Goal: Task Accomplishment & Management: Manage account settings

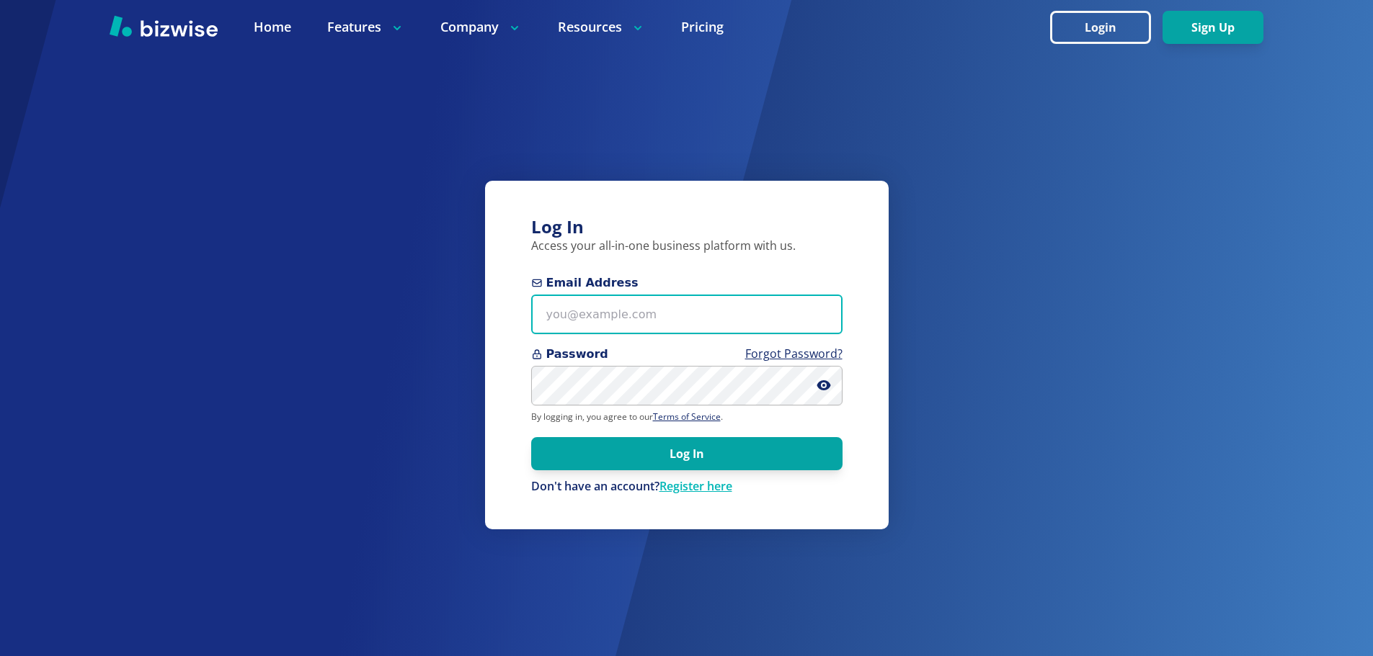
type input "[EMAIL_ADDRESS][DOMAIN_NAME]"
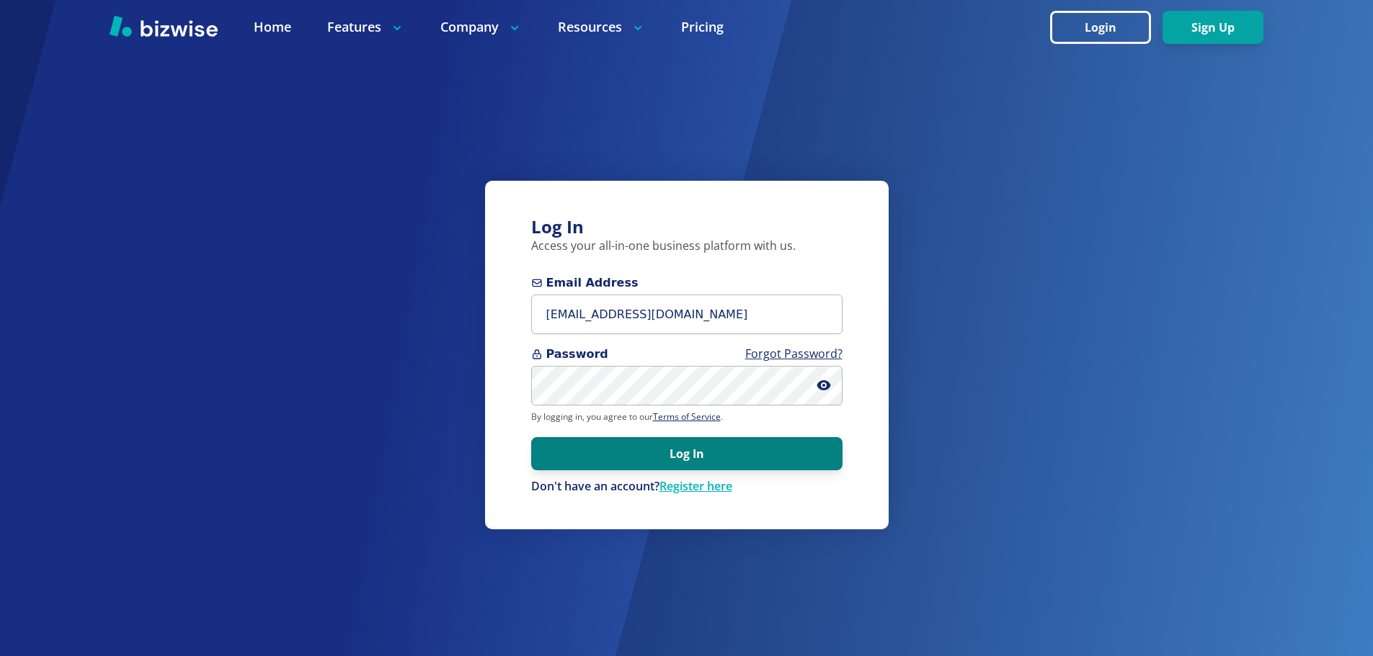
click at [679, 459] on button "Log In" at bounding box center [686, 453] width 311 height 33
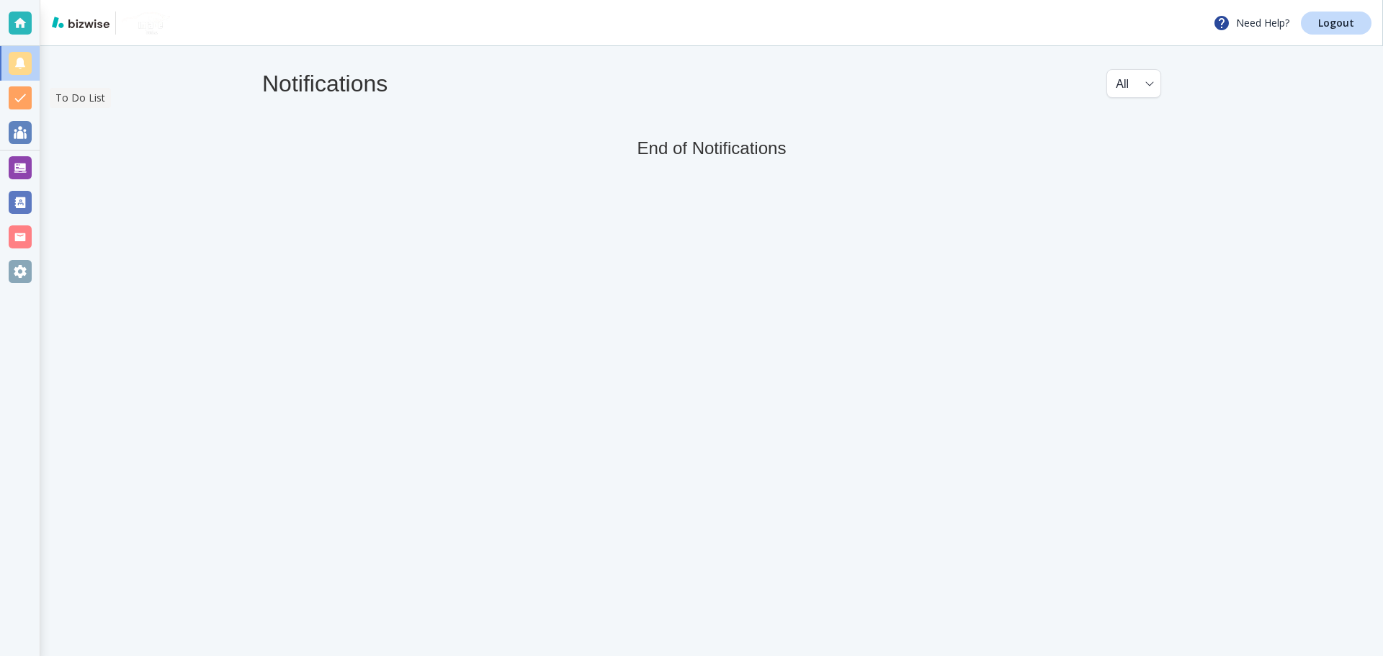
click at [23, 110] on div at bounding box center [20, 98] width 40 height 35
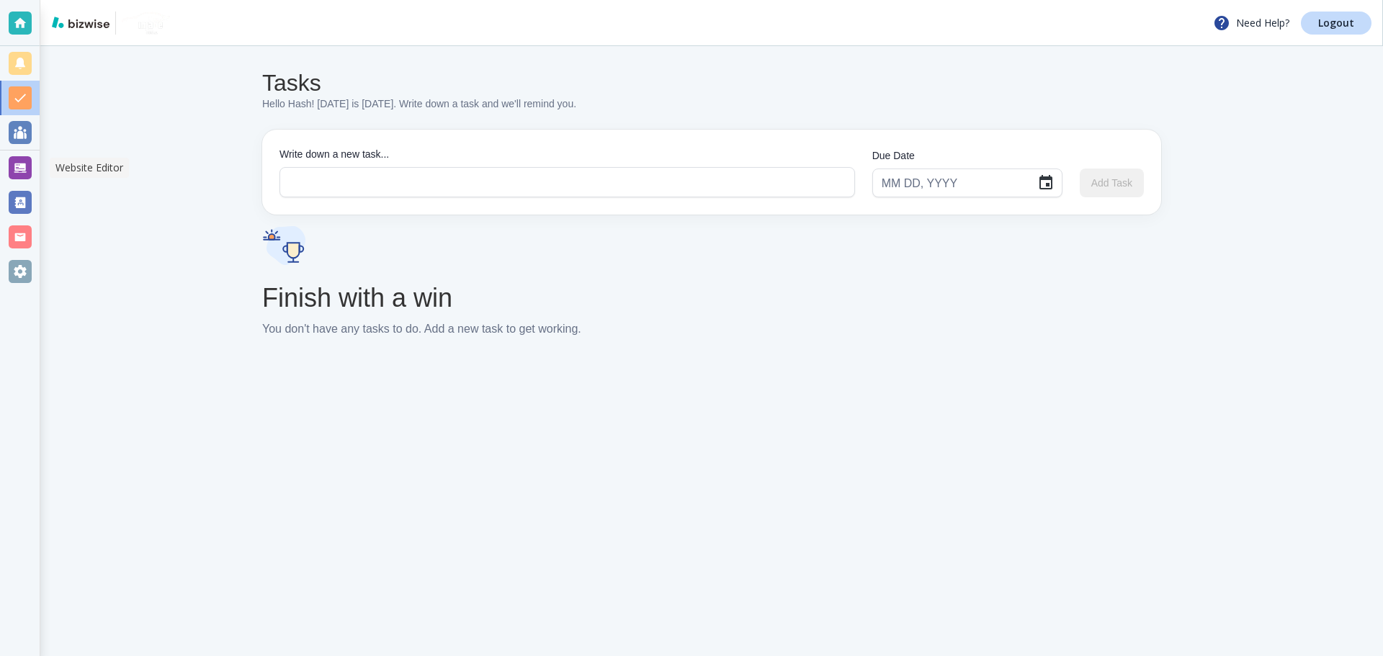
click at [20, 182] on div at bounding box center [20, 168] width 40 height 35
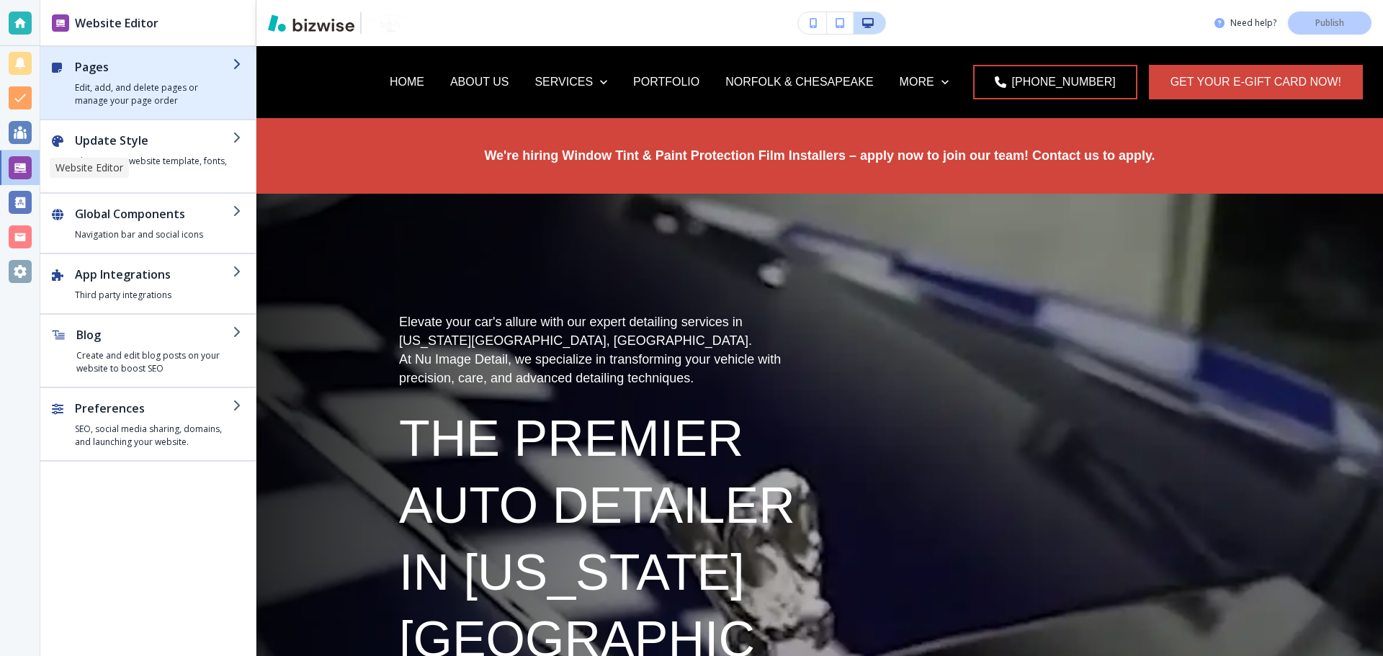
click at [162, 97] on h4 "Edit, add, and delete pages or manage your page order" at bounding box center [154, 94] width 158 height 26
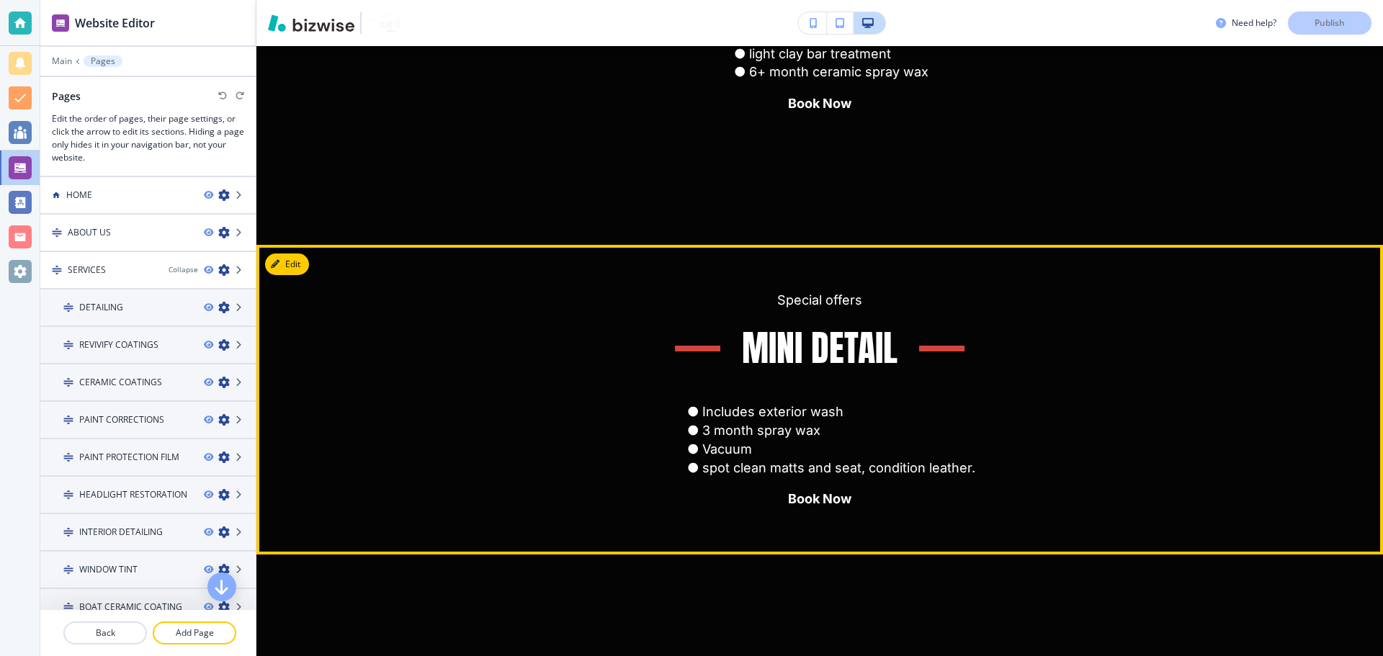
scroll to position [13811, 0]
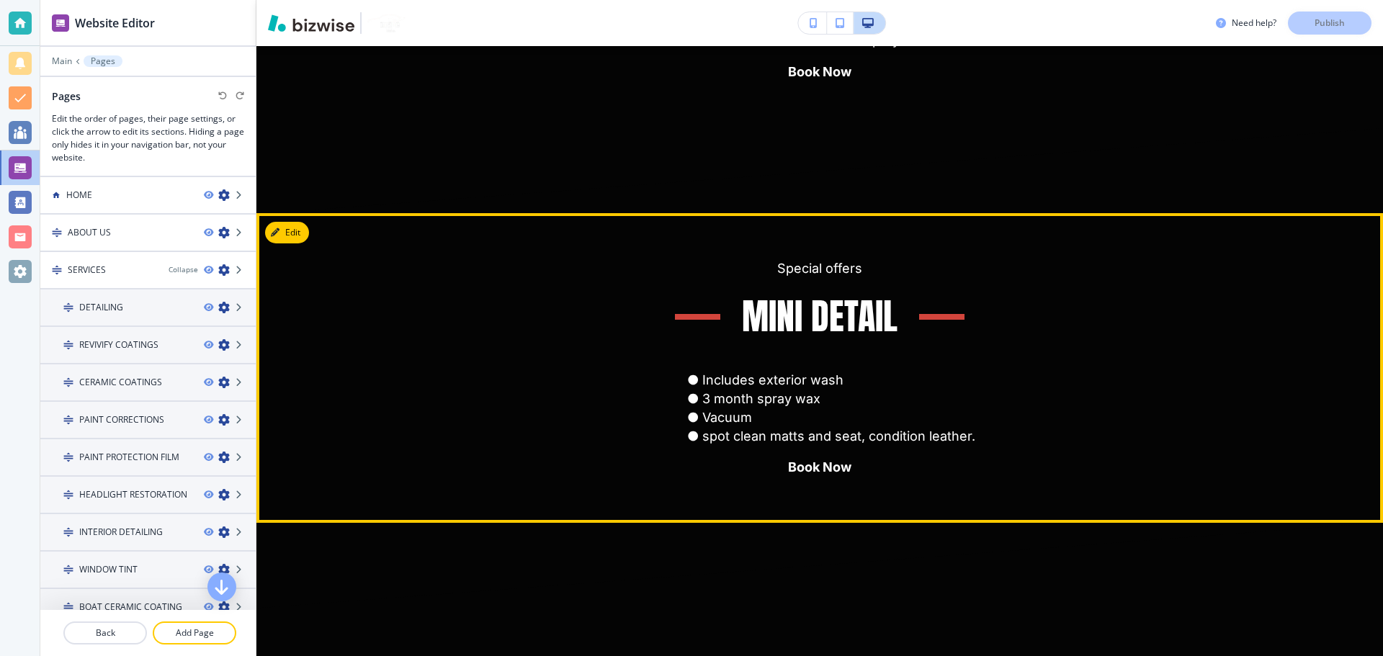
click at [792, 409] on li "Vacuum" at bounding box center [830, 418] width 293 height 19
click at [295, 222] on button "Edit This Section" at bounding box center [313, 233] width 97 height 22
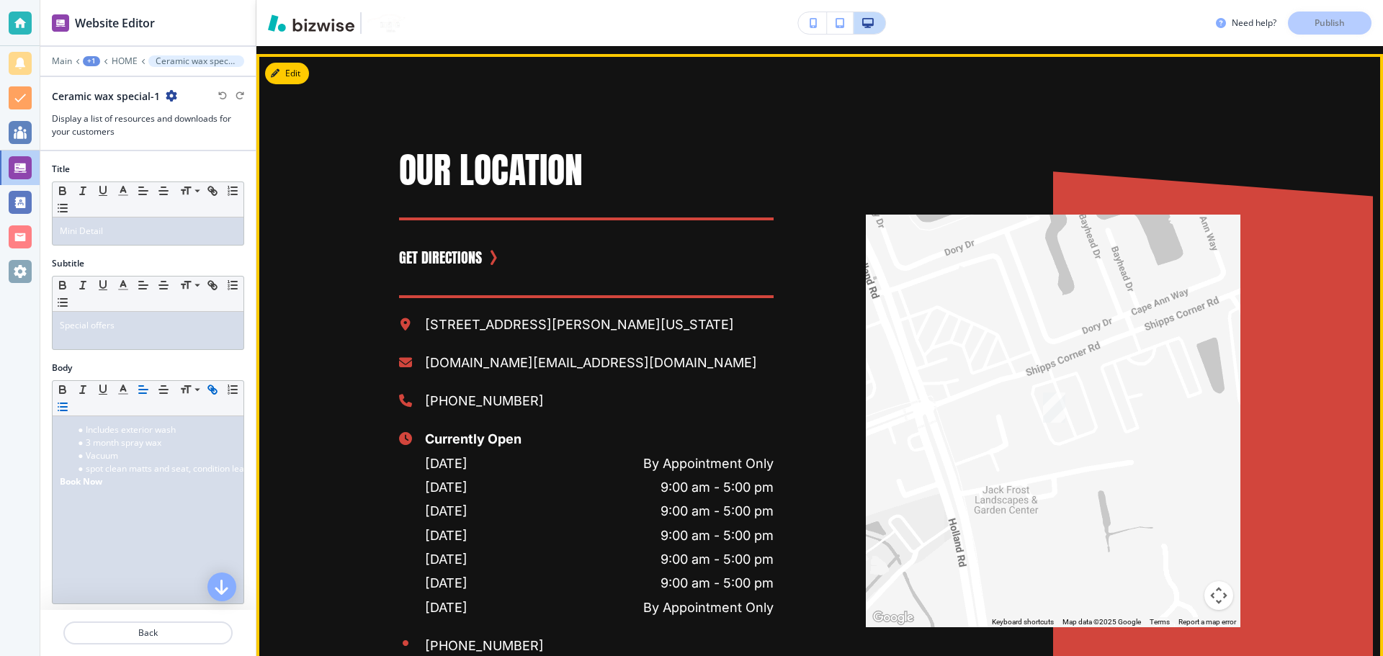
scroll to position [12225, 0]
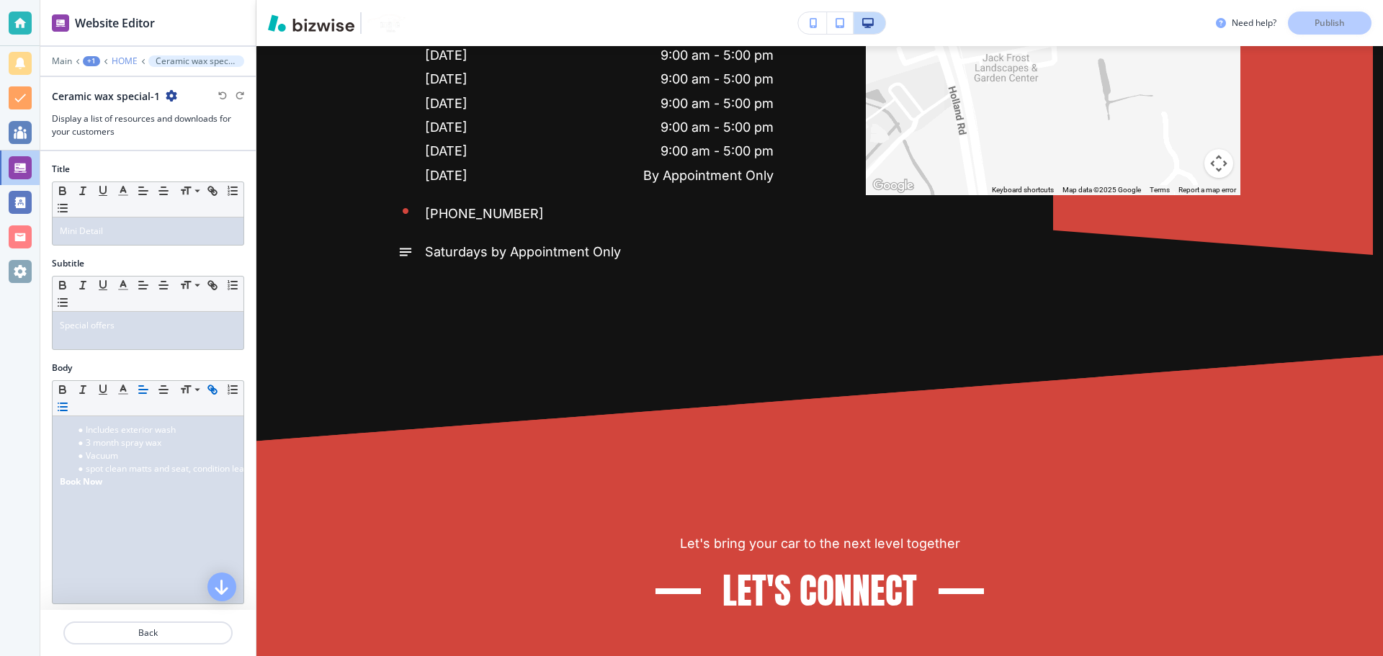
click at [130, 59] on p "HOME" at bounding box center [125, 61] width 26 height 10
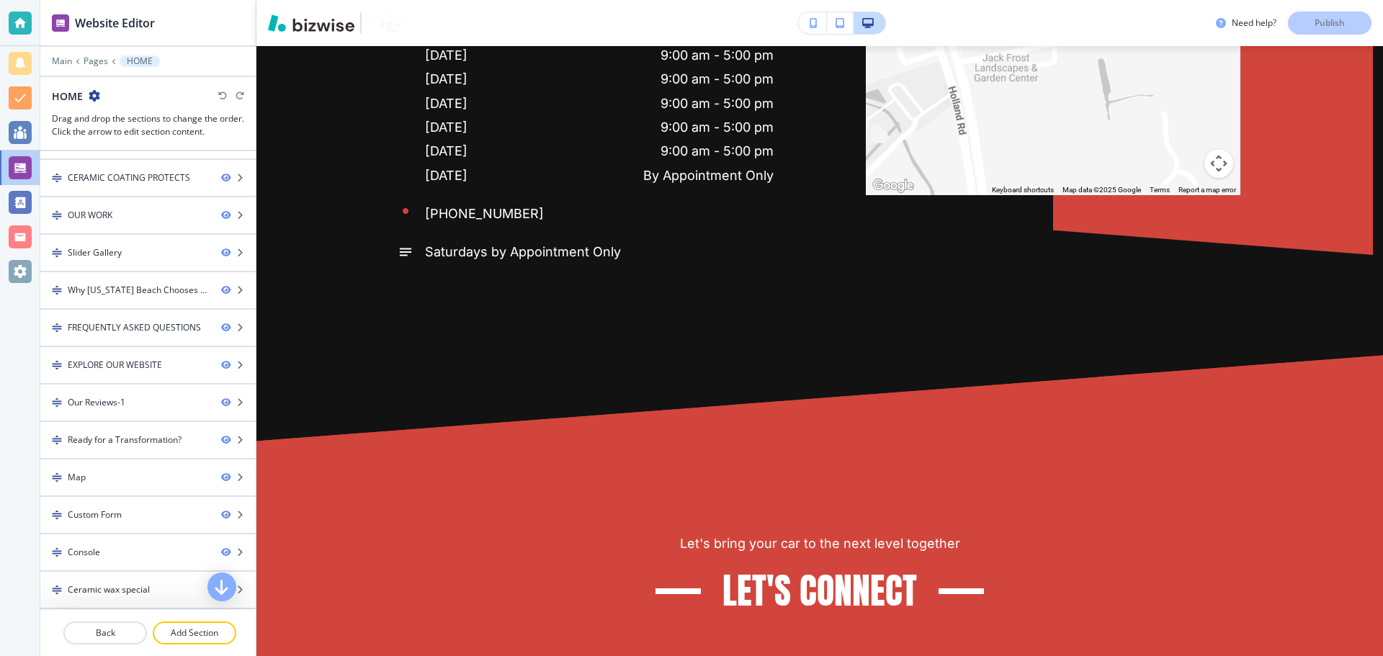
scroll to position [2, 0]
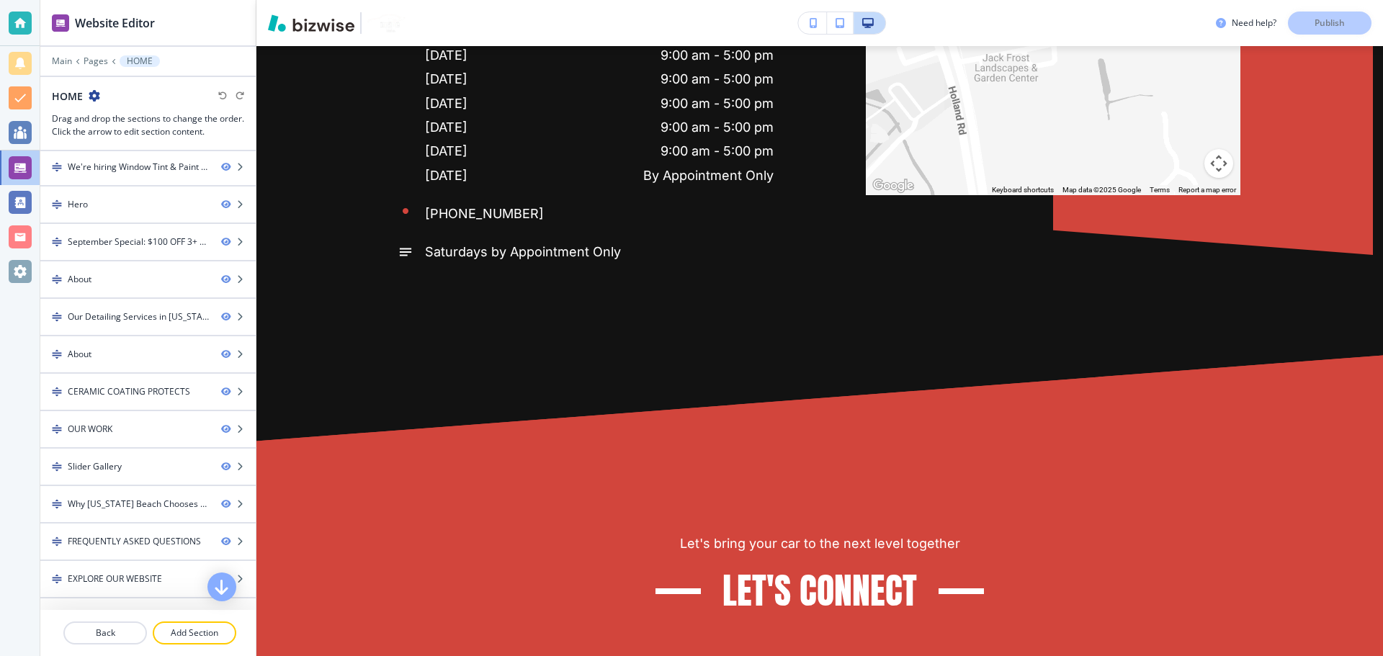
click at [99, 93] on icon "button" at bounding box center [95, 96] width 12 height 12
click at [120, 111] on button "Edit Page Settings" at bounding box center [134, 121] width 92 height 26
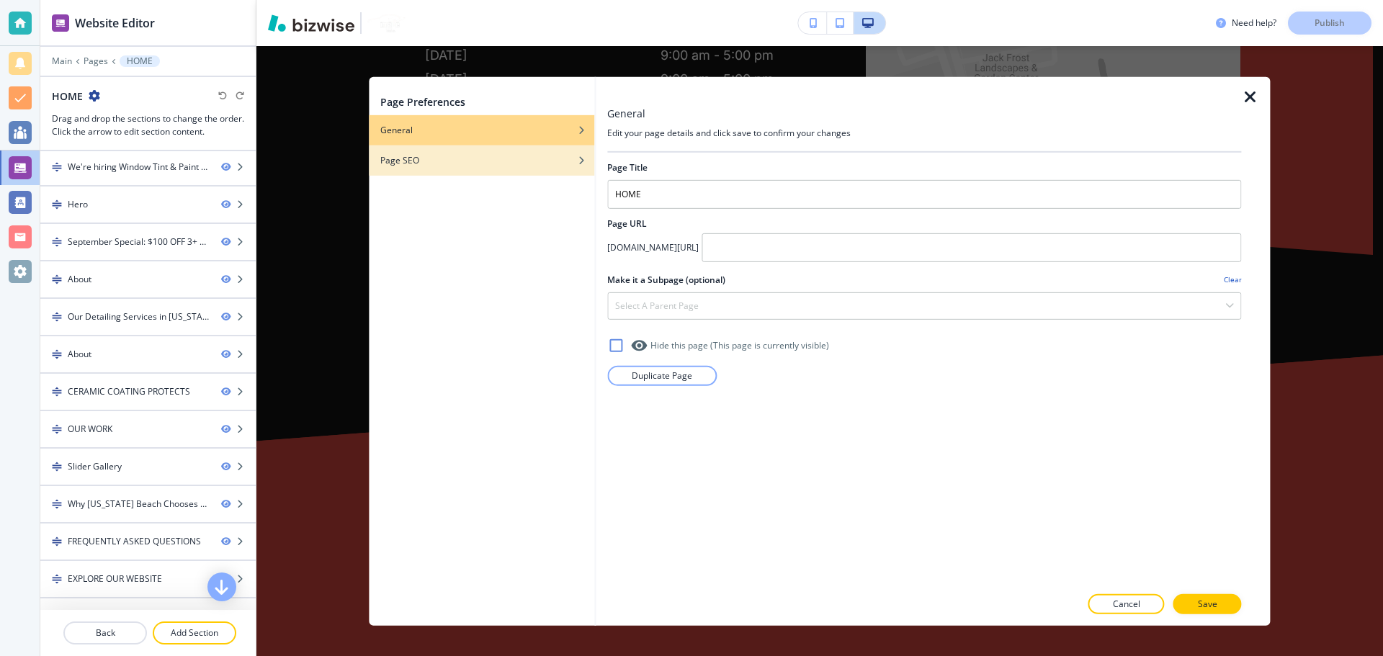
click at [437, 169] on div "button" at bounding box center [482, 170] width 226 height 9
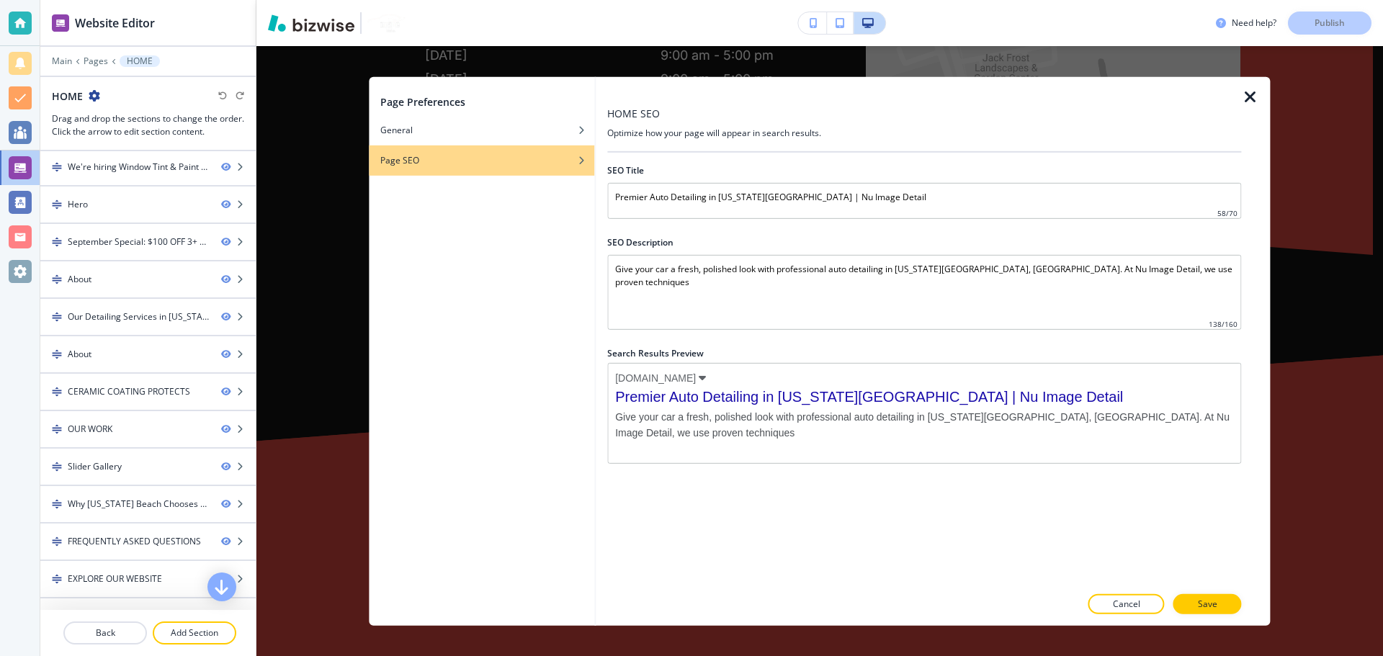
click at [1257, 102] on icon "button" at bounding box center [1250, 96] width 17 height 17
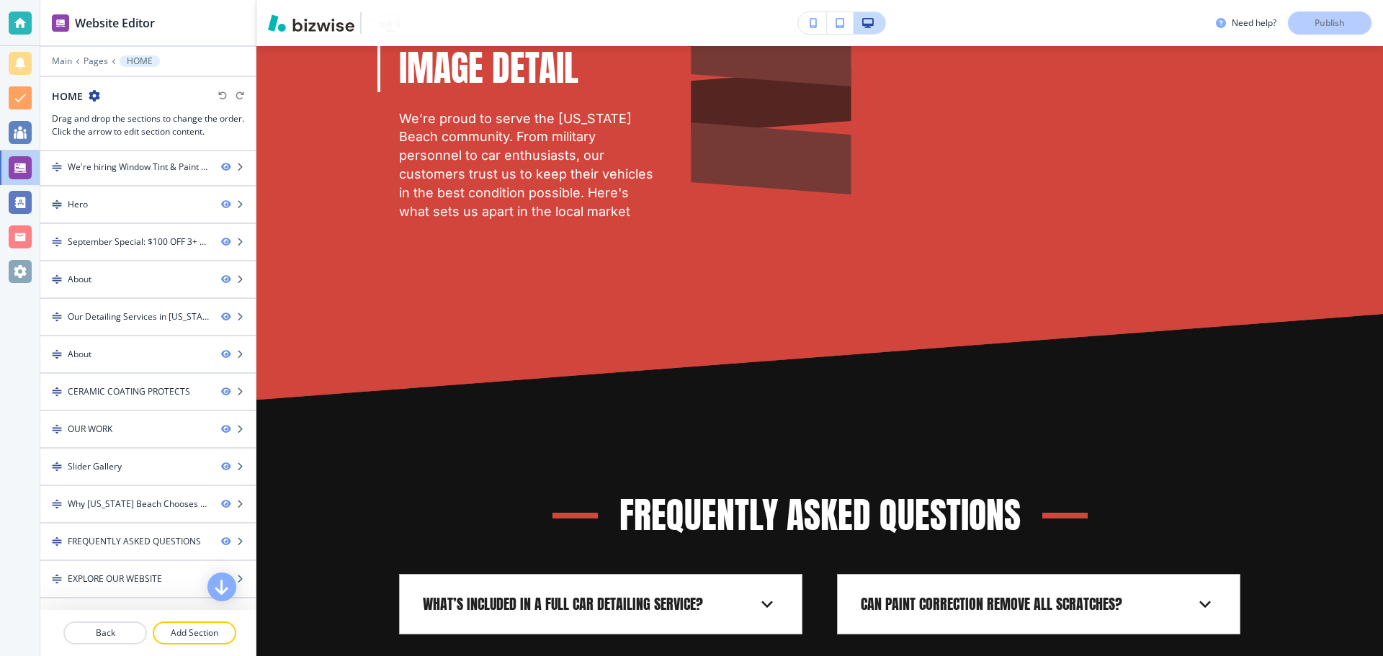
scroll to position [8334, 0]
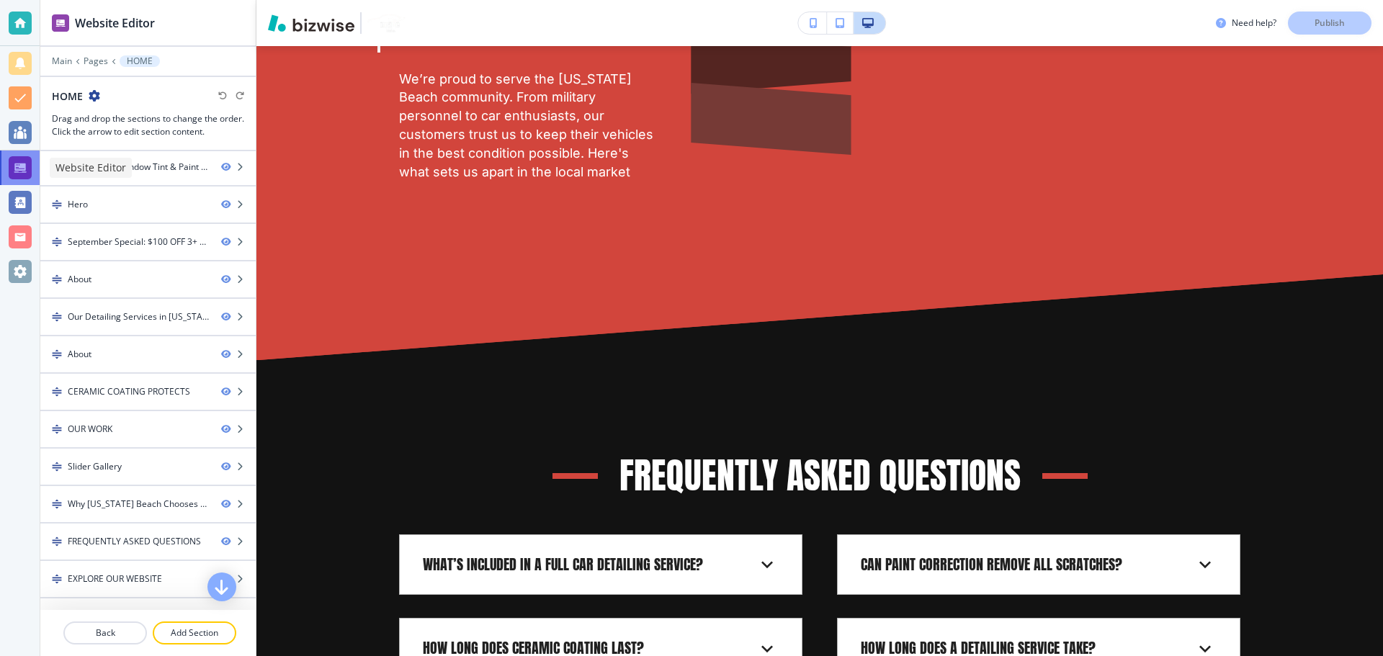
click at [17, 173] on div at bounding box center [20, 167] width 23 height 23
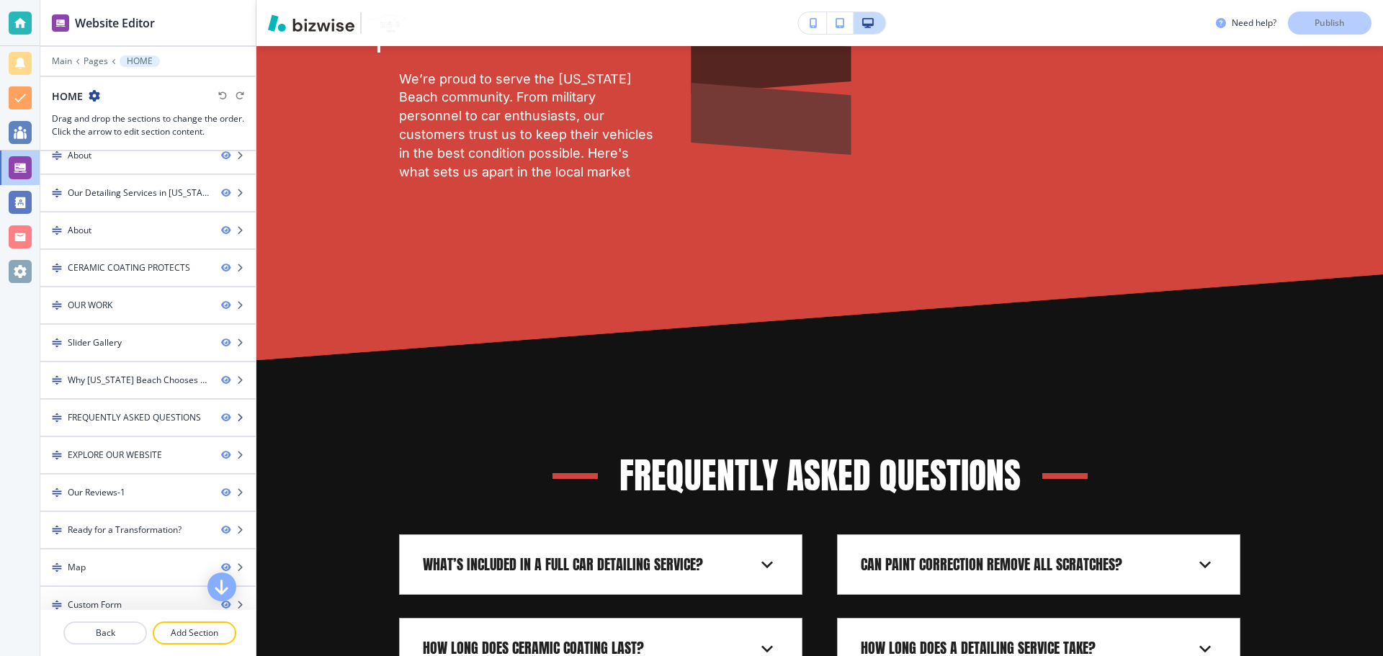
scroll to position [290, 0]
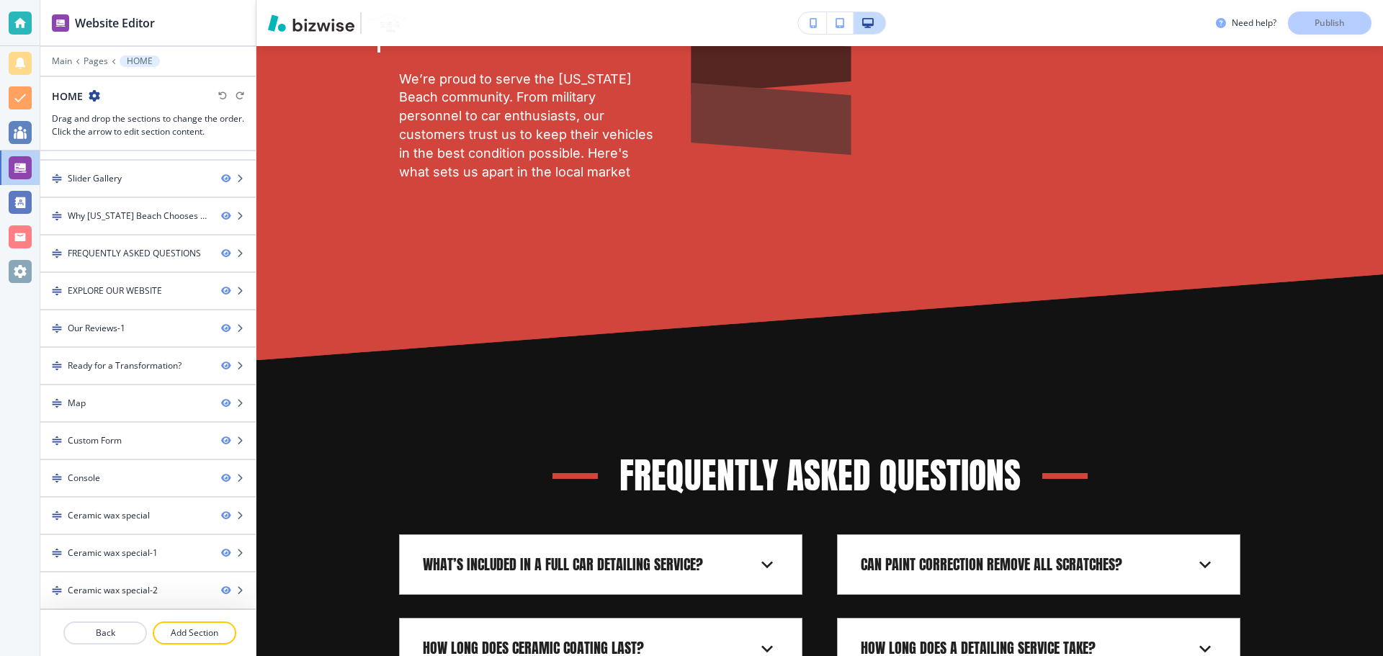
click at [209, 620] on div at bounding box center [147, 616] width 215 height 12
click at [210, 636] on p "Add Section" at bounding box center [194, 633] width 81 height 13
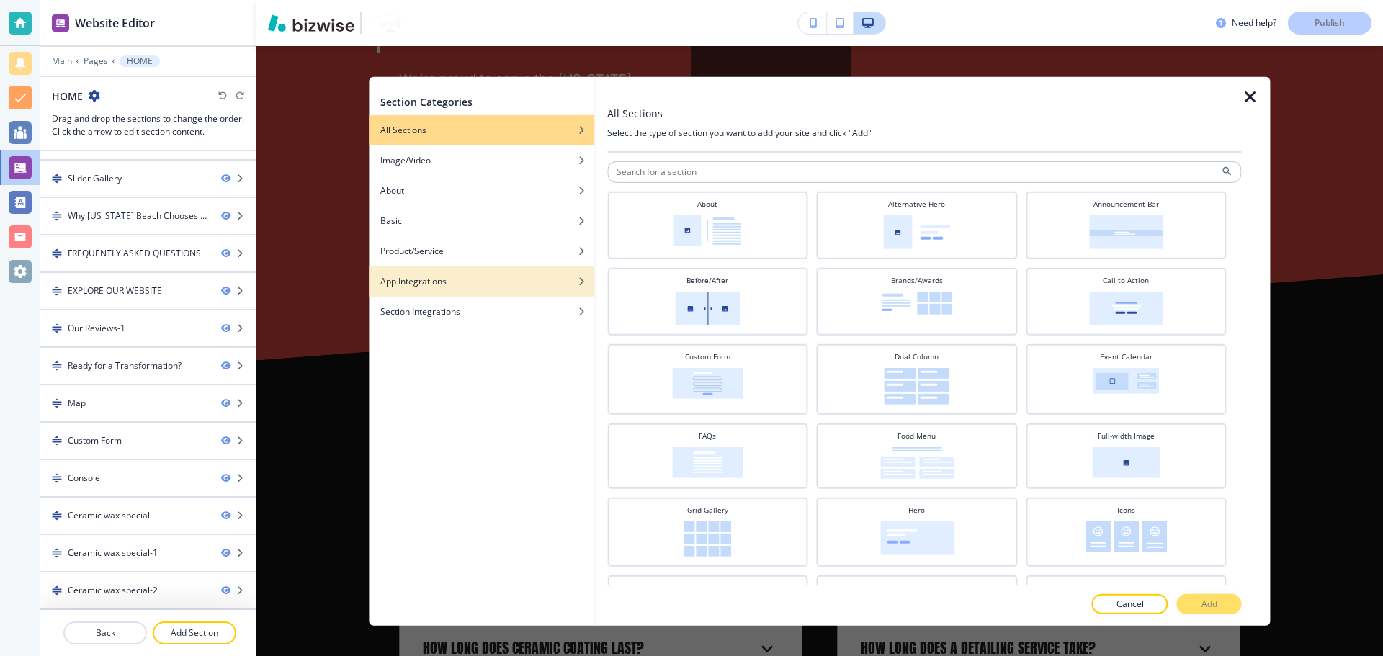
click at [559, 281] on div "App Integrations" at bounding box center [482, 281] width 226 height 13
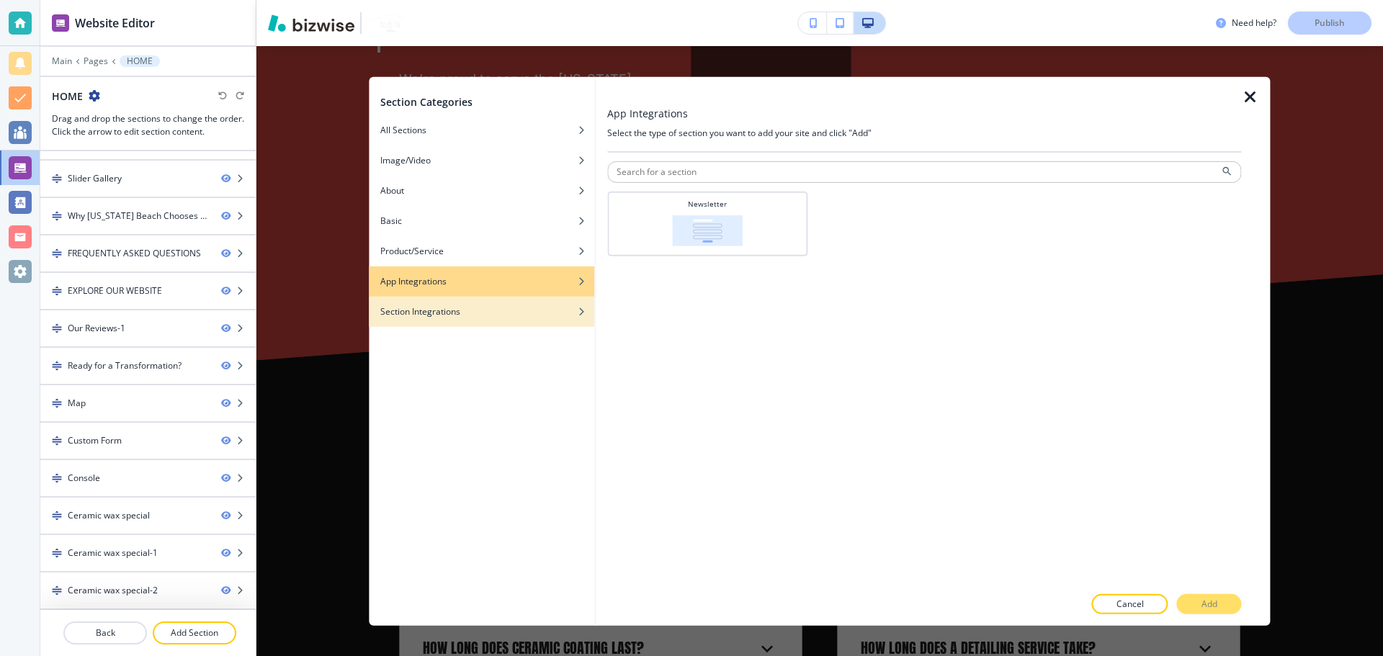
click at [537, 312] on div "Section Integrations" at bounding box center [482, 311] width 226 height 13
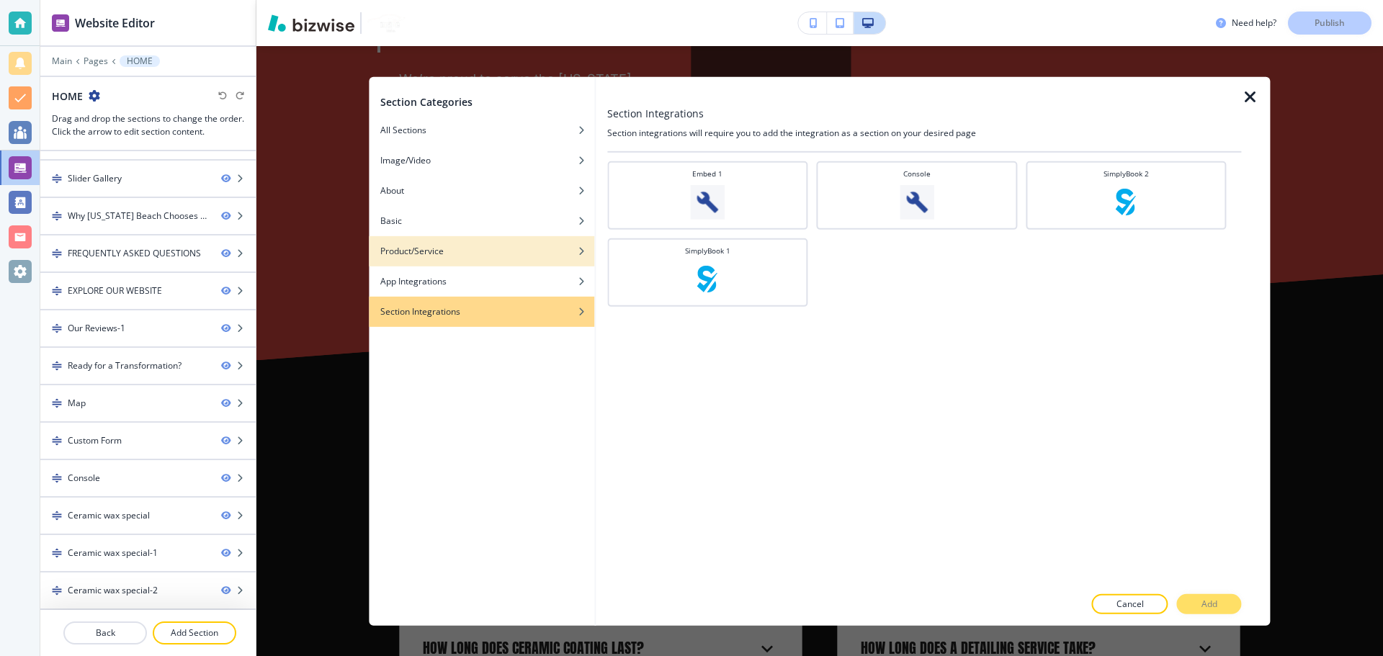
click at [532, 264] on div "button" at bounding box center [482, 261] width 226 height 9
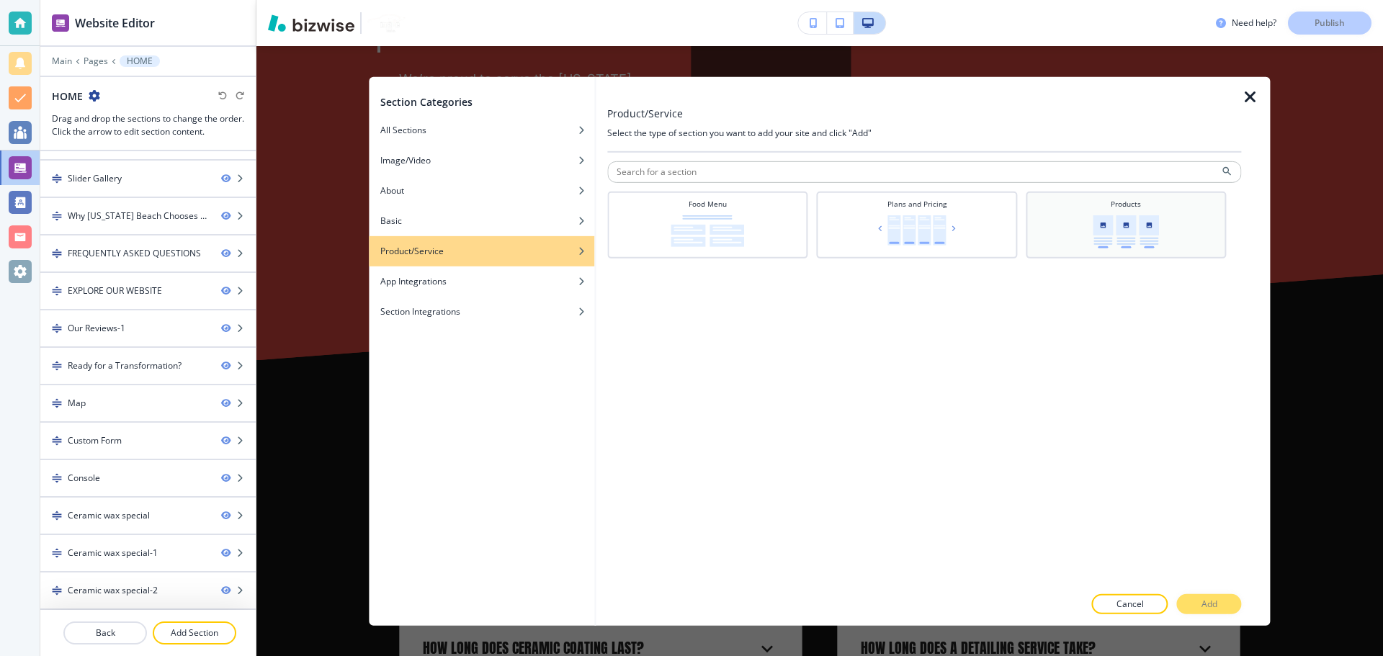
click at [1106, 228] on img at bounding box center [1126, 231] width 66 height 33
click at [1209, 612] on button "Add" at bounding box center [1209, 604] width 65 height 20
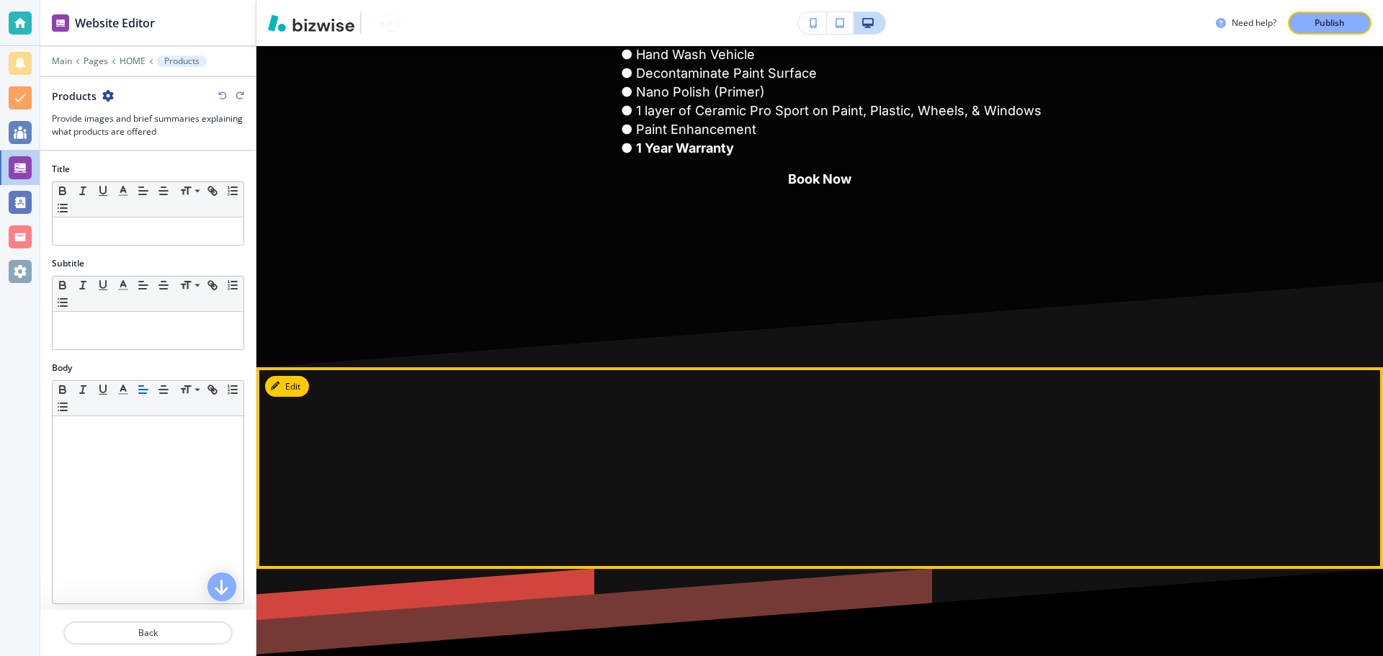
scroll to position [14603, 0]
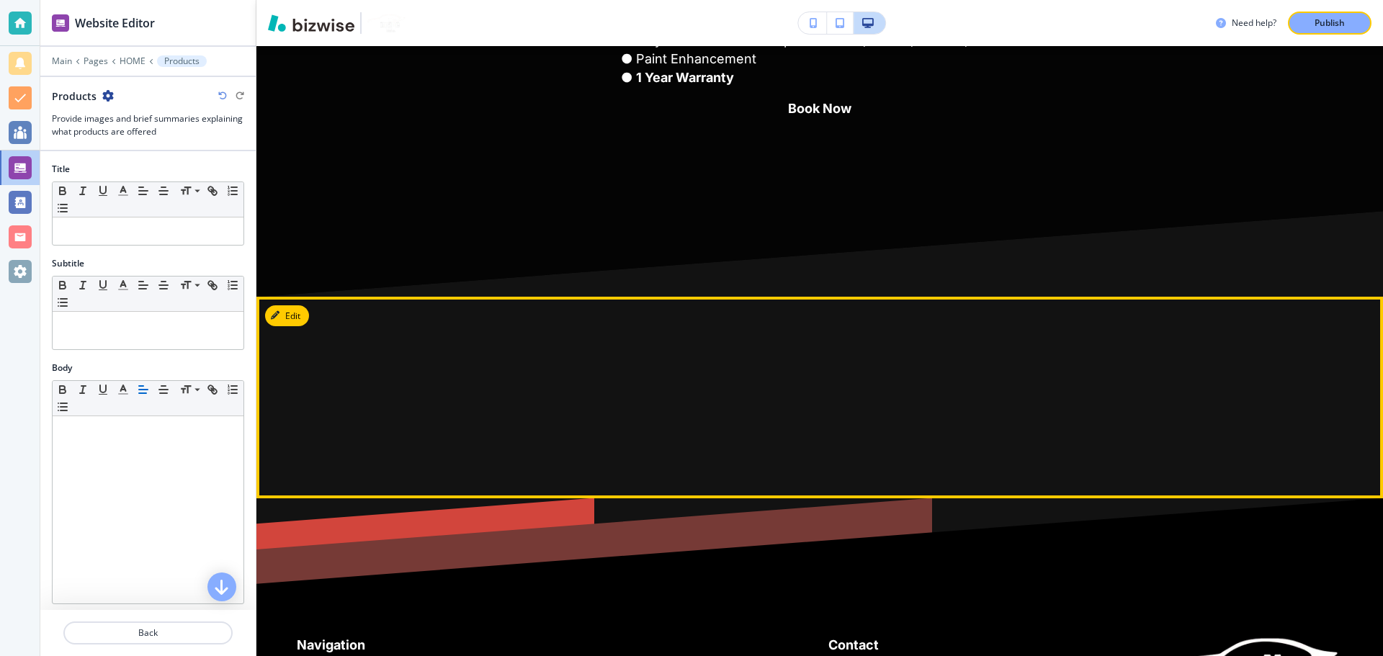
click at [666, 360] on div at bounding box center [820, 398] width 1127 height 202
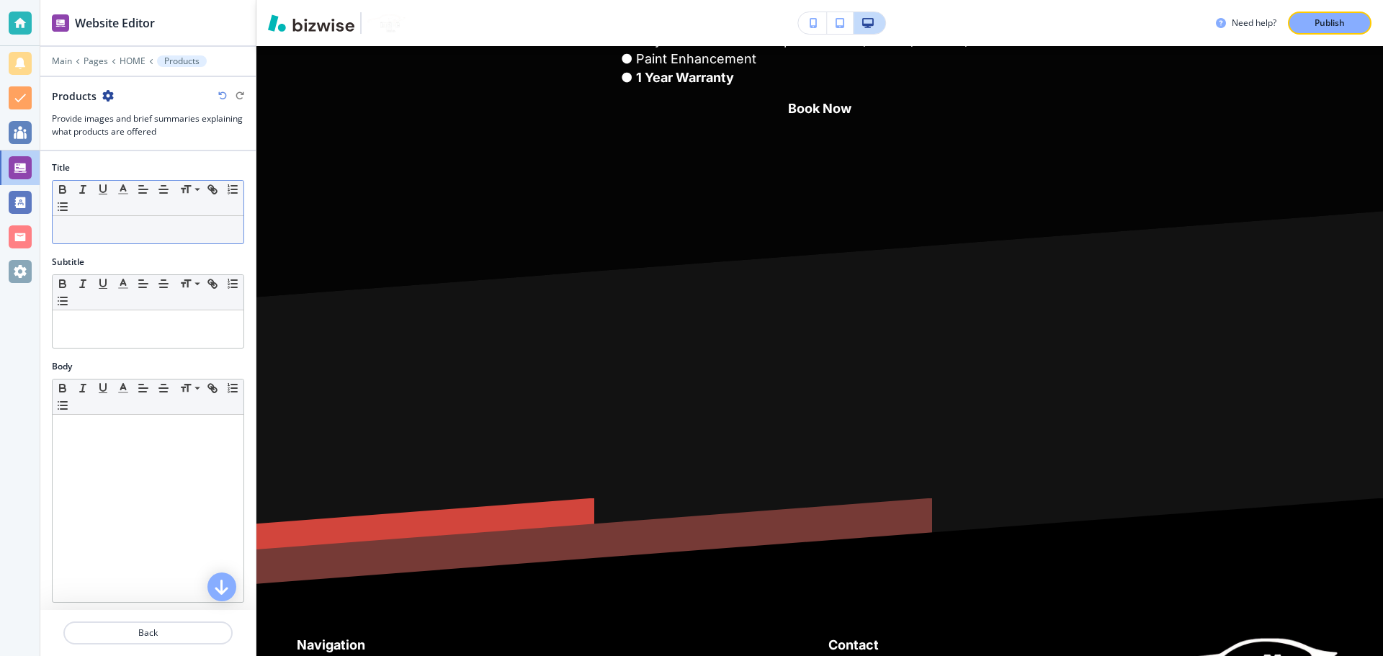
scroll to position [0, 0]
click at [171, 238] on div at bounding box center [148, 231] width 191 height 27
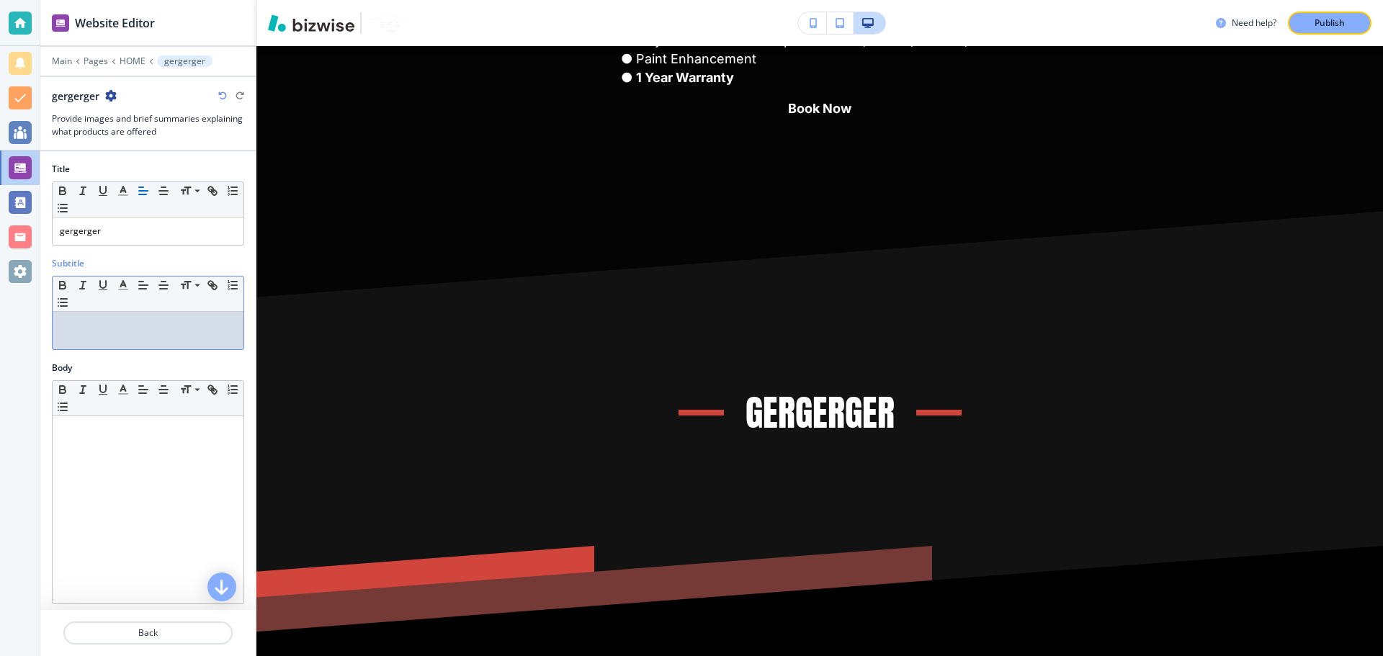
click at [142, 336] on div at bounding box center [148, 330] width 191 height 37
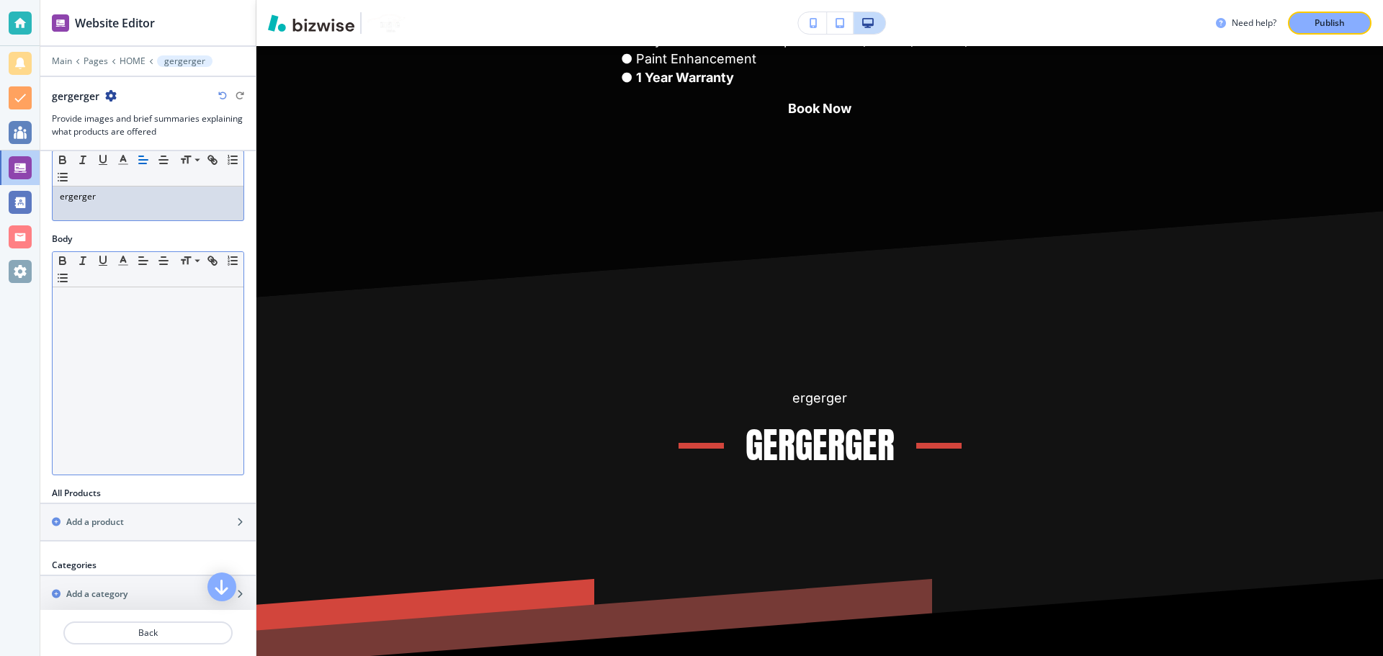
scroll to position [144, 0]
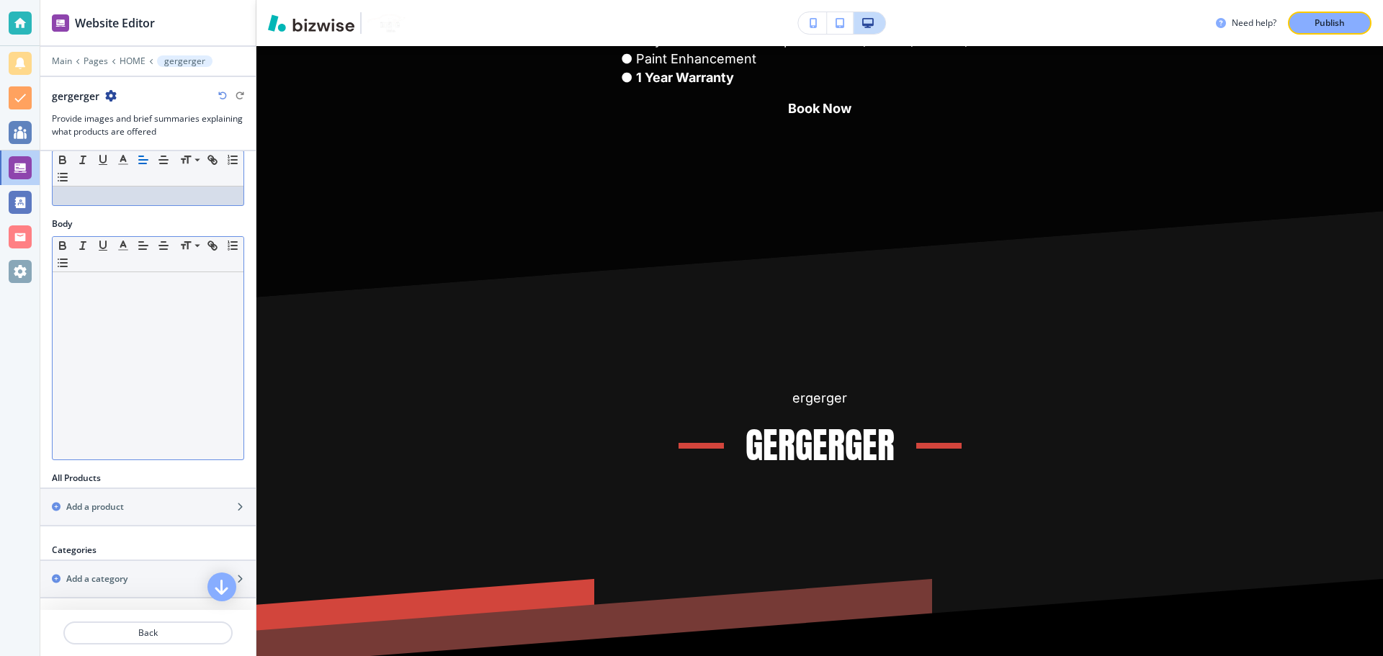
click at [135, 333] on div at bounding box center [148, 365] width 191 height 187
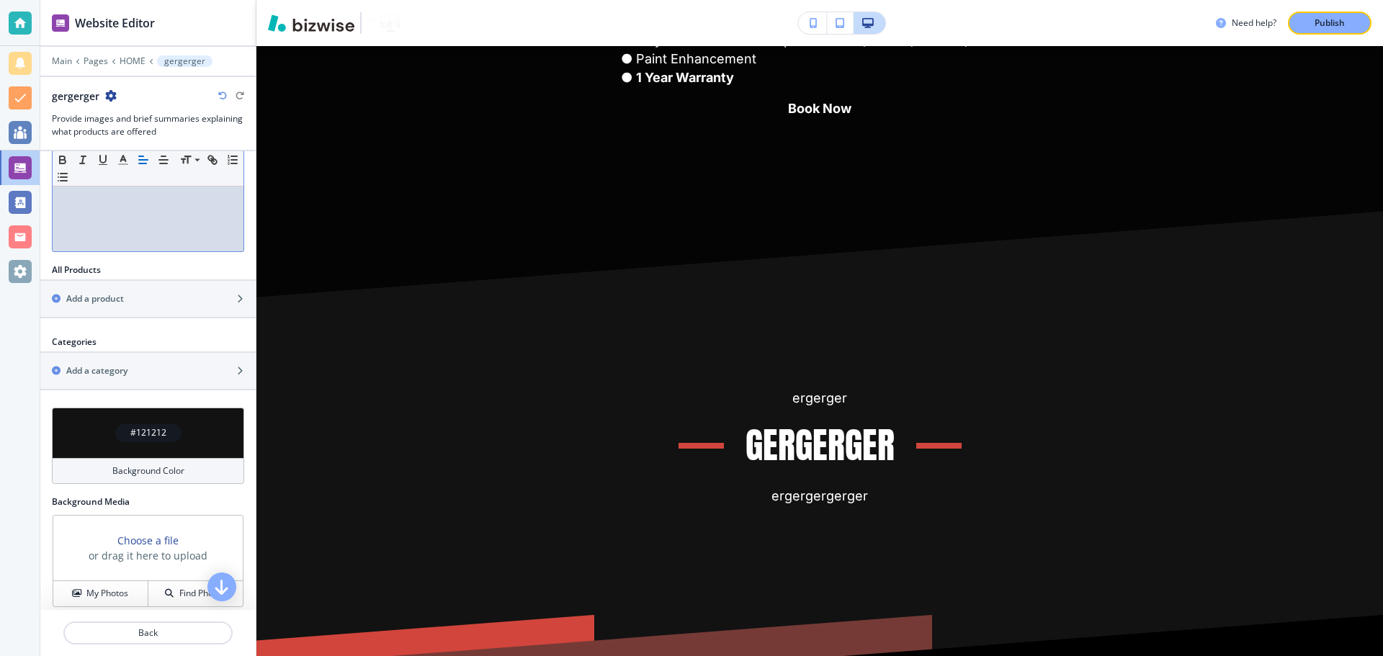
scroll to position [360, 0]
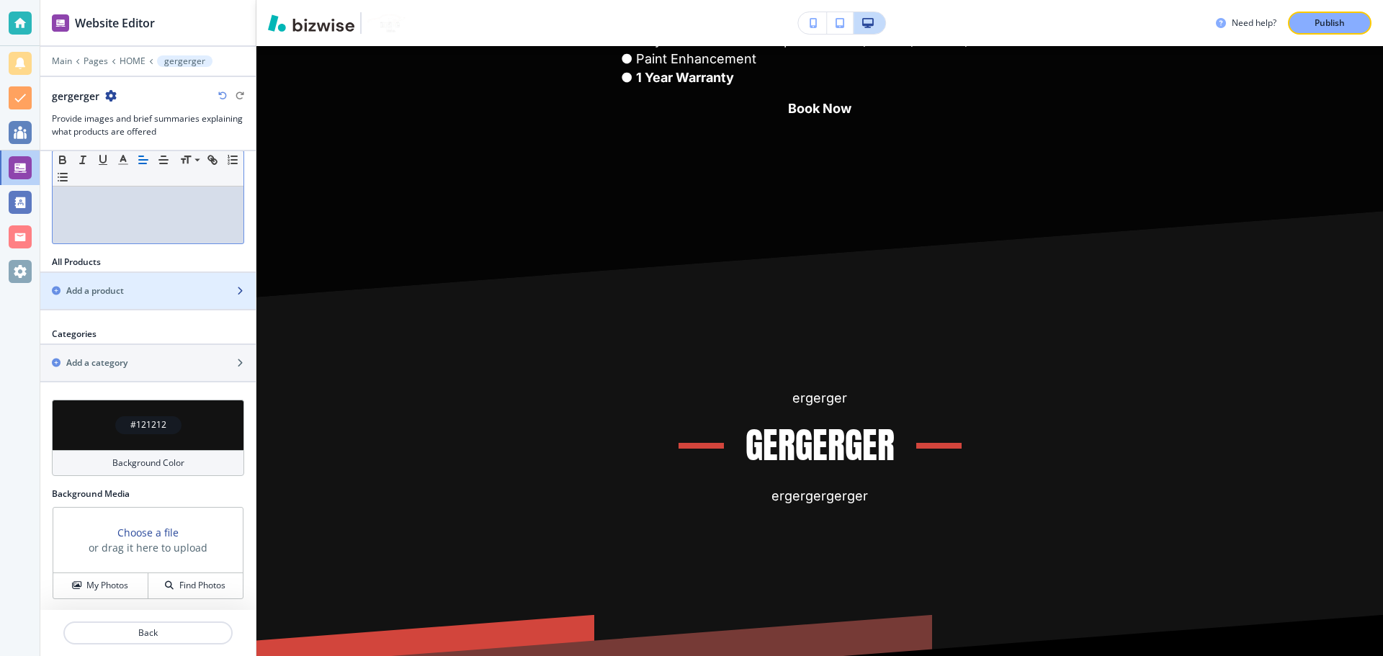
click at [107, 290] on h2 "Add a product" at bounding box center [95, 291] width 58 height 13
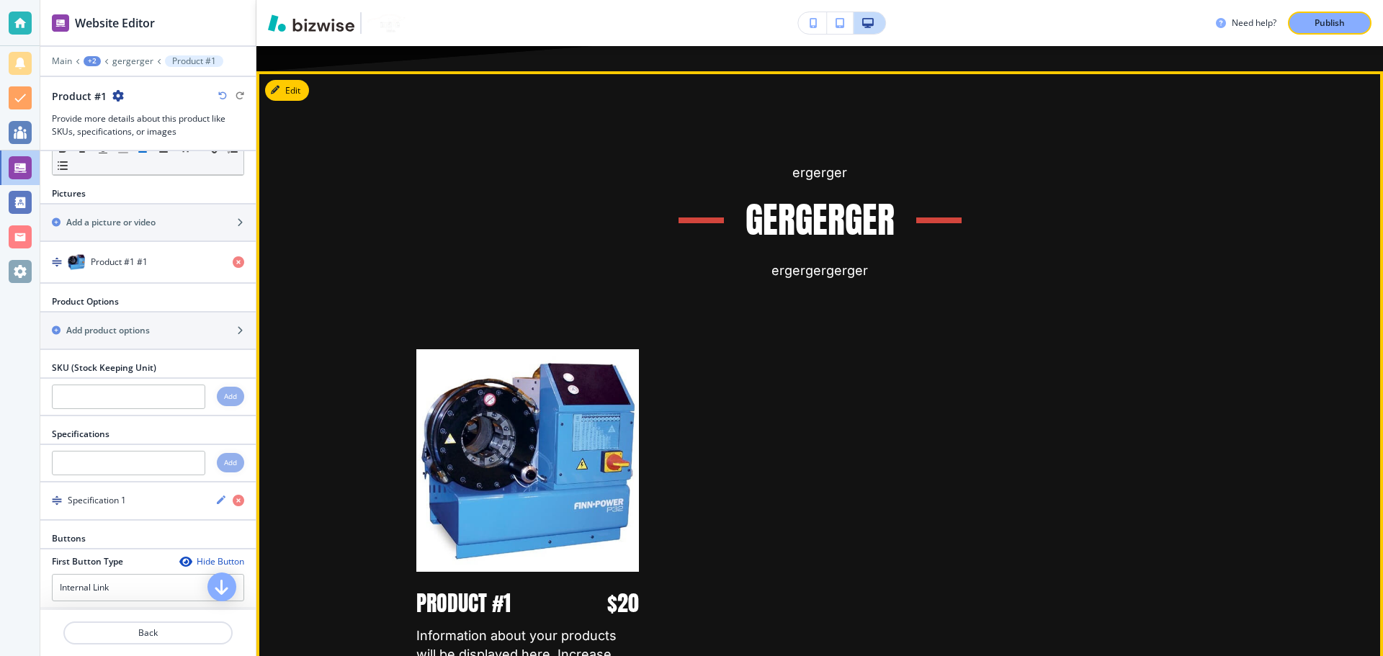
scroll to position [14819, 0]
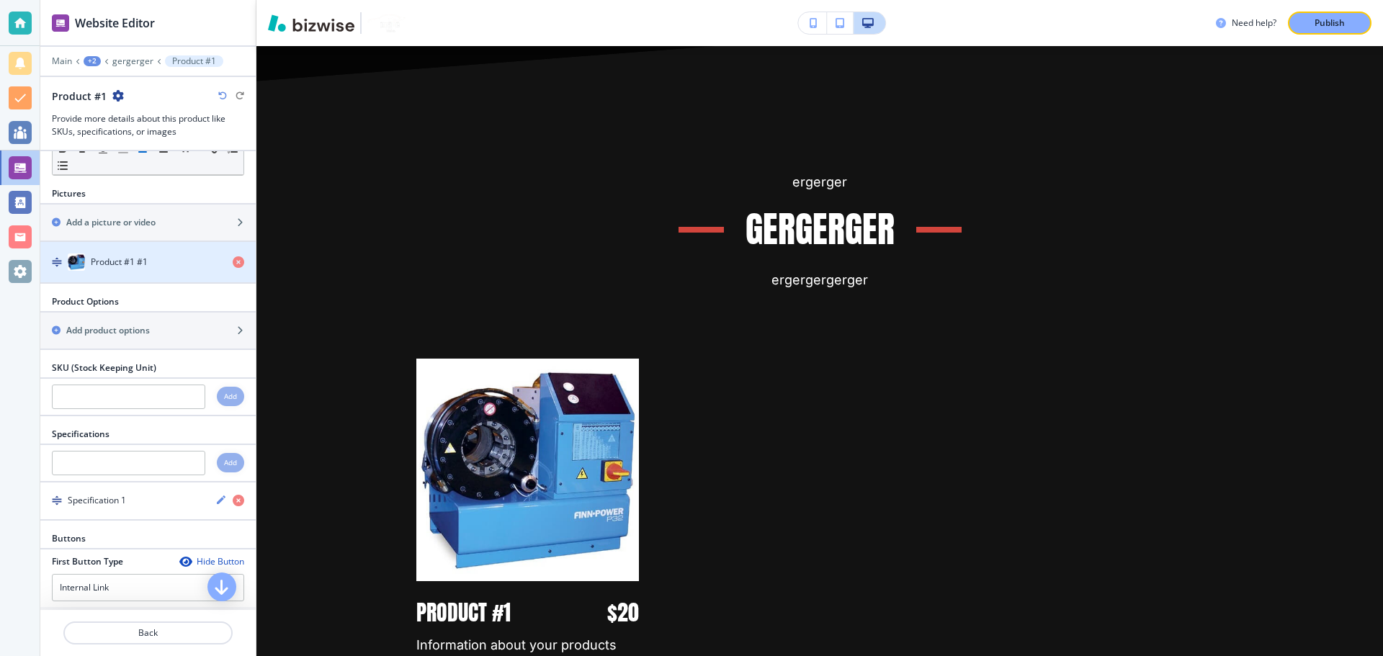
click at [120, 269] on div "Product #1 #1" at bounding box center [130, 262] width 181 height 17
click at [105, 268] on h4 "Product #1 #1" at bounding box center [119, 262] width 57 height 13
click at [71, 259] on img "button" at bounding box center [76, 262] width 17 height 17
click at [63, 259] on div "Product #1 #1" at bounding box center [130, 262] width 181 height 17
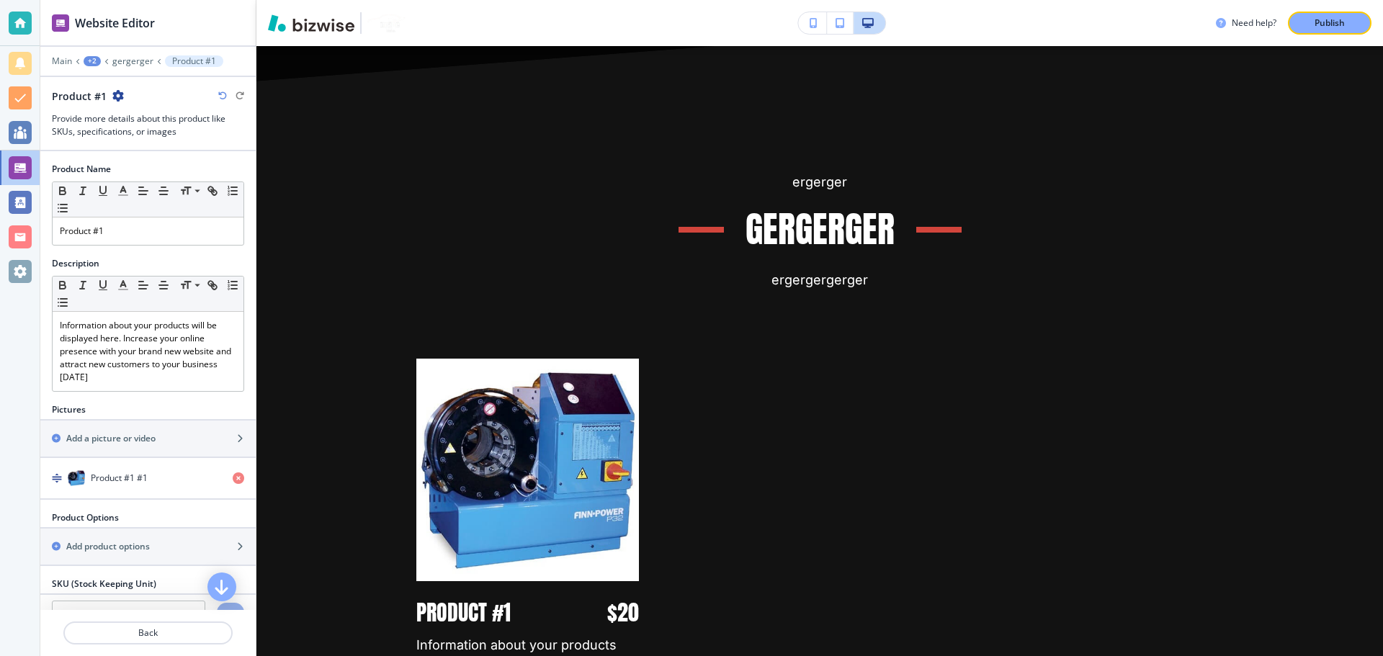
scroll to position [144, 0]
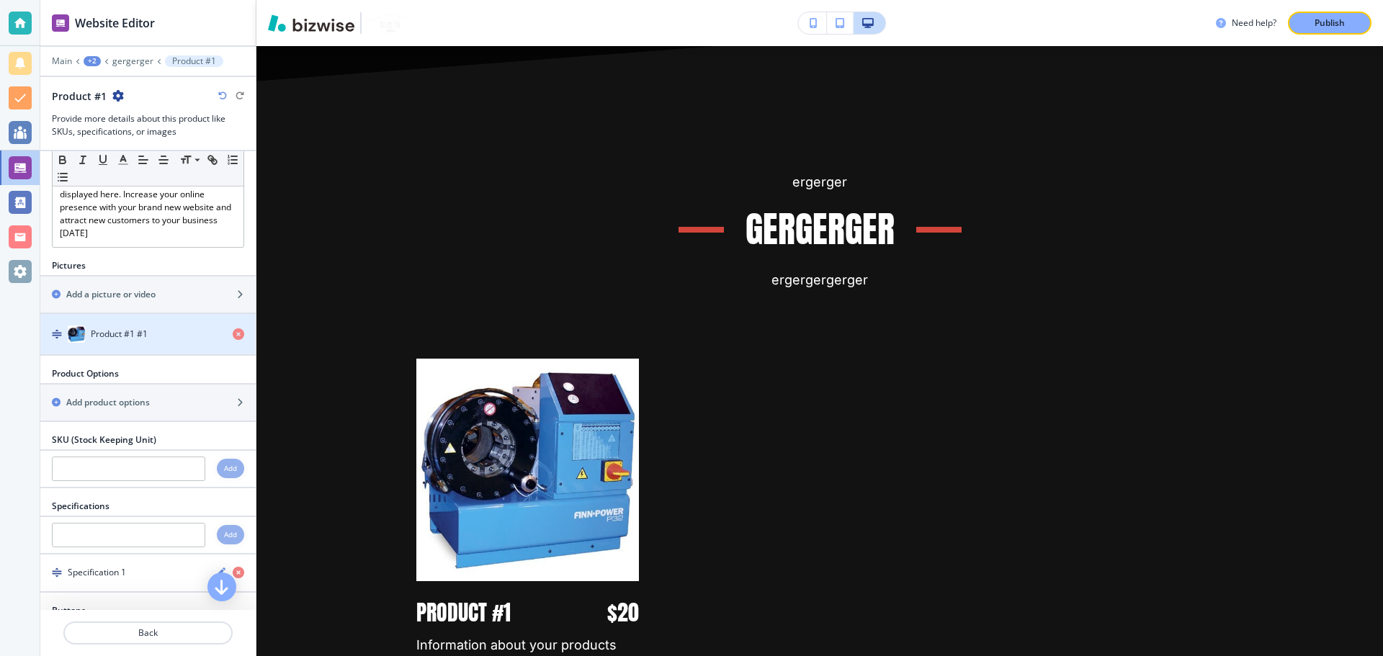
drag, startPoint x: 90, startPoint y: 323, endPoint x: 77, endPoint y: 367, distance: 45.8
click at [78, 362] on div "Product Name Small Normal Large Huge Product #1 Description Small Normal Large …" at bounding box center [147, 380] width 215 height 459
click at [77, 331] on img "button" at bounding box center [76, 334] width 17 height 17
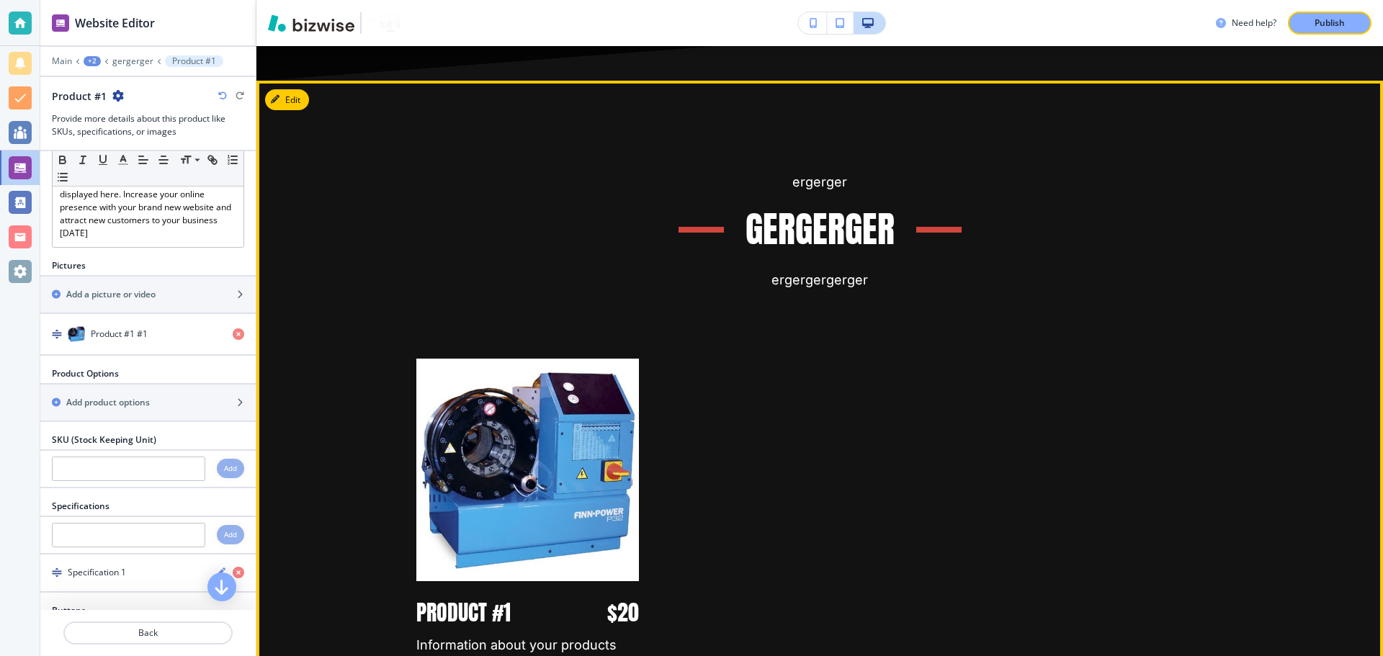
click at [738, 374] on div "Product #1 $20 Information about your products will be displayed here. Increase…" at bounding box center [803, 528] width 876 height 512
click at [391, 374] on div "Product #1 $20 Information about your products will be displayed here. Increase…" at bounding box center [511, 528] width 292 height 512
click at [464, 359] on img "button" at bounding box center [527, 470] width 223 height 223
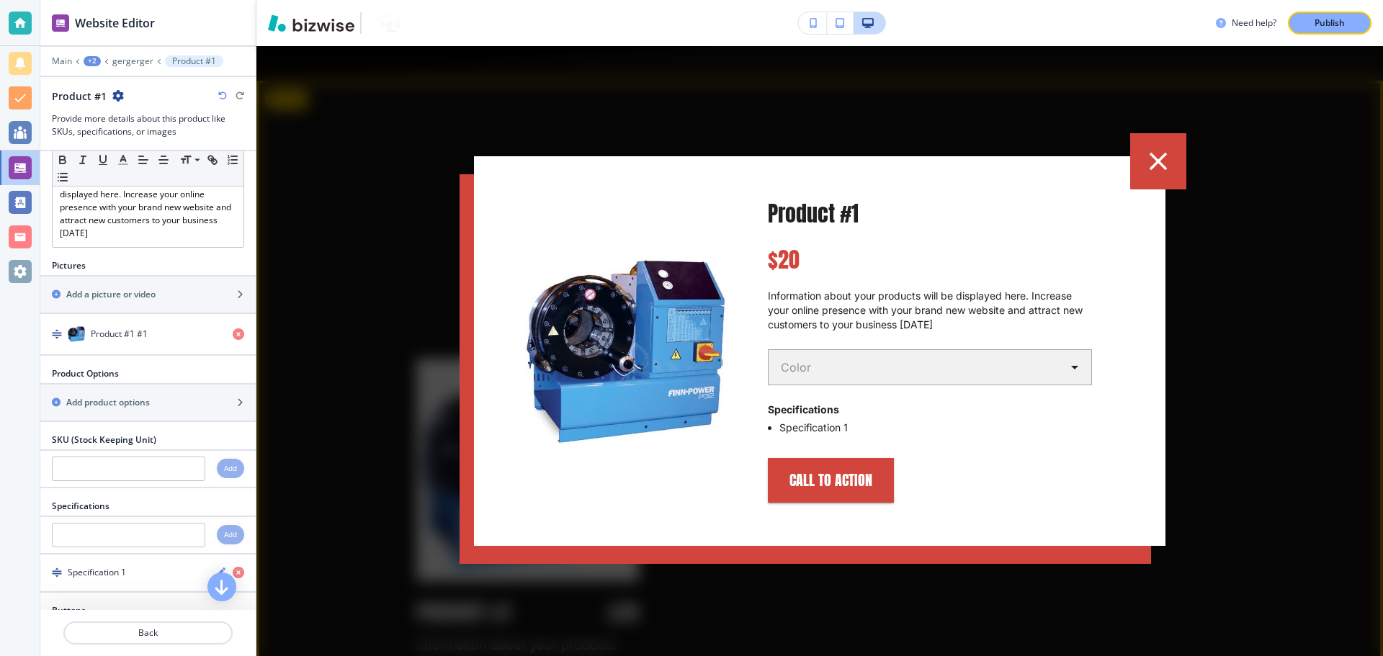
click at [1175, 153] on button "button" at bounding box center [1159, 161] width 56 height 56
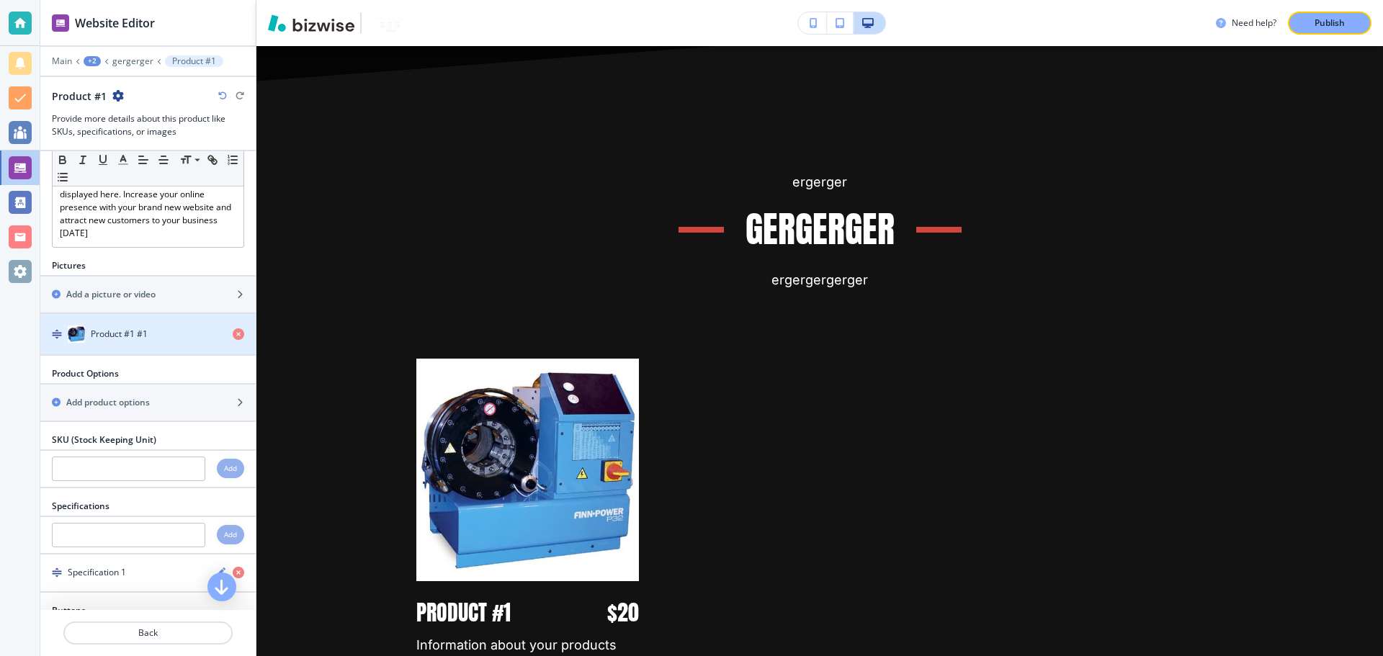
click at [113, 336] on h4 "Product #1 #1" at bounding box center [119, 334] width 57 height 13
click at [130, 330] on h4 "Product #1 #1" at bounding box center [119, 334] width 57 height 13
click at [78, 332] on img "button" at bounding box center [76, 334] width 17 height 17
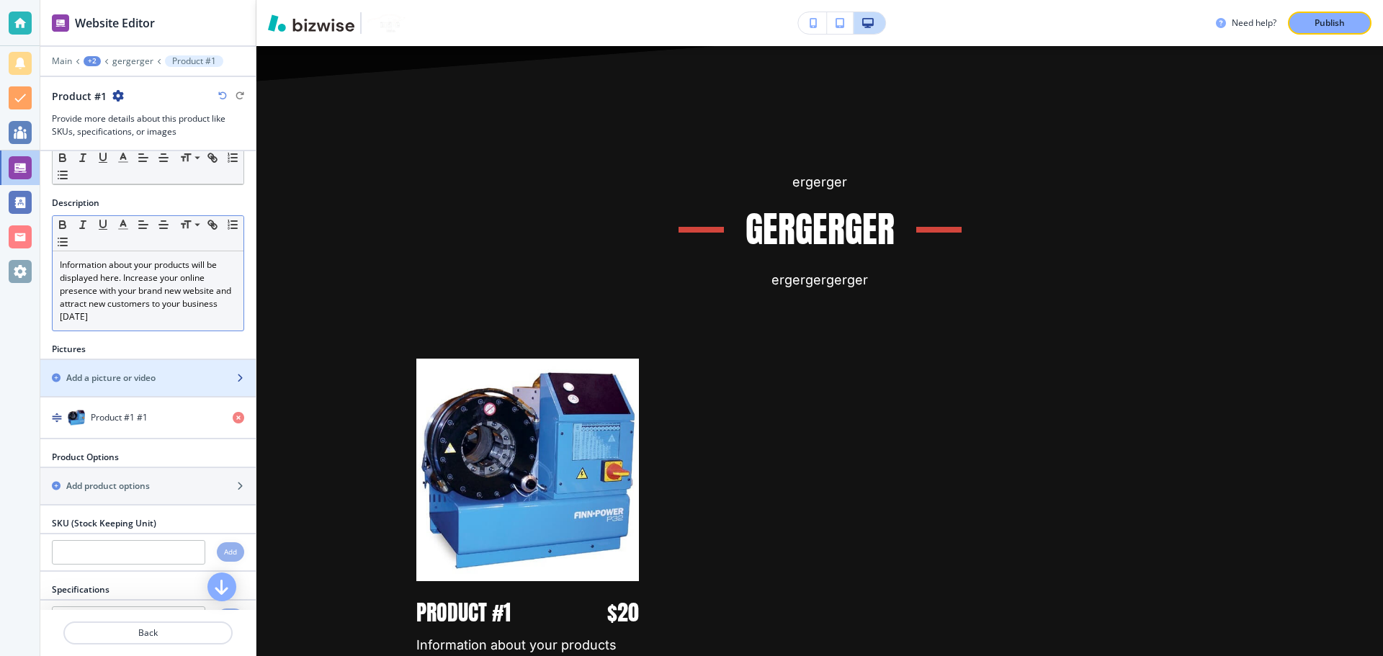
scroll to position [0, 0]
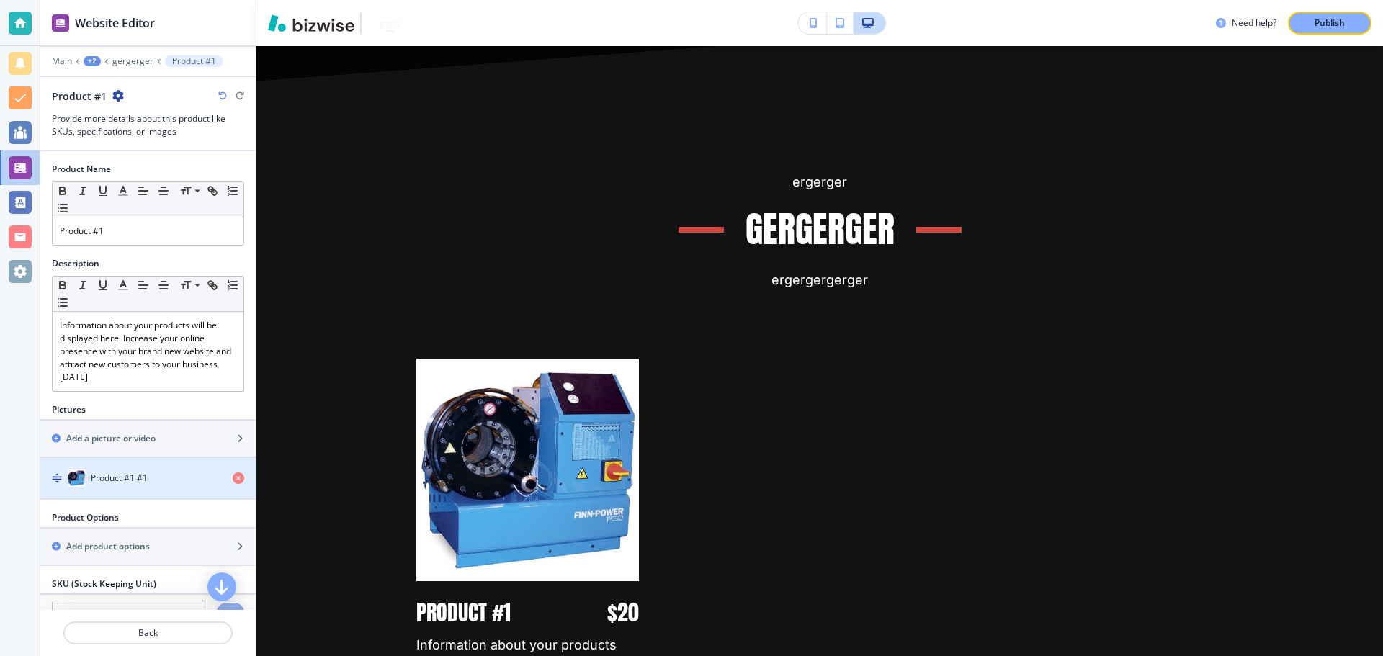
click at [221, 481] on div "Product #1 #1" at bounding box center [147, 478] width 215 height 17
click at [233, 475] on icon "button" at bounding box center [239, 479] width 12 height 12
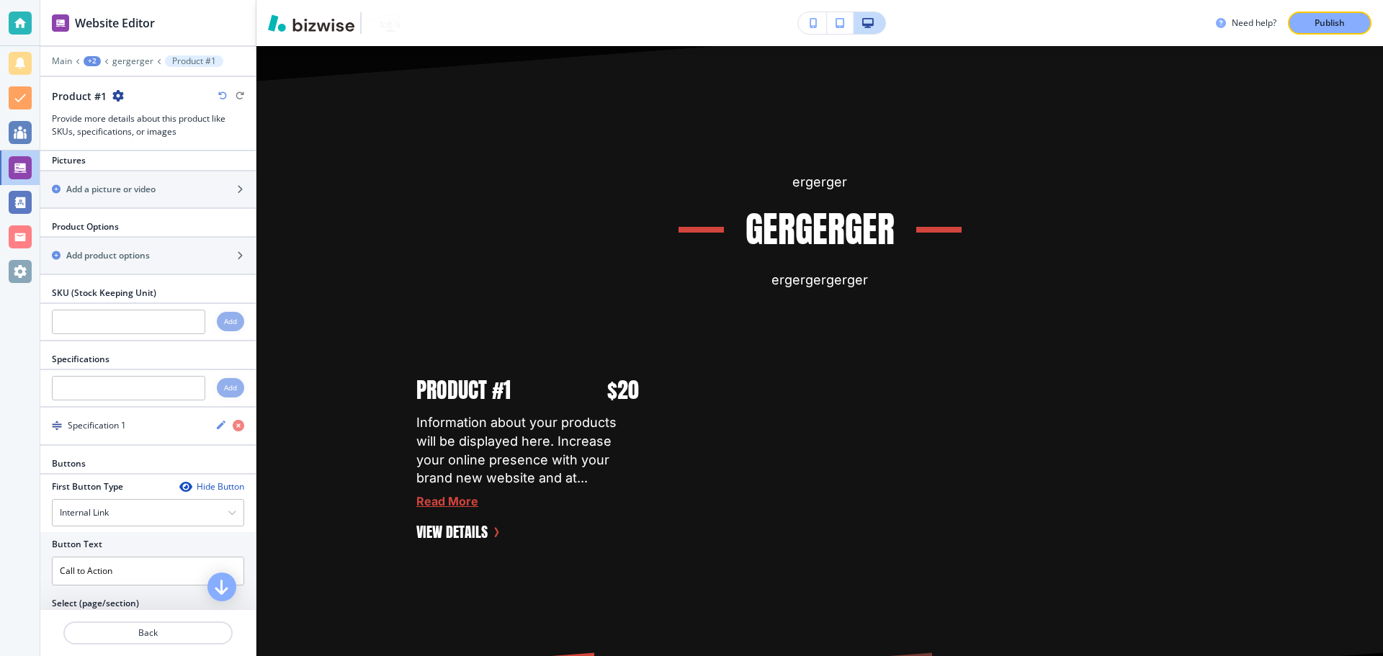
scroll to position [216, 0]
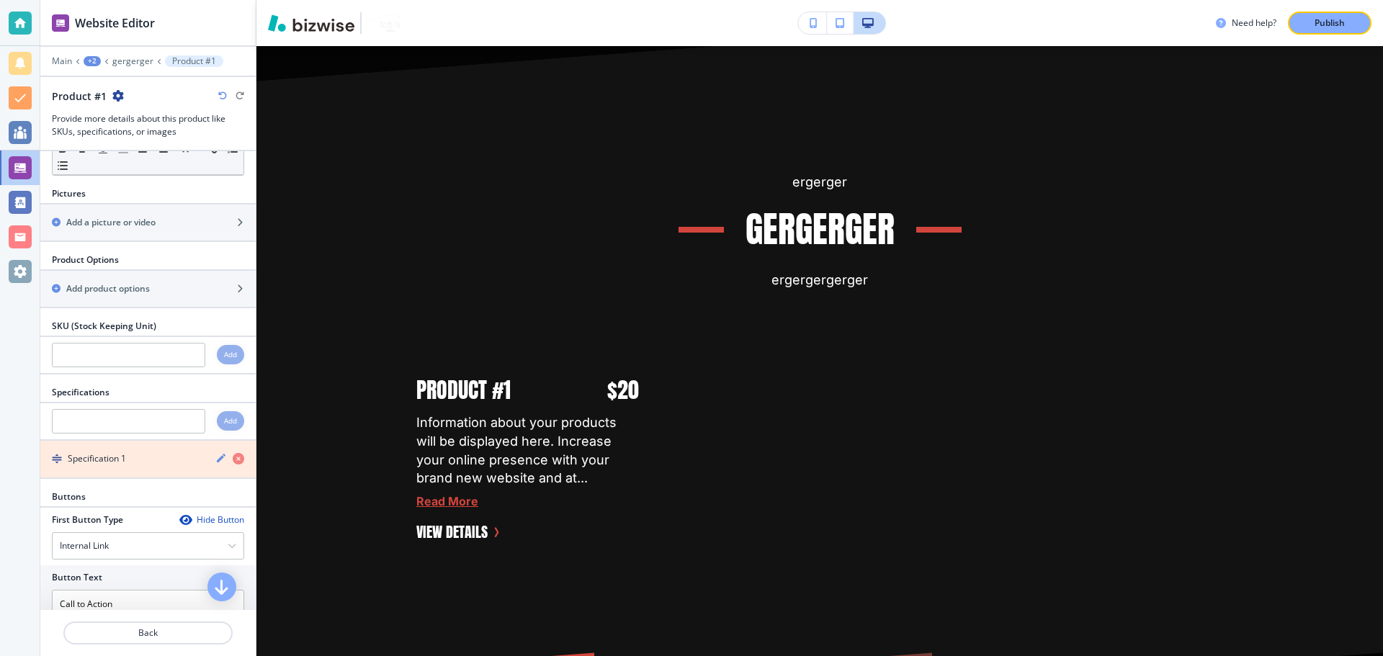
click at [233, 460] on icon "button" at bounding box center [239, 459] width 12 height 12
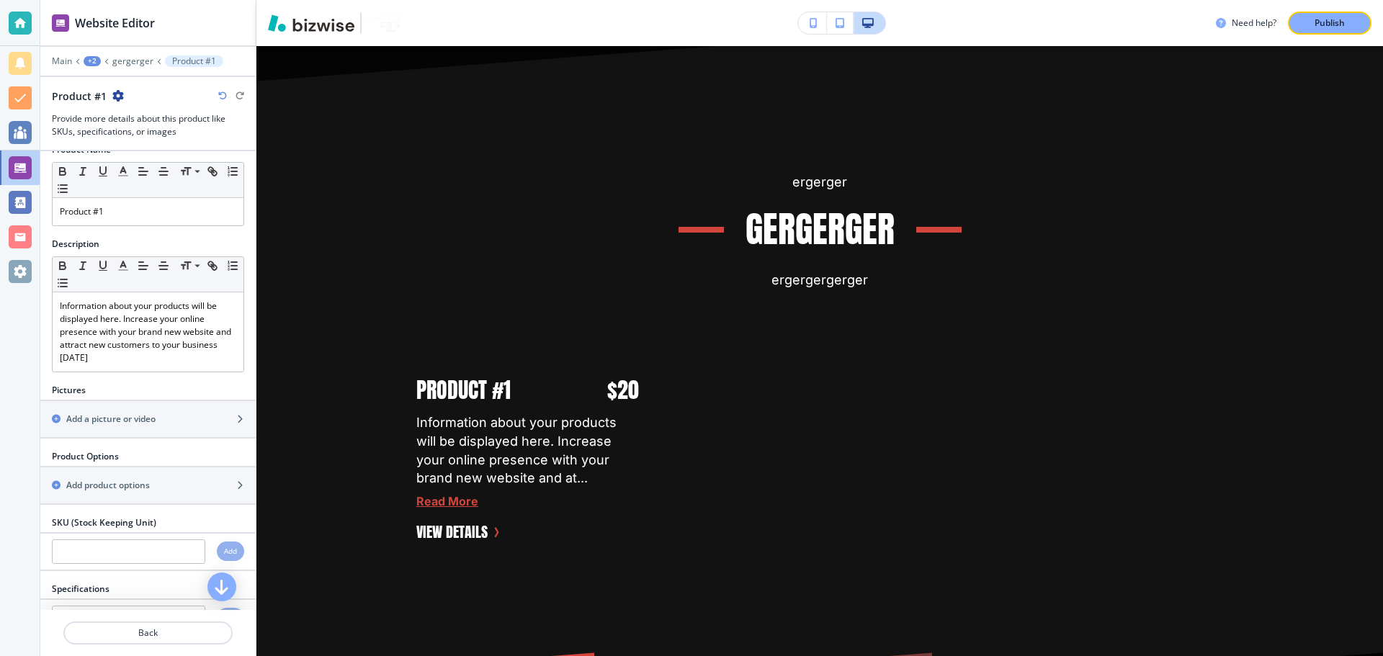
scroll to position [0, 0]
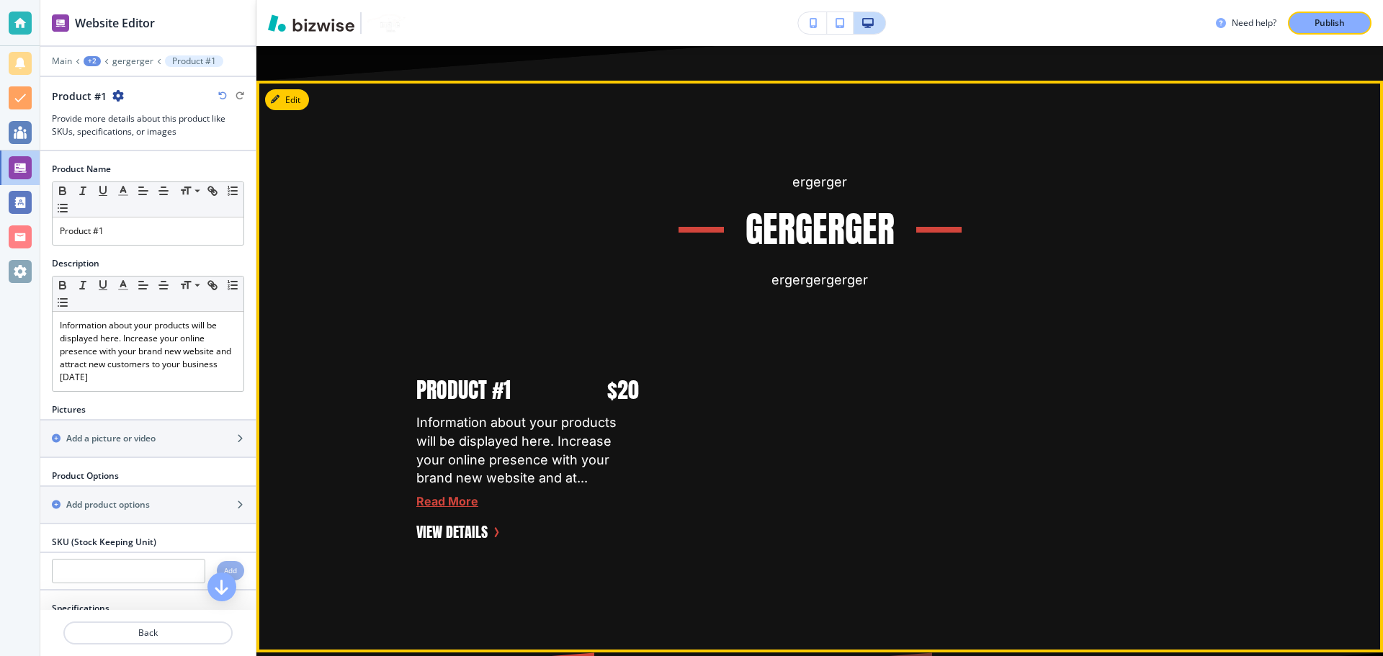
click at [558, 414] on p "Information about your products will be displayed here. Increase your online pr…" at bounding box center [527, 451] width 223 height 75
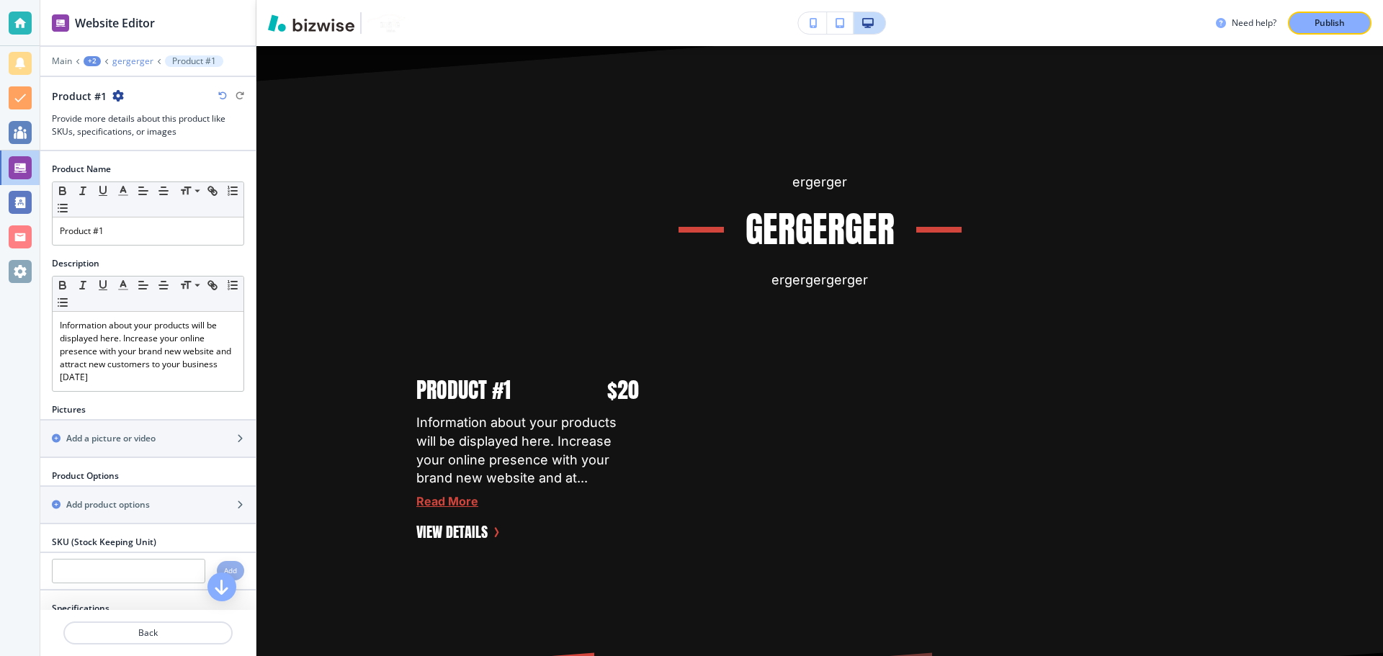
click at [135, 61] on p "gergerger" at bounding box center [132, 61] width 41 height 10
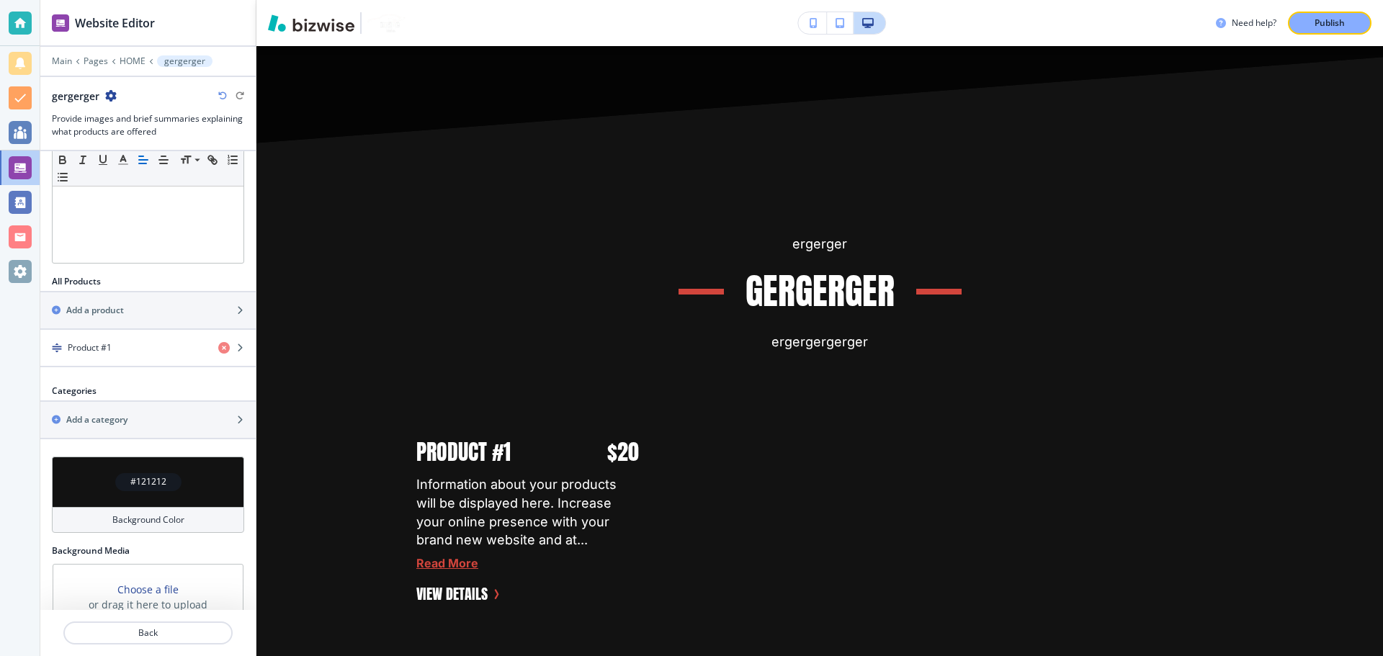
scroll to position [39, 0]
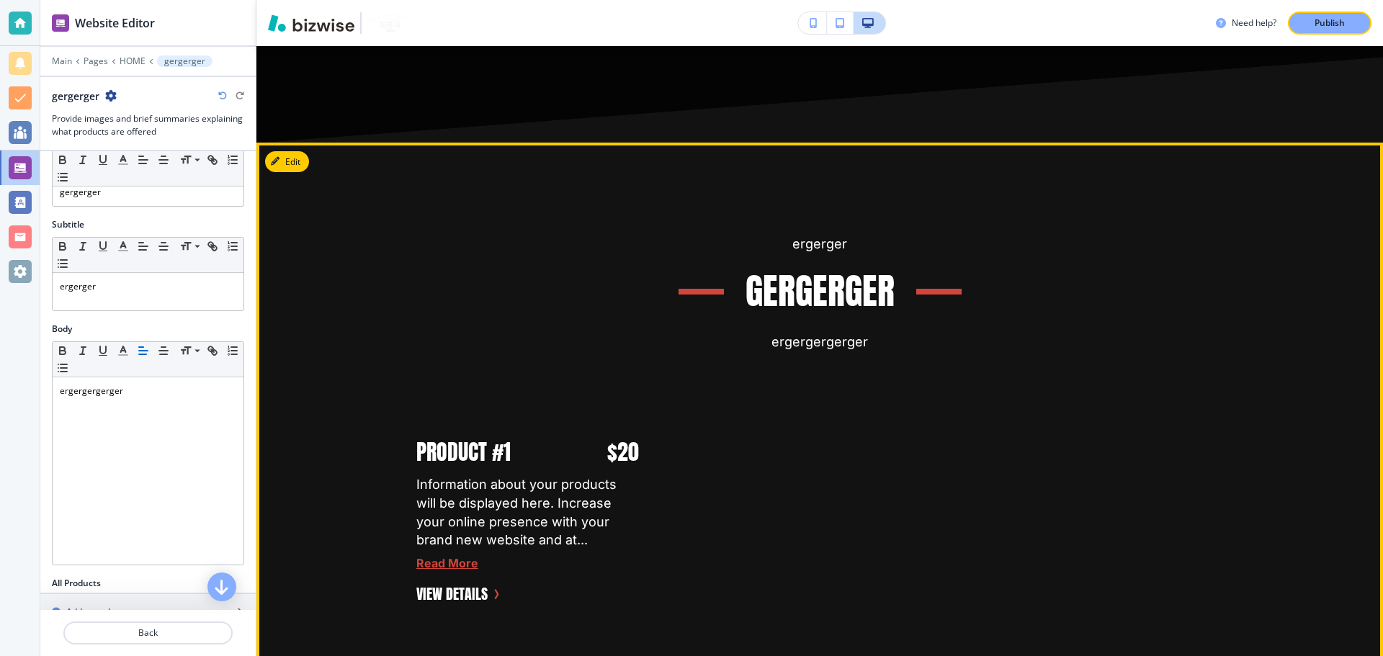
click at [538, 438] on div "Product #1 $20" at bounding box center [527, 452] width 223 height 29
click at [298, 151] on button "Edit This Section" at bounding box center [313, 162] width 97 height 22
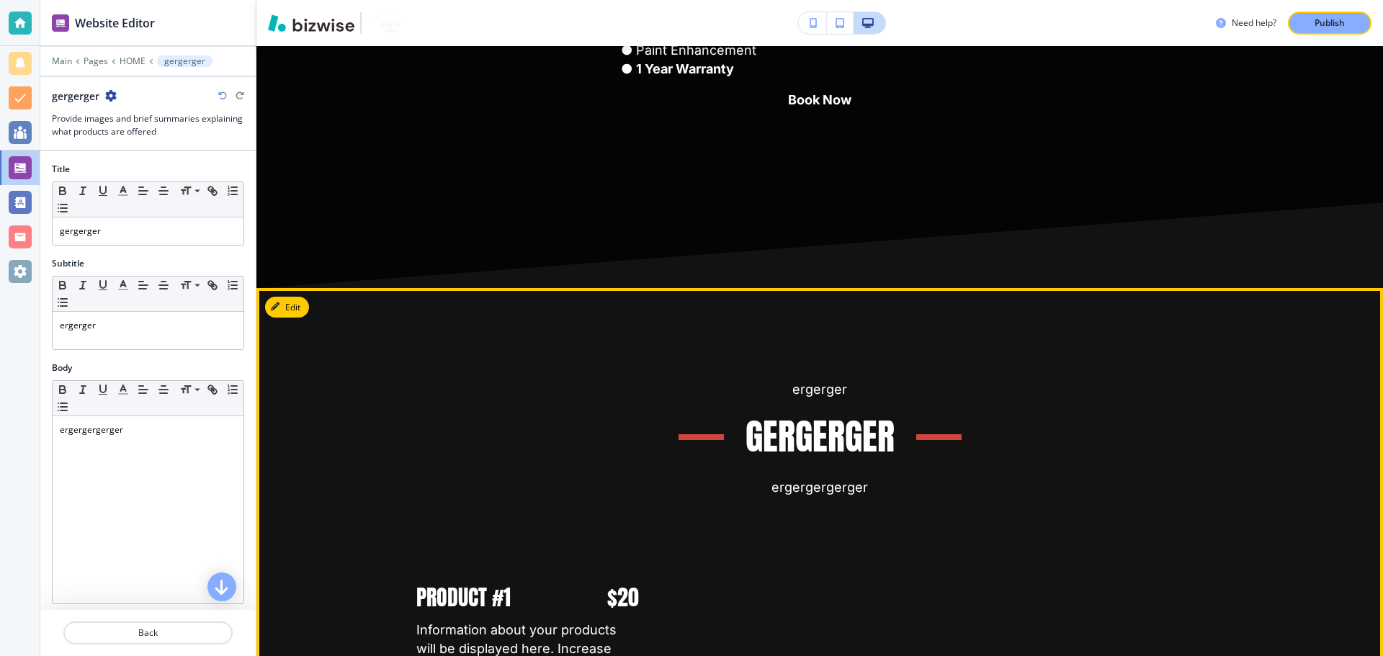
scroll to position [14613, 0]
click at [285, 295] on button "Edit This Section" at bounding box center [313, 306] width 97 height 22
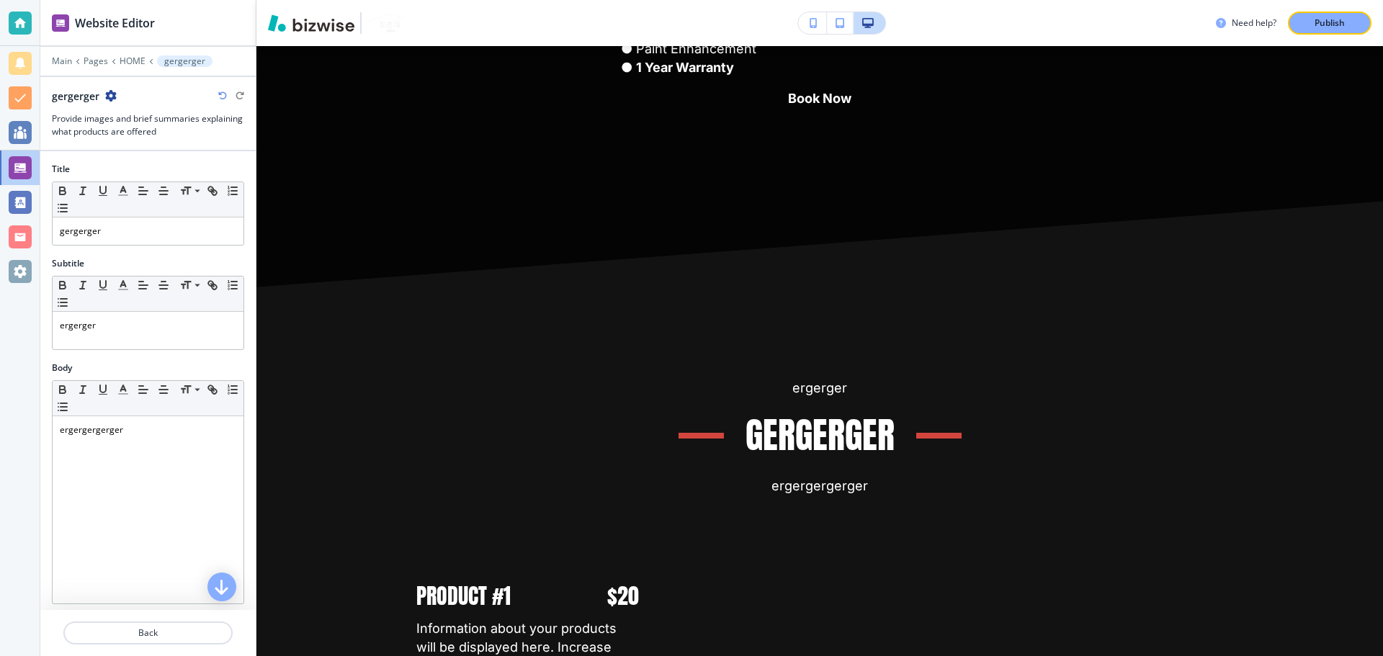
drag, startPoint x: 433, startPoint y: 227, endPoint x: 360, endPoint y: 233, distance: 73.7
click at [360, 287] on div "ergerger gergerger ergergergerger Product #1 $20 Information about your product…" at bounding box center [820, 573] width 1127 height 573
click at [117, 99] on div "gergerger" at bounding box center [148, 96] width 192 height 15
click at [113, 97] on icon "button" at bounding box center [111, 96] width 12 height 12
click at [155, 168] on p "Delete Section" at bounding box center [151, 171] width 73 height 13
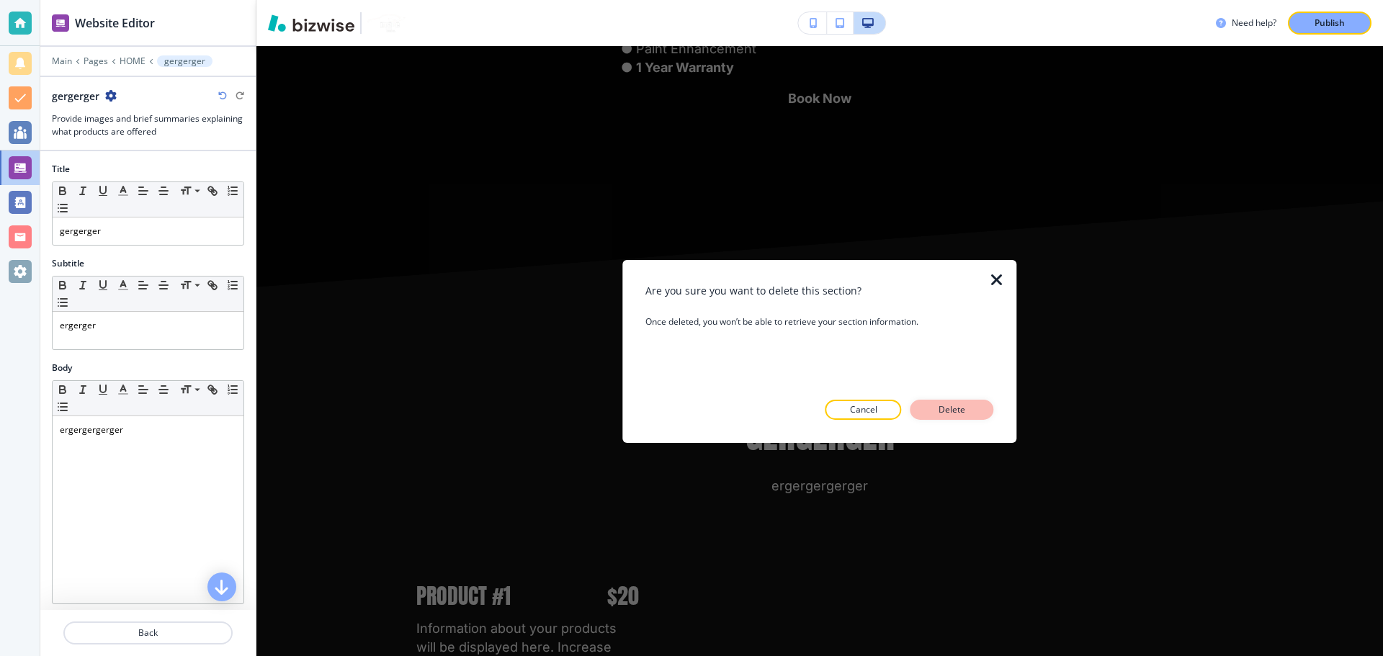
click at [936, 401] on button "Delete" at bounding box center [953, 410] width 84 height 20
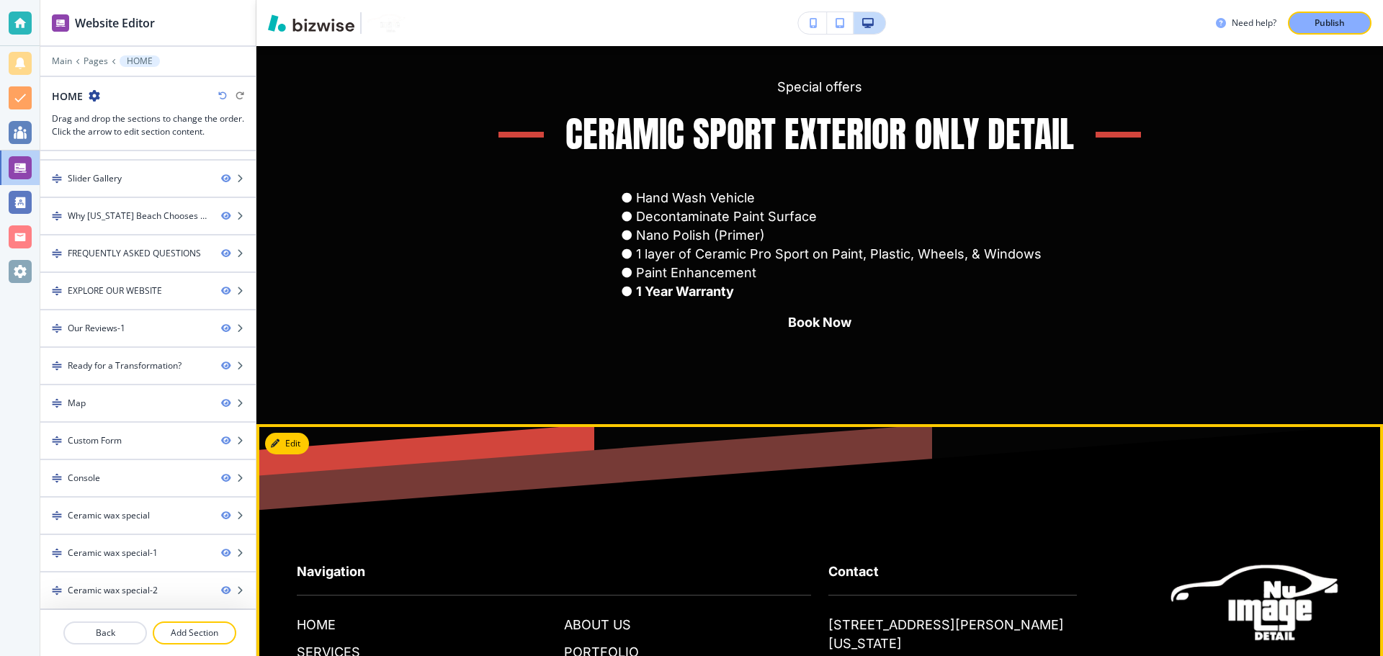
scroll to position [14459, 0]
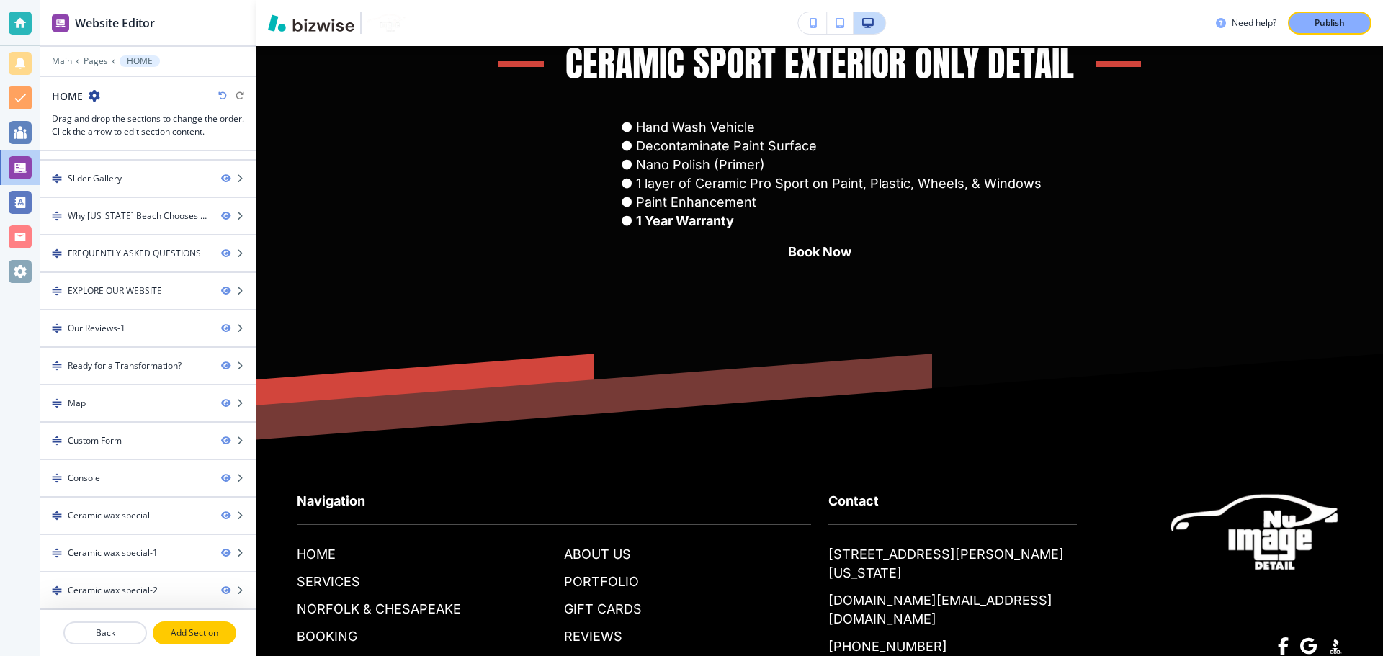
click at [186, 633] on p "Add Section" at bounding box center [194, 633] width 81 height 13
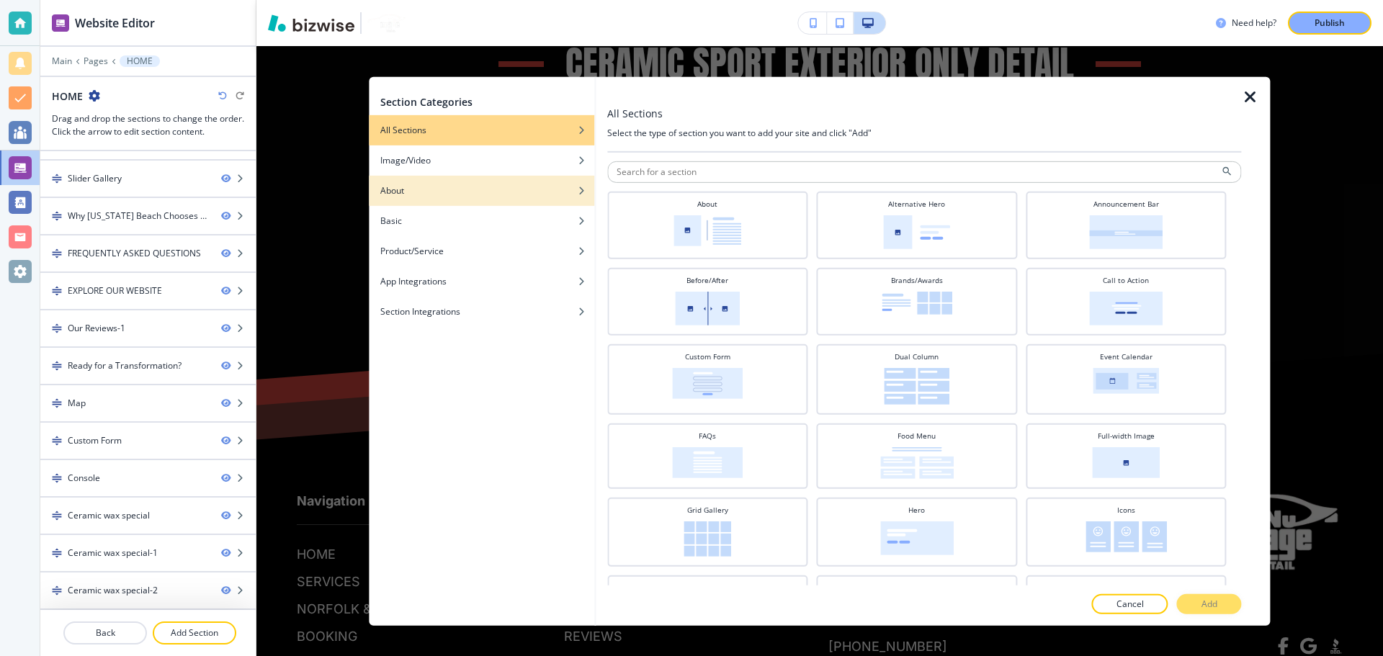
click at [390, 197] on h4 "About" at bounding box center [392, 190] width 24 height 13
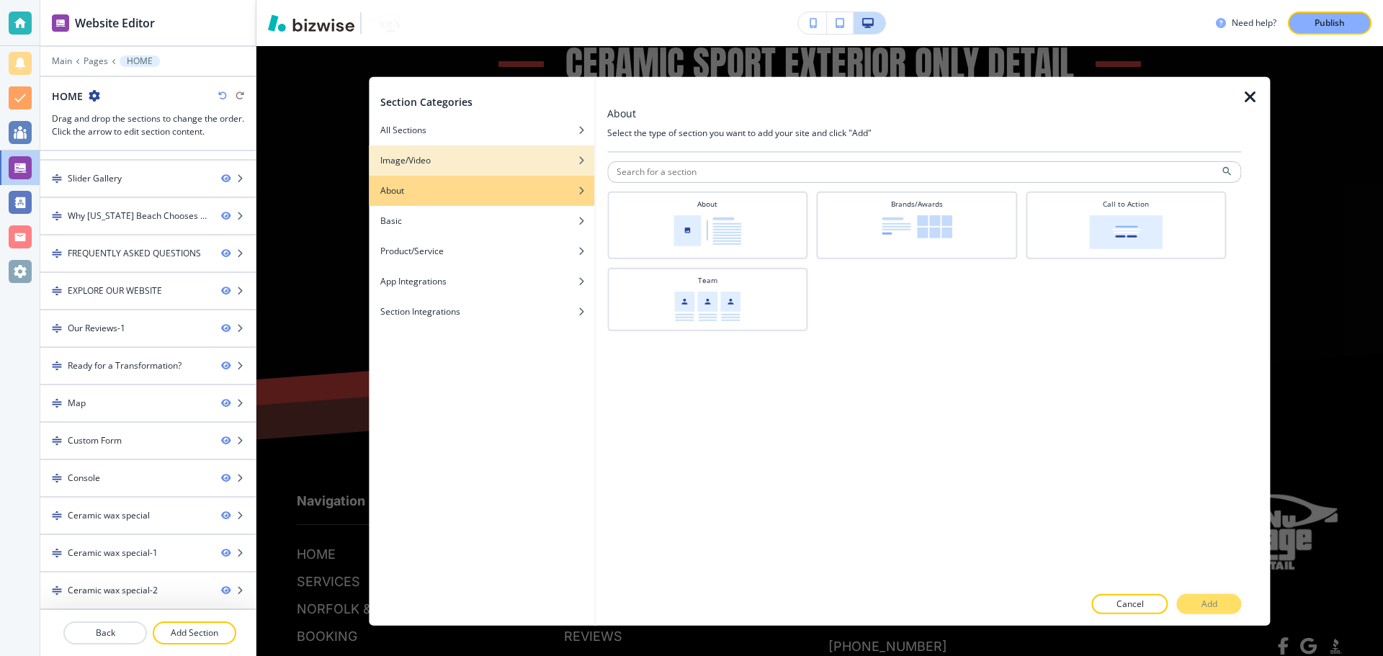
click at [420, 164] on h4 "Image/Video" at bounding box center [405, 159] width 50 height 13
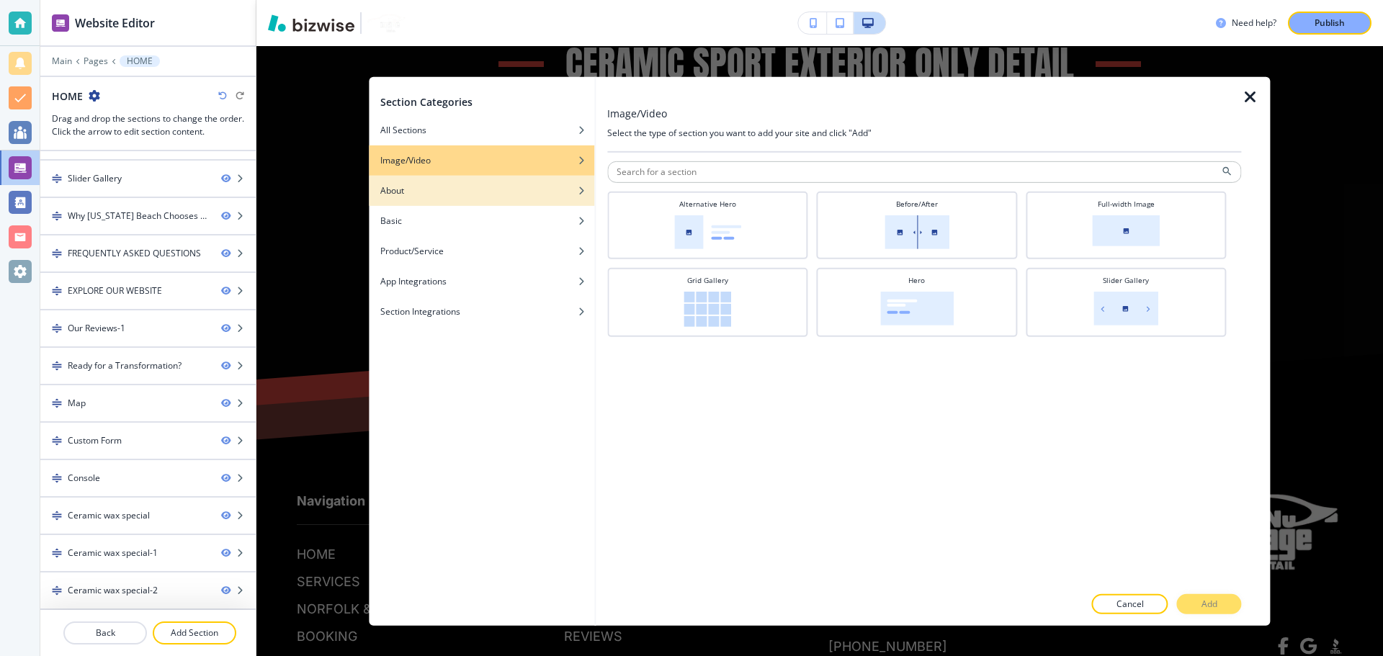
click at [419, 202] on div "button" at bounding box center [482, 201] width 226 height 9
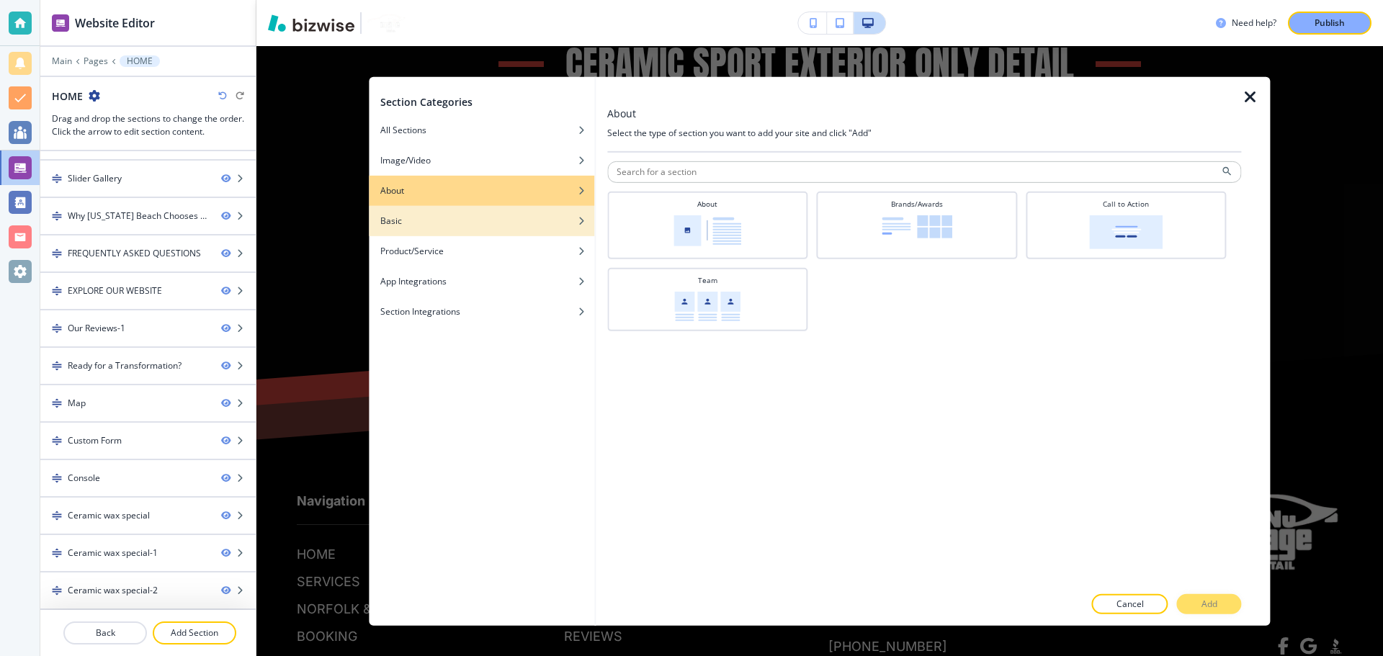
click at [429, 214] on div "Basic" at bounding box center [482, 220] width 226 height 13
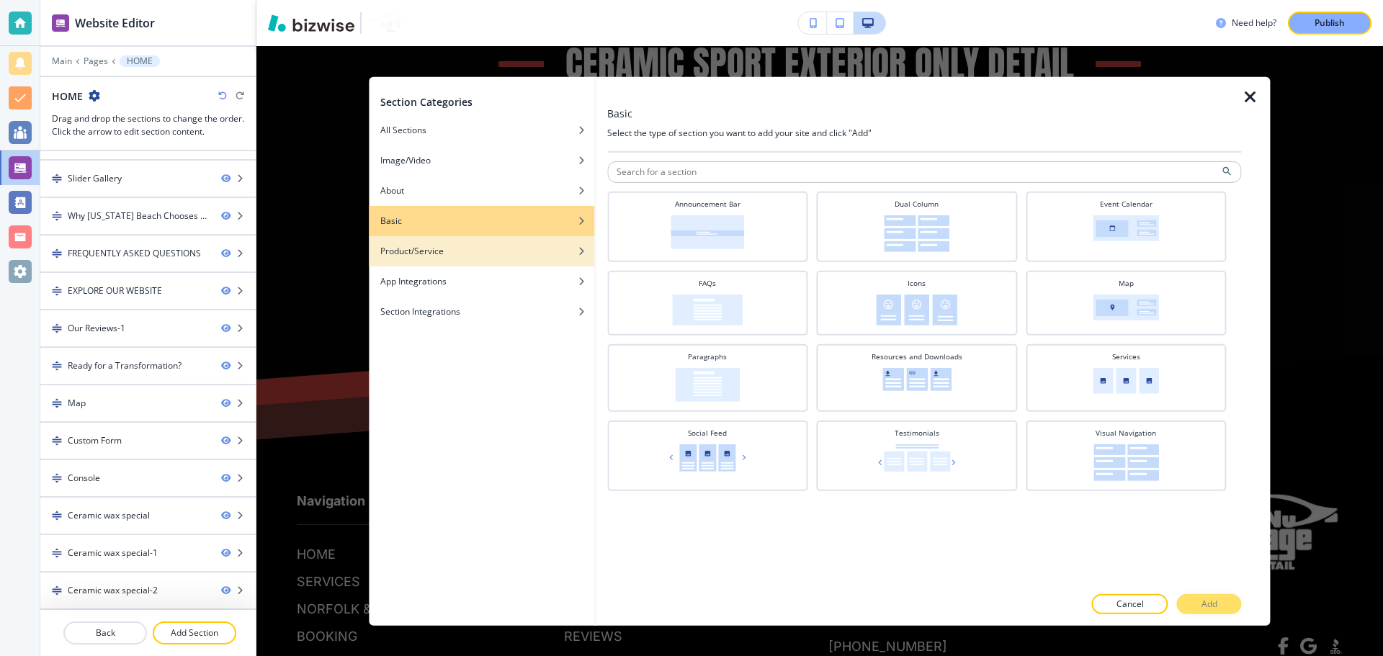
click at [440, 246] on h4 "Product/Service" at bounding box center [411, 250] width 63 height 13
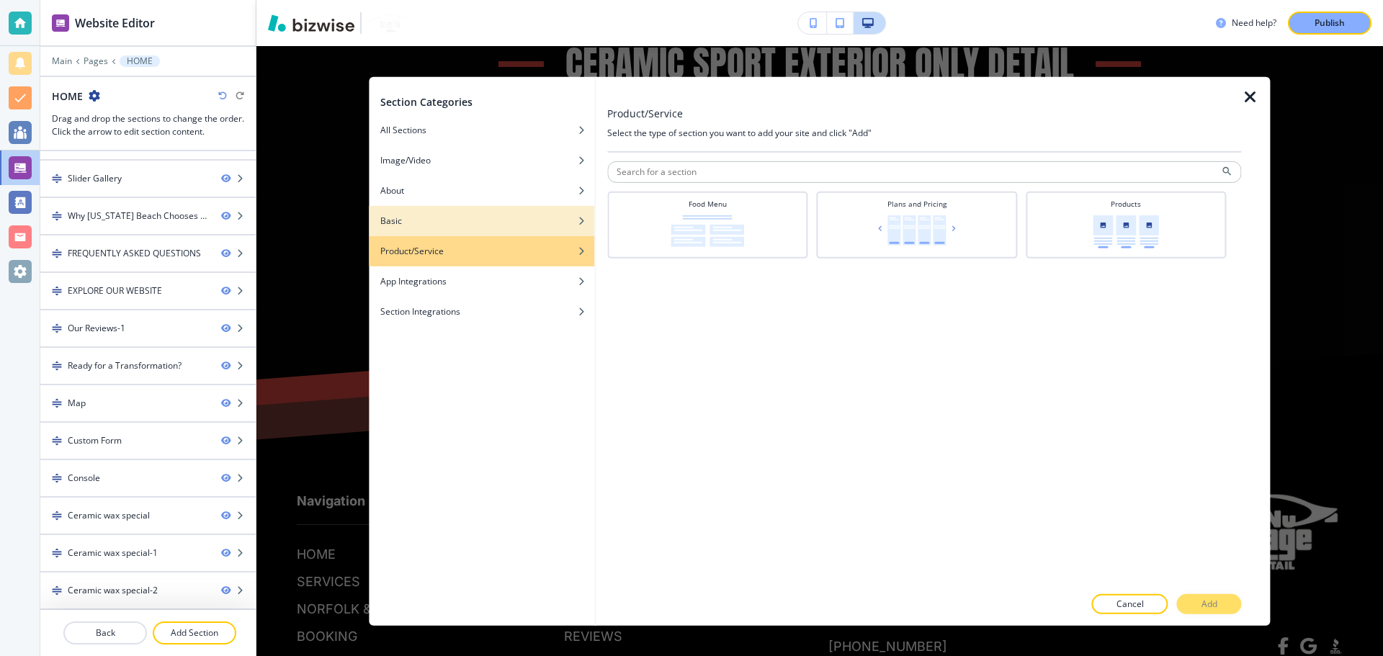
click at [432, 217] on div "Basic" at bounding box center [482, 220] width 226 height 13
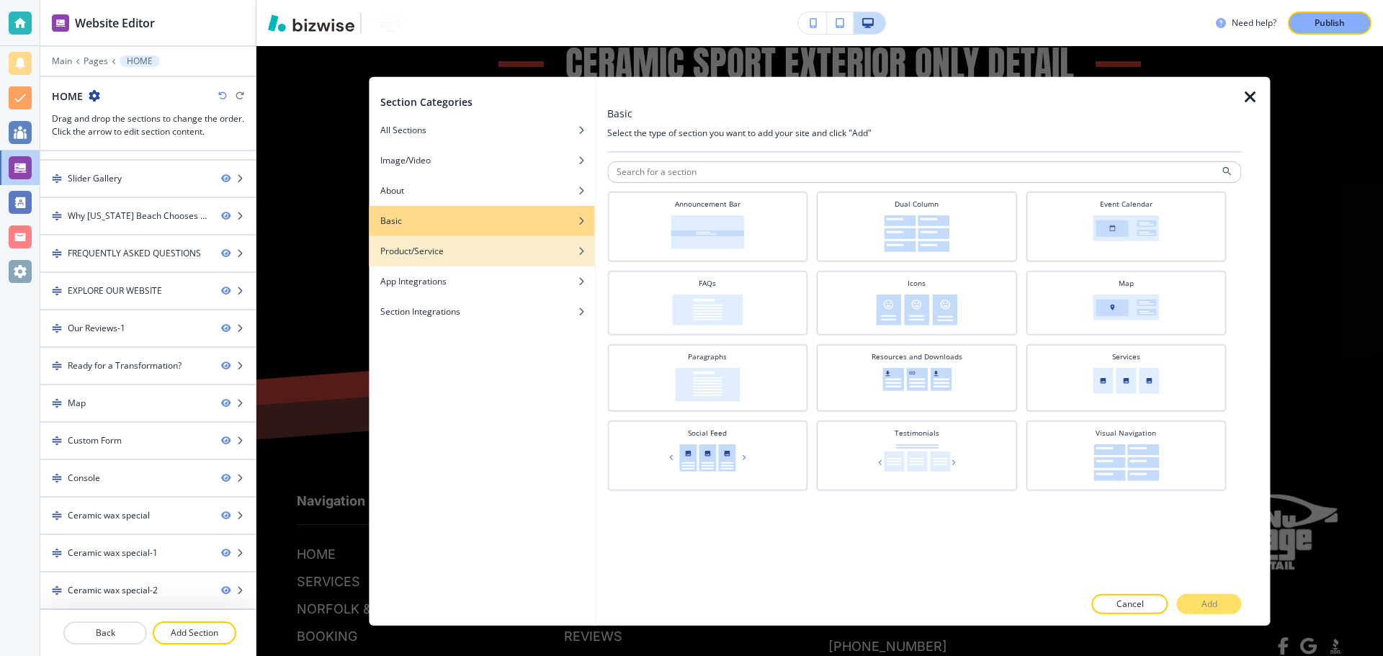
click at [447, 237] on div "button" at bounding box center [482, 240] width 226 height 9
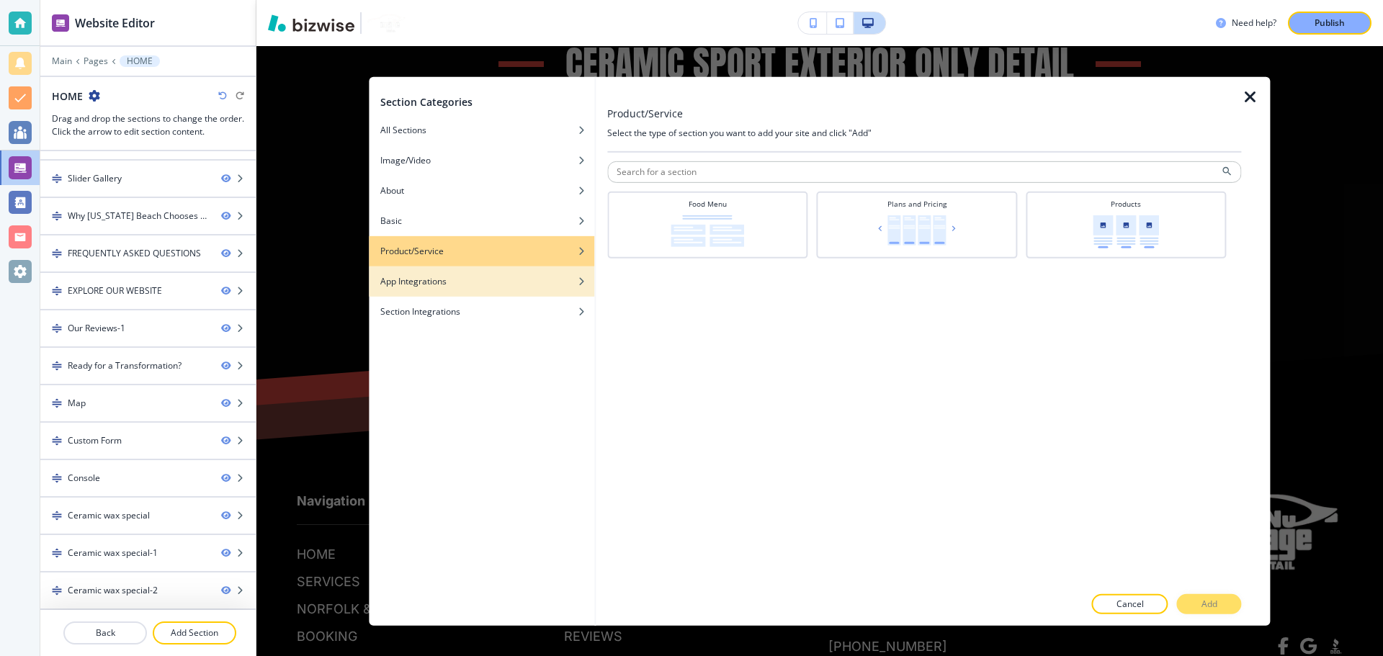
click at [455, 275] on div "App Integrations" at bounding box center [482, 281] width 226 height 13
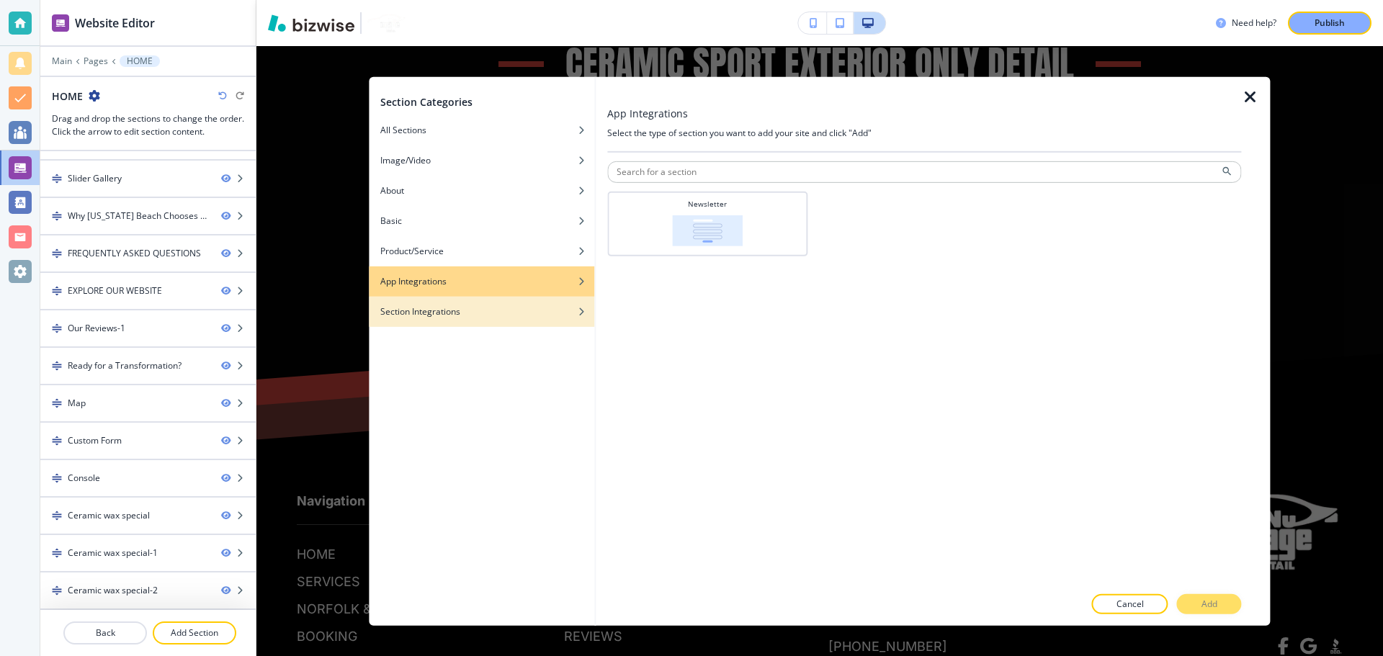
click at [459, 318] on h4 "Section Integrations" at bounding box center [420, 311] width 80 height 13
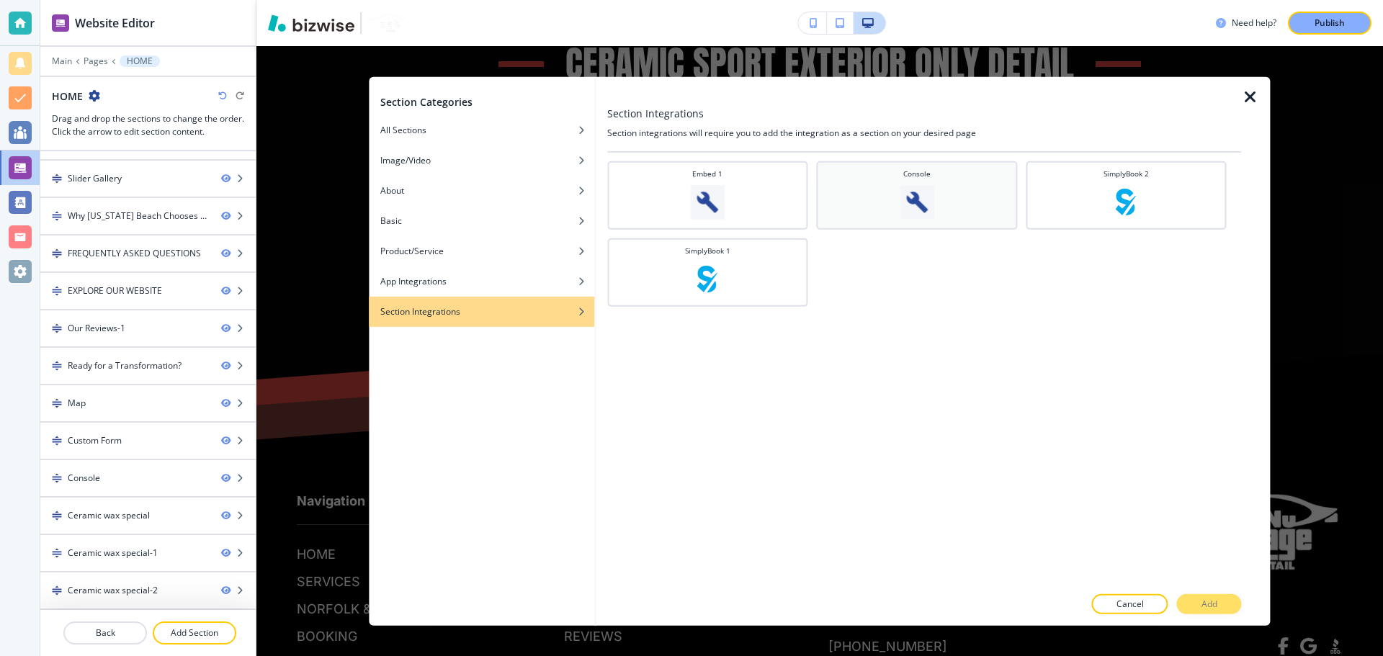
click at [916, 212] on img at bounding box center [917, 201] width 35 height 35
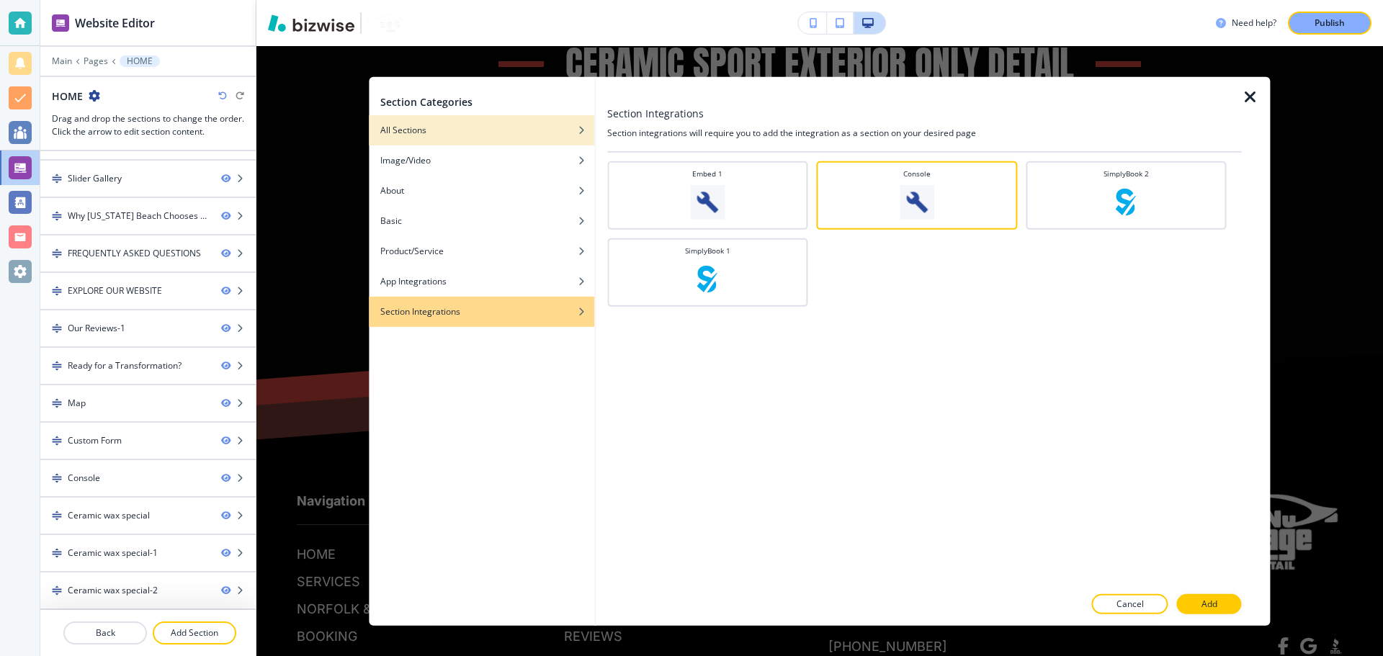
click at [517, 139] on div "button" at bounding box center [482, 140] width 226 height 9
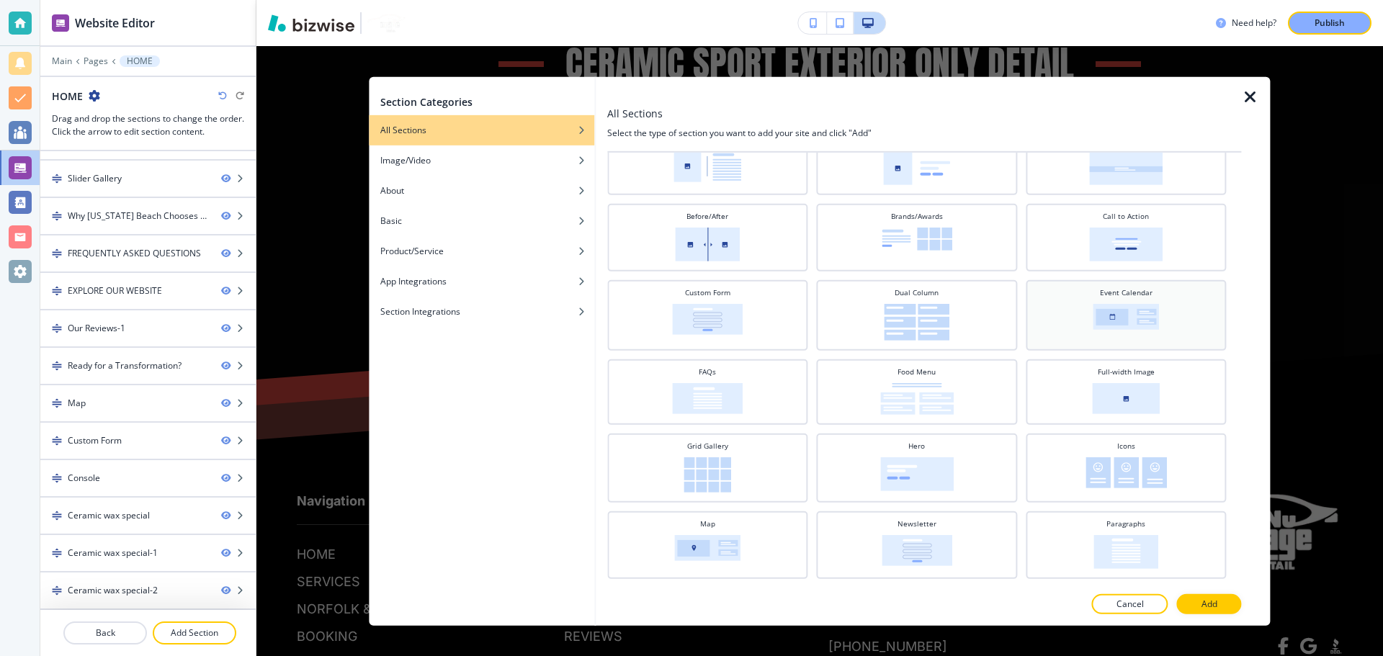
scroll to position [370, 0]
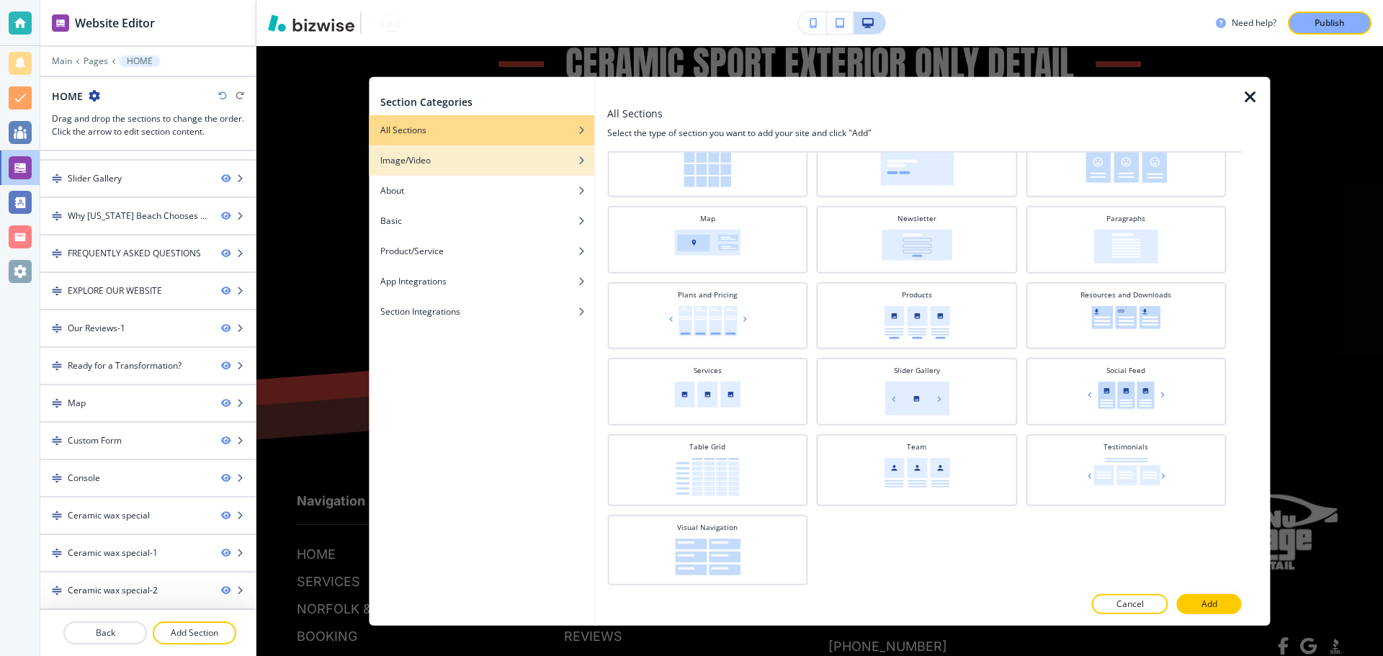
click at [432, 146] on div "button" at bounding box center [482, 149] width 226 height 9
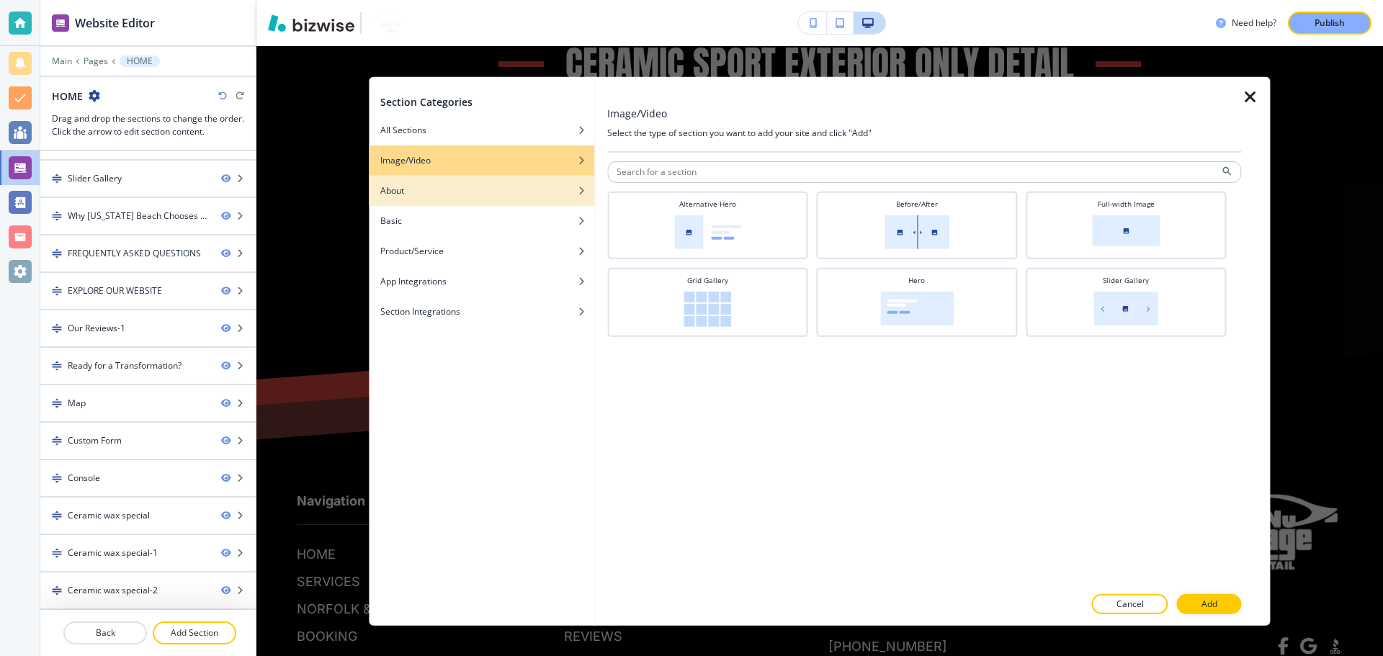
click at [427, 179] on div "button" at bounding box center [482, 179] width 226 height 9
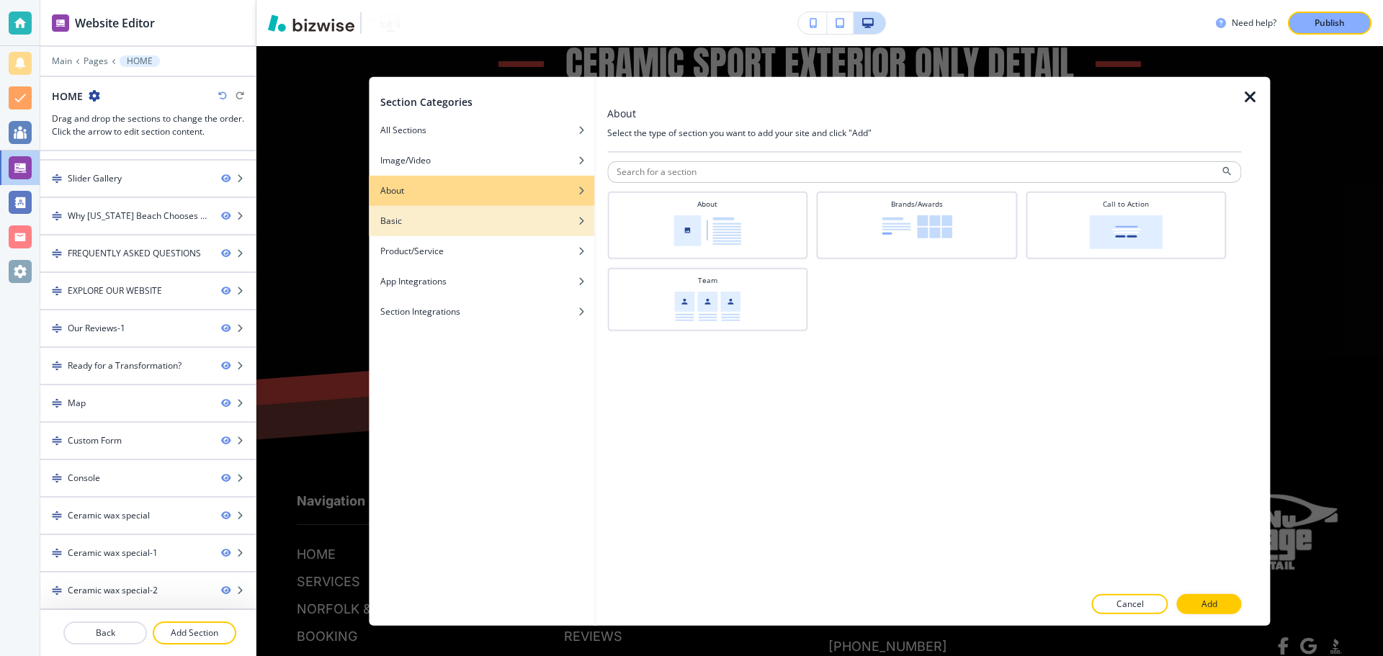
click at [437, 218] on div "Basic" at bounding box center [482, 220] width 226 height 13
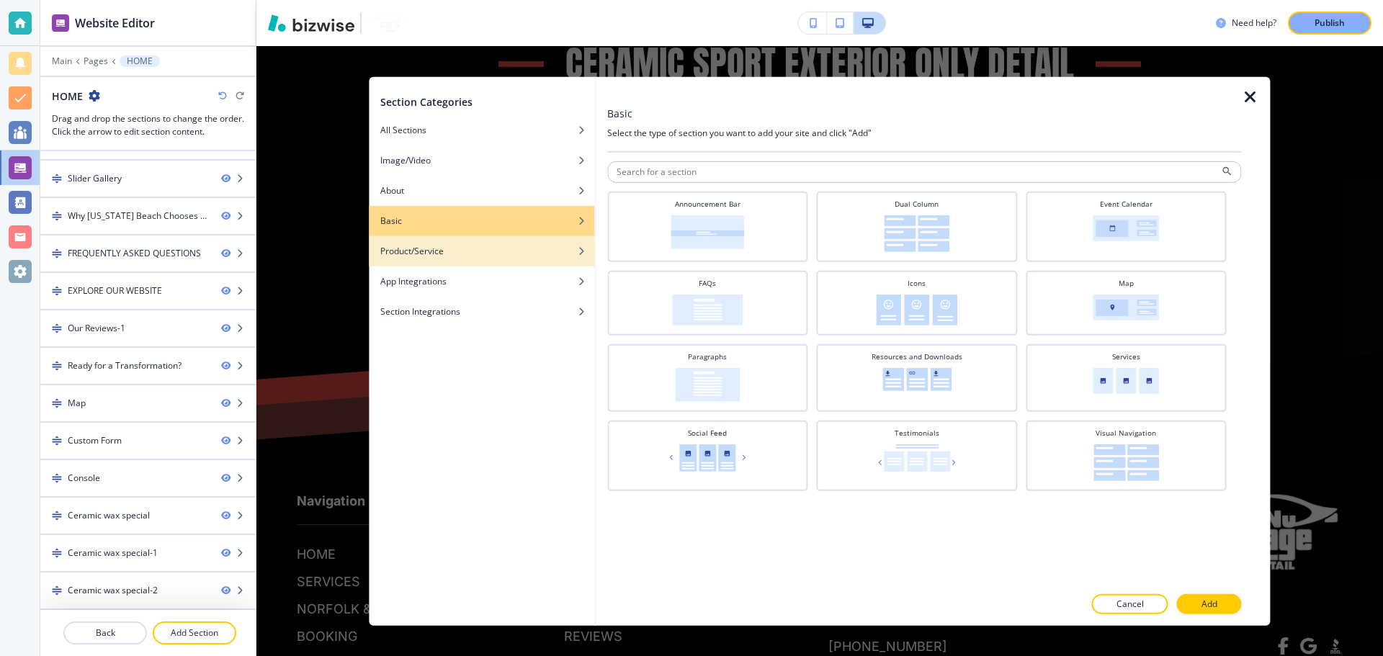
click at [448, 260] on div "button" at bounding box center [482, 261] width 226 height 9
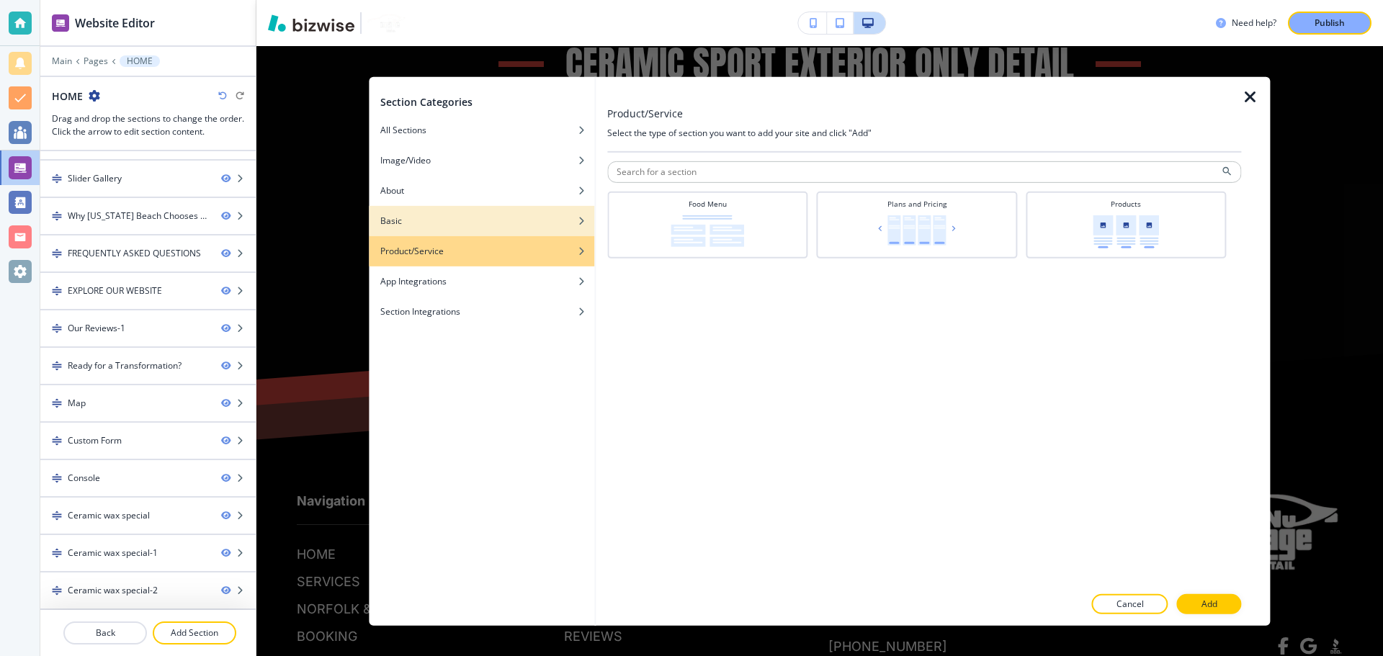
click at [450, 222] on div "Basic" at bounding box center [482, 220] width 226 height 13
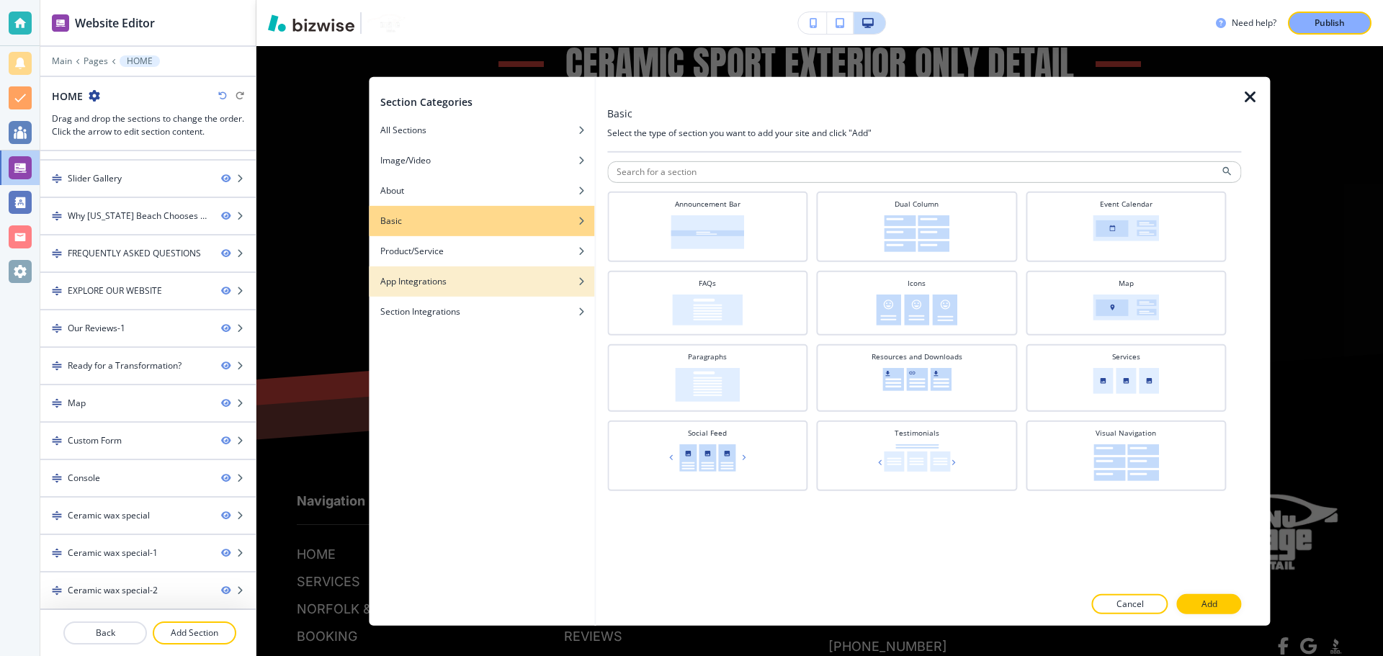
click at [470, 277] on div "App Integrations" at bounding box center [482, 281] width 226 height 13
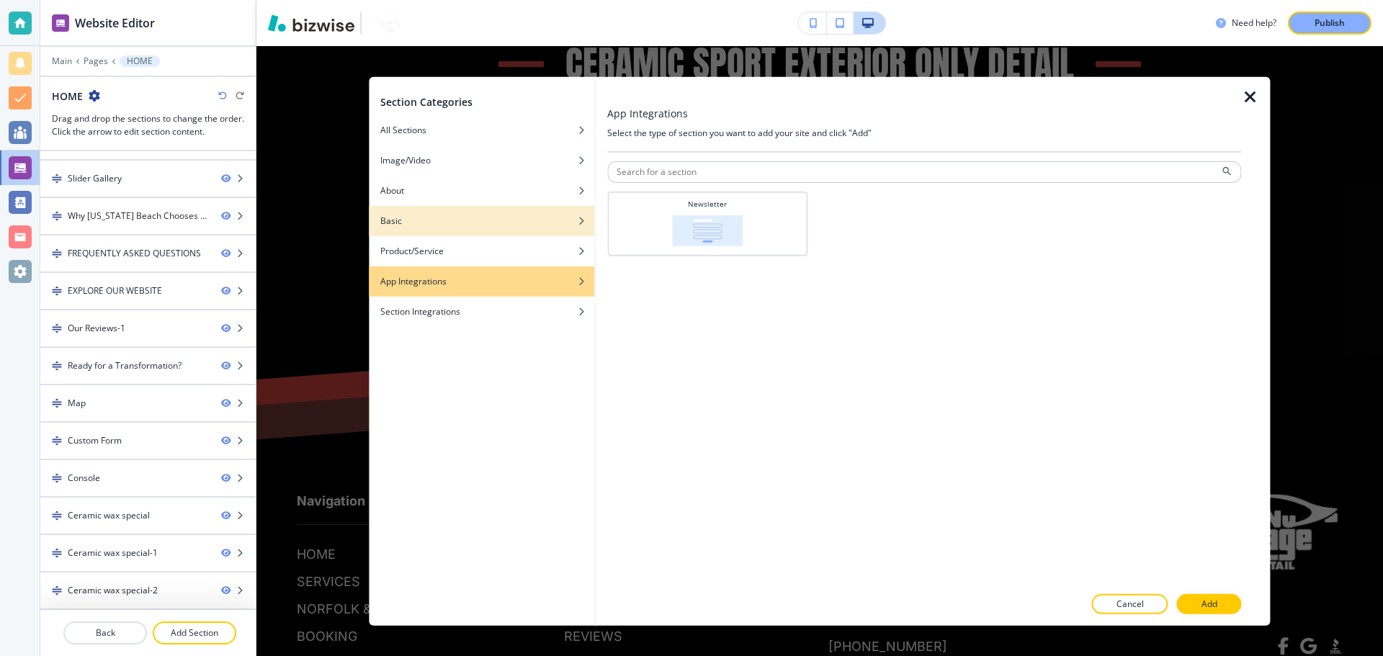
click at [452, 235] on div "button" at bounding box center [482, 231] width 226 height 9
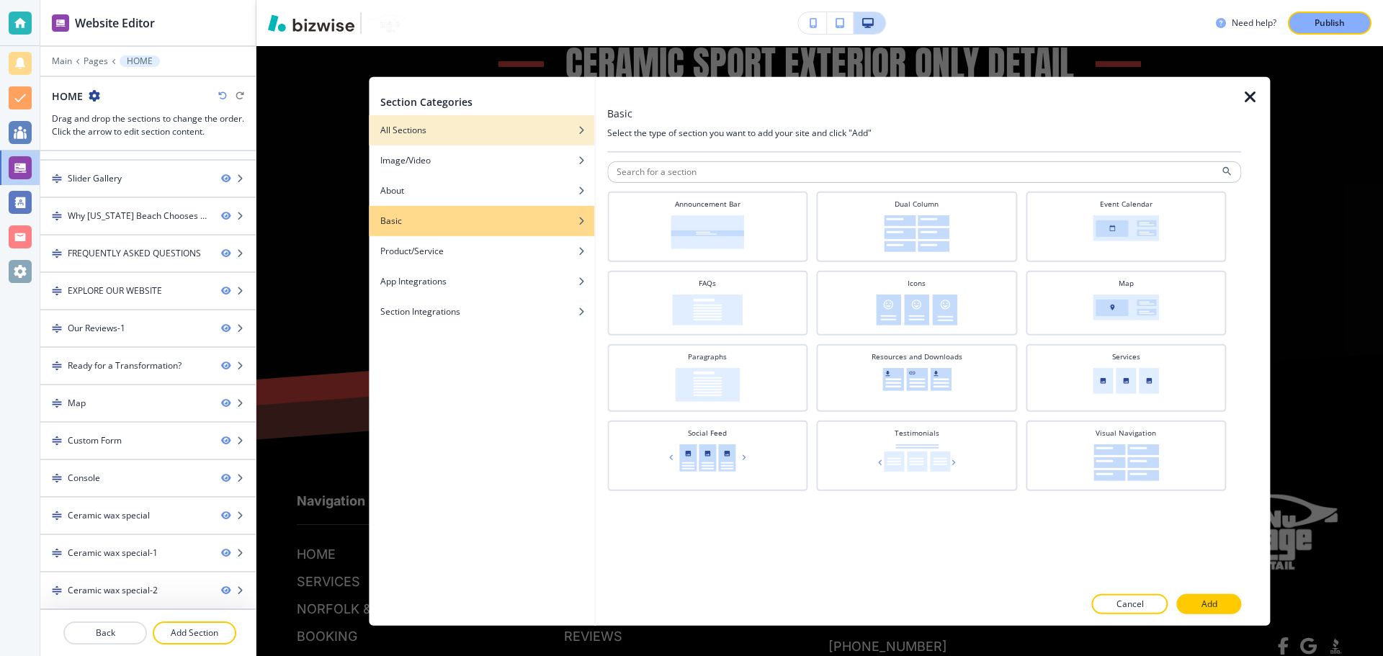
click at [468, 141] on div "button" at bounding box center [482, 140] width 226 height 9
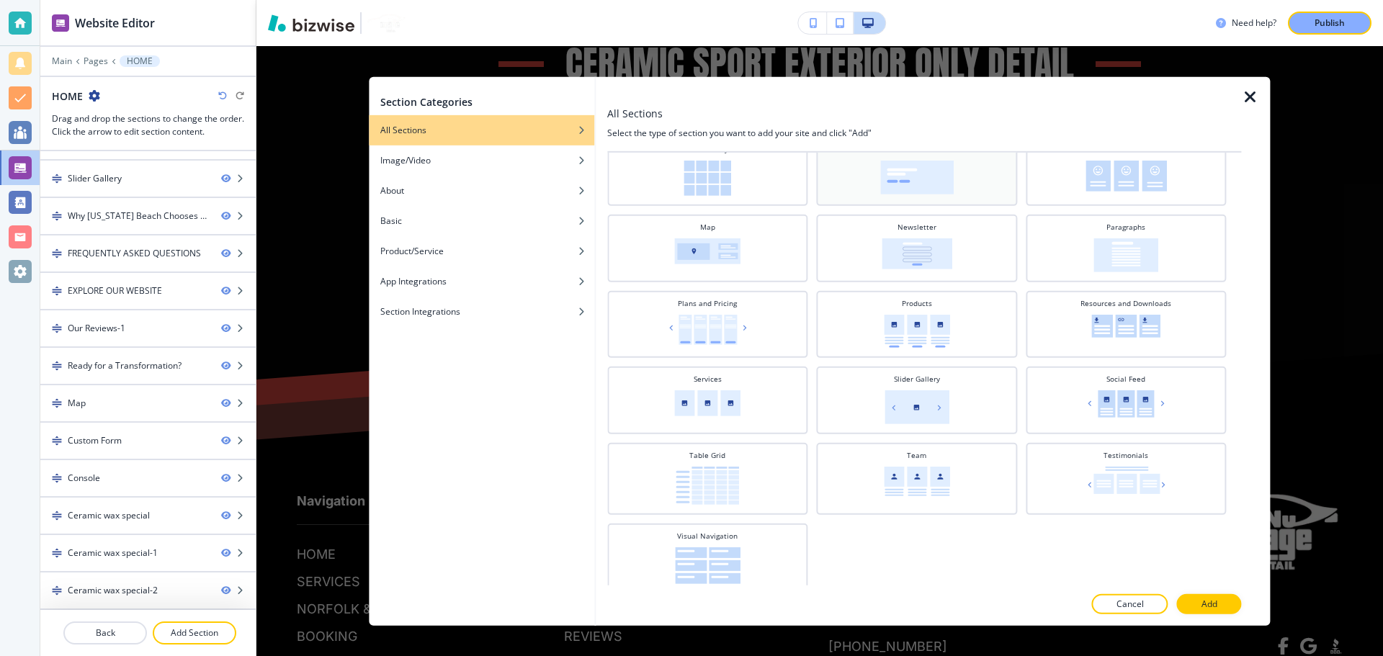
scroll to position [370, 0]
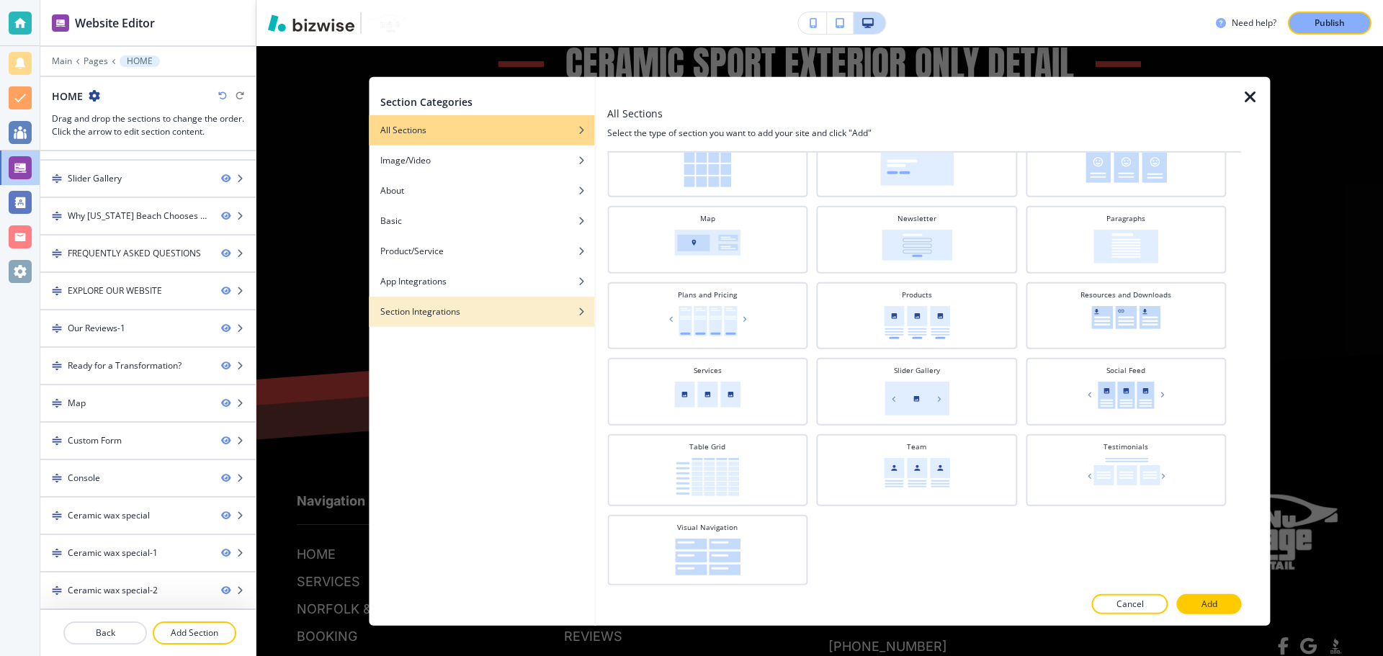
click at [564, 326] on div "button" at bounding box center [482, 322] width 226 height 9
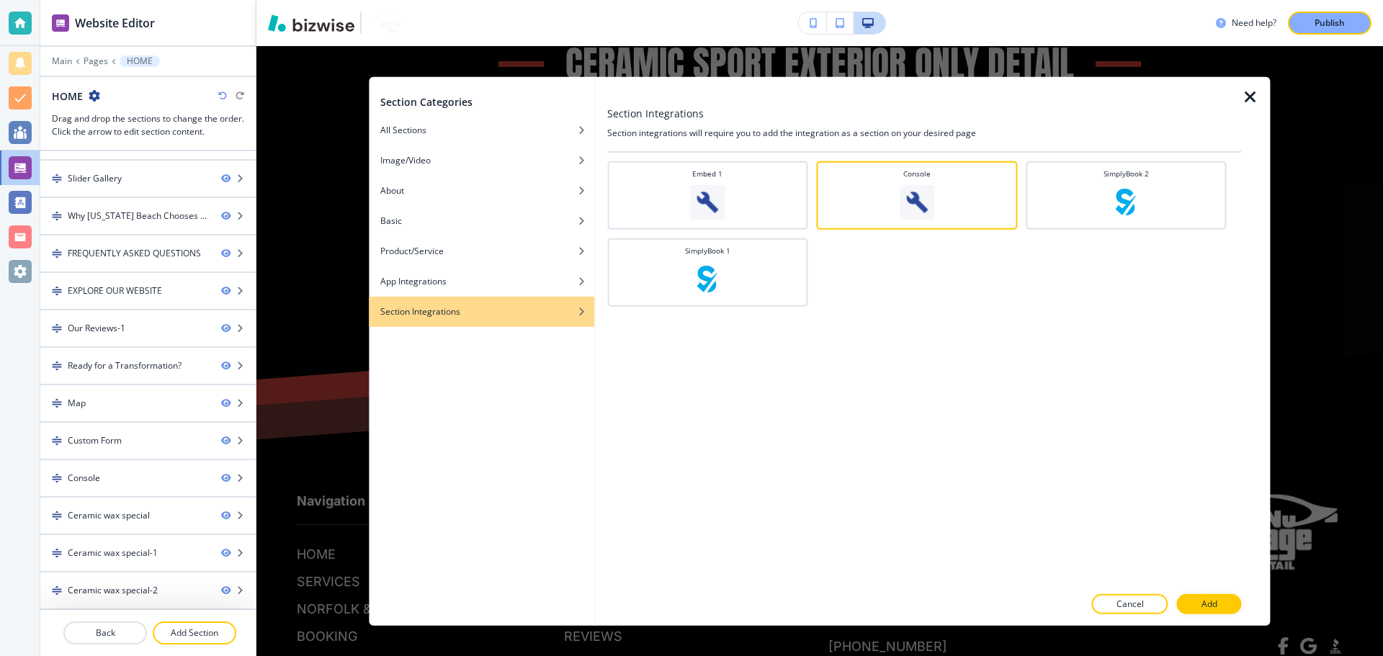
scroll to position [0, 0]
click at [561, 267] on div "button" at bounding box center [482, 270] width 226 height 9
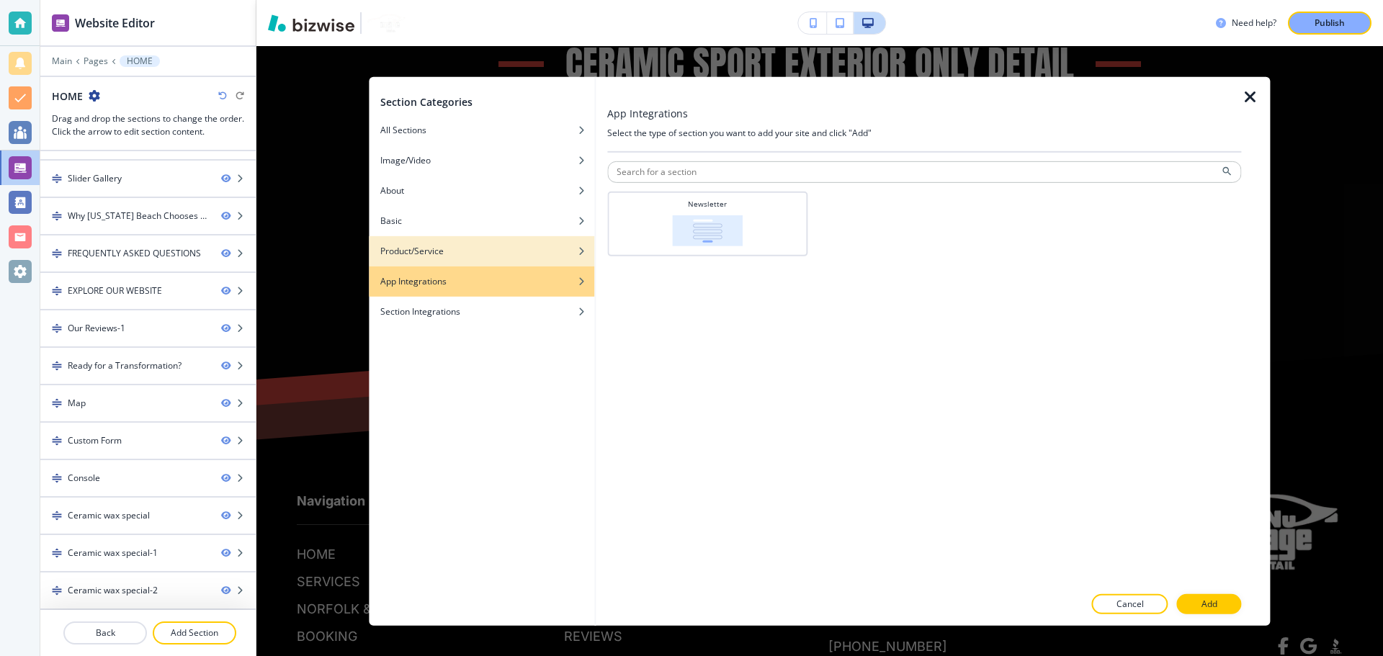
click at [563, 264] on div "button" at bounding box center [482, 261] width 226 height 9
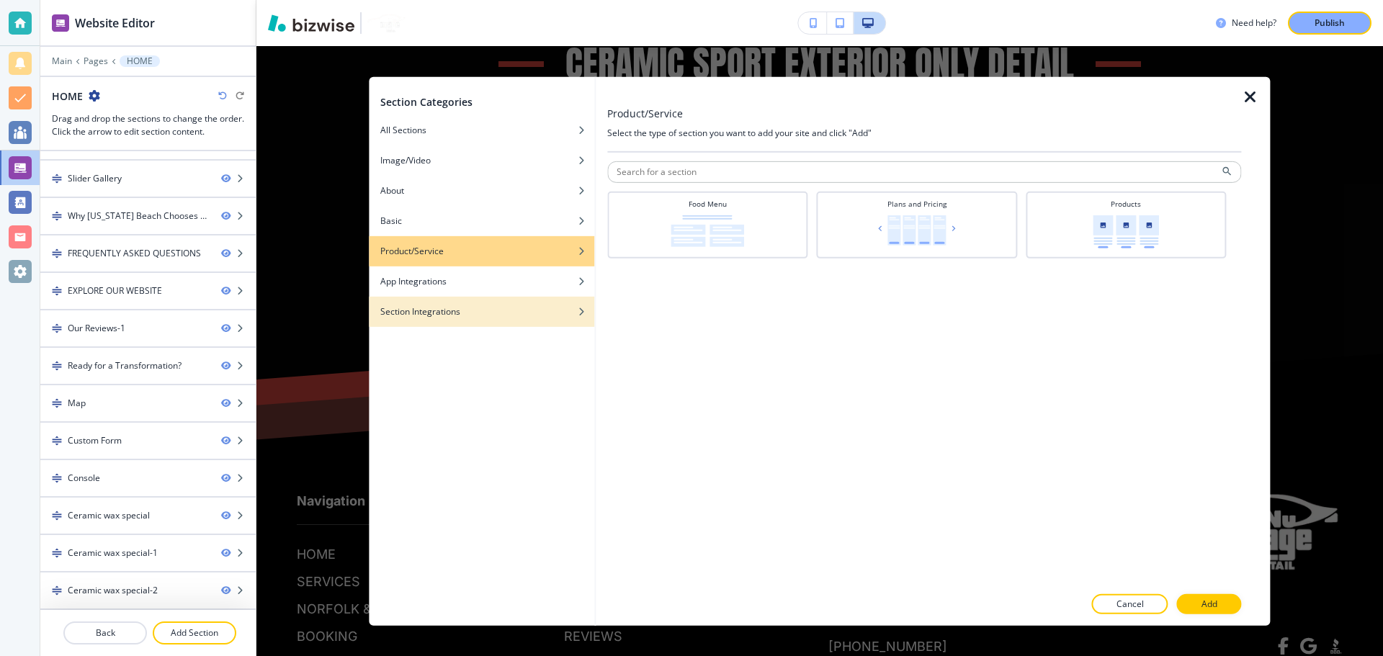
click at [569, 305] on div "Section Integrations" at bounding box center [482, 311] width 226 height 13
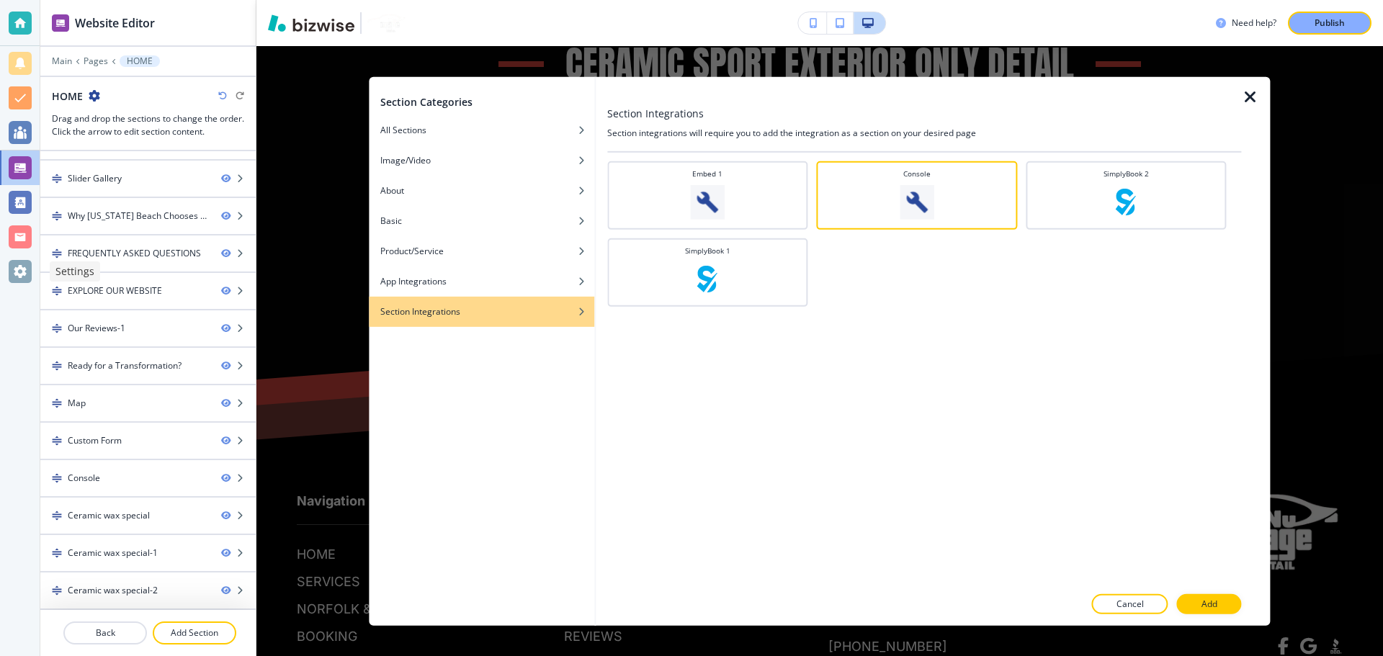
click at [19, 264] on div at bounding box center [20, 271] width 23 height 23
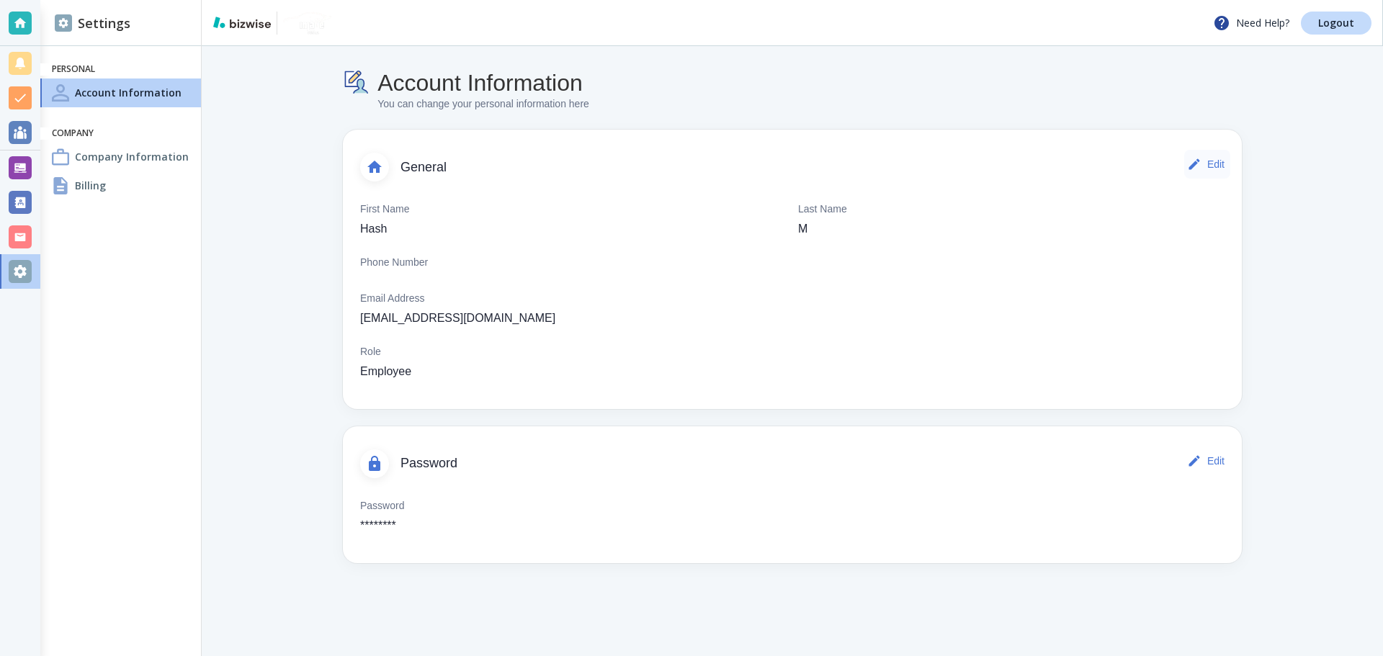
click at [1211, 159] on button "Edit" at bounding box center [1208, 164] width 46 height 29
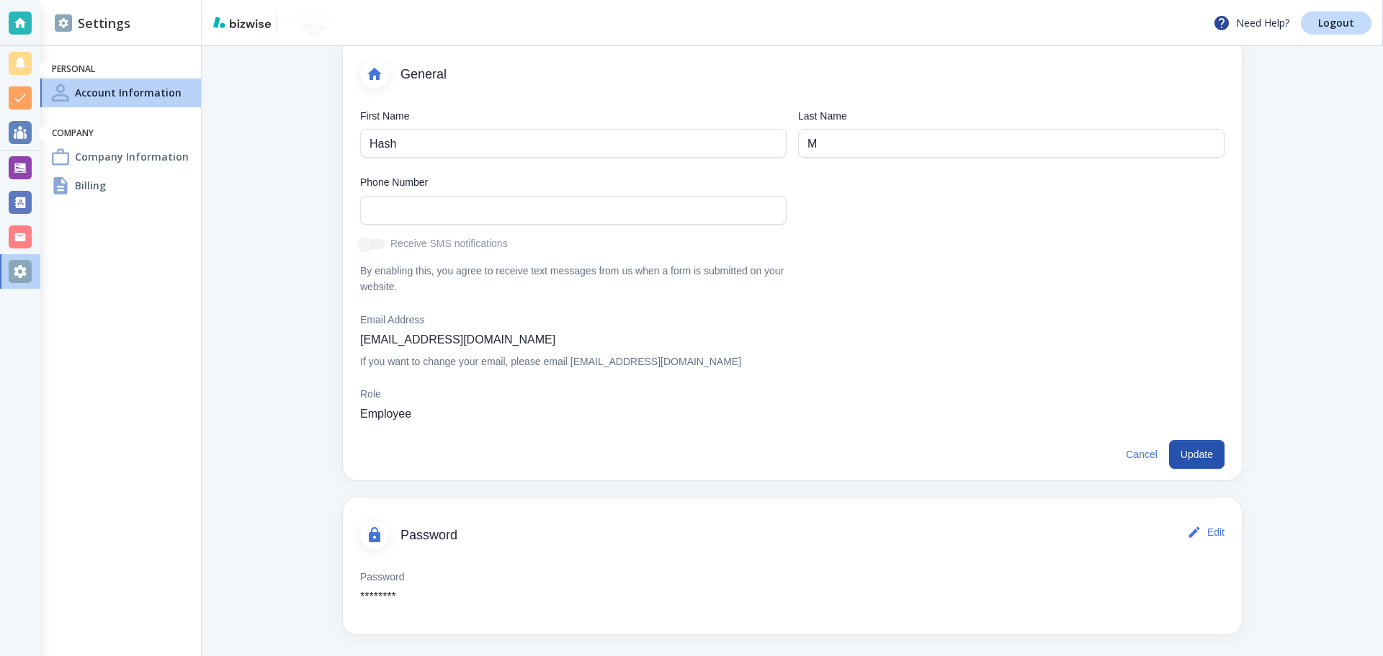
scroll to position [94, 0]
click at [27, 179] on div at bounding box center [20, 167] width 23 height 23
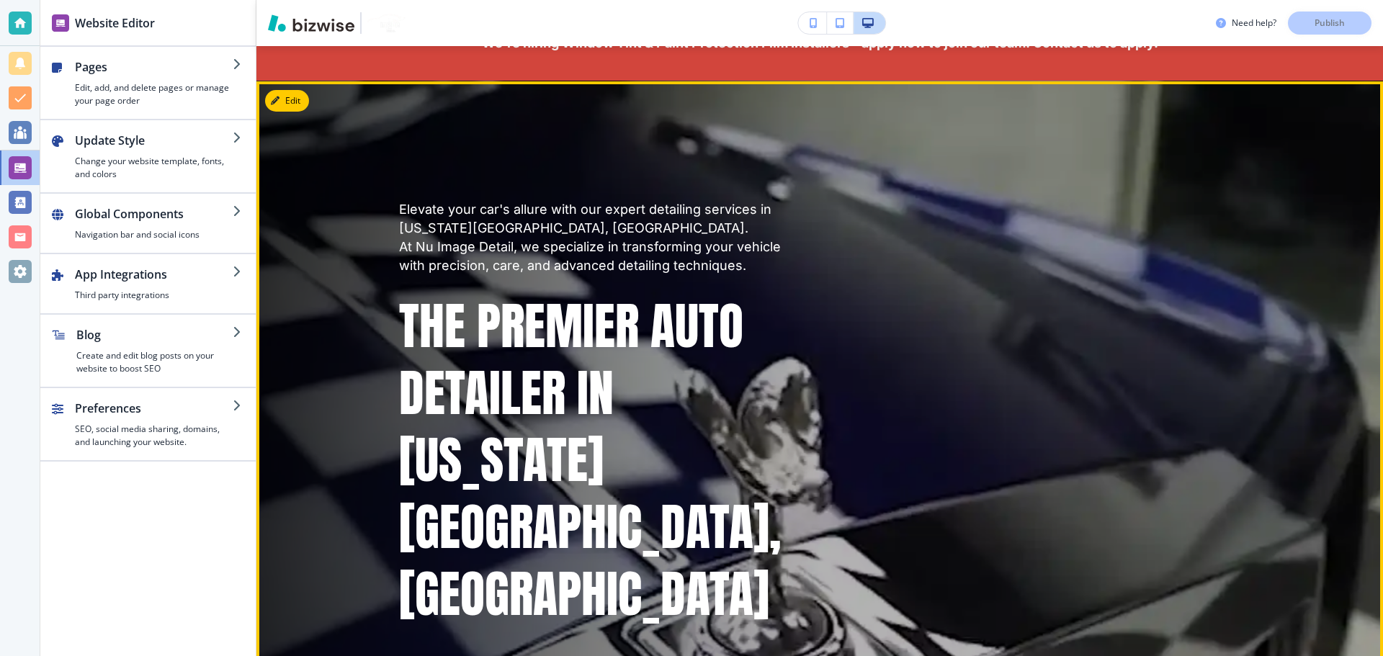
scroll to position [216, 0]
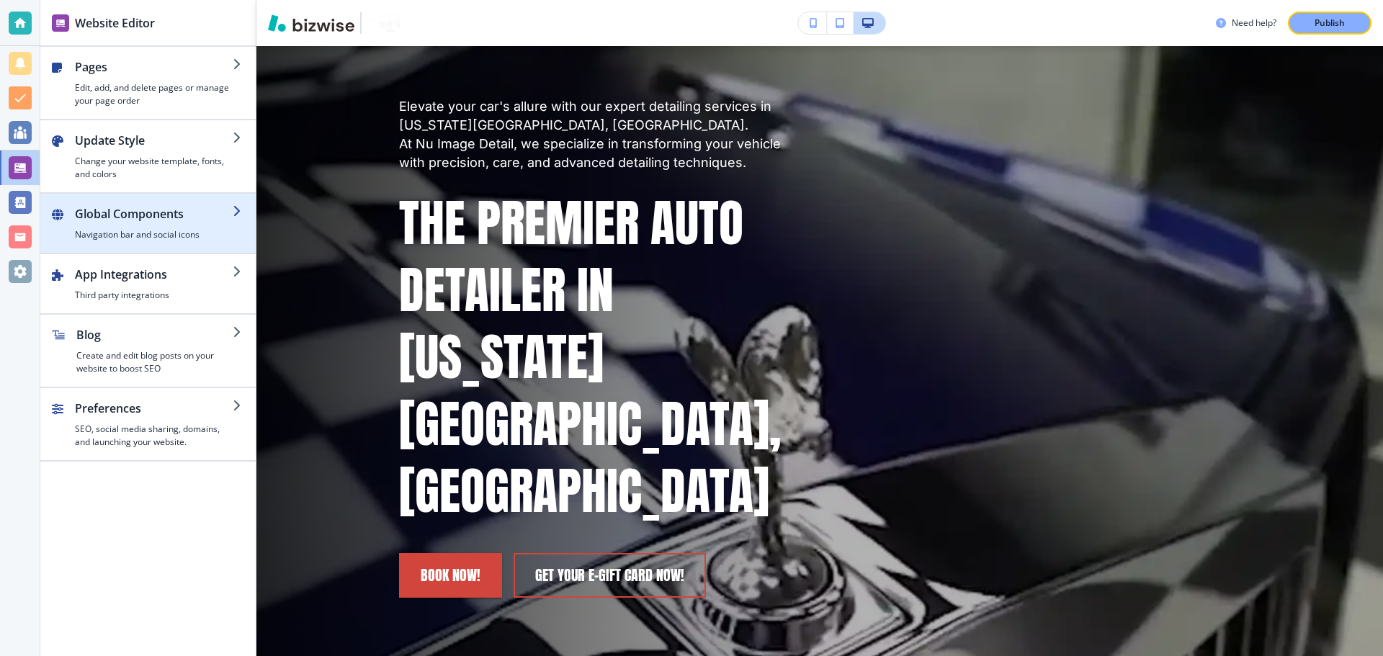
click at [206, 205] on div "button" at bounding box center [147, 200] width 215 height 12
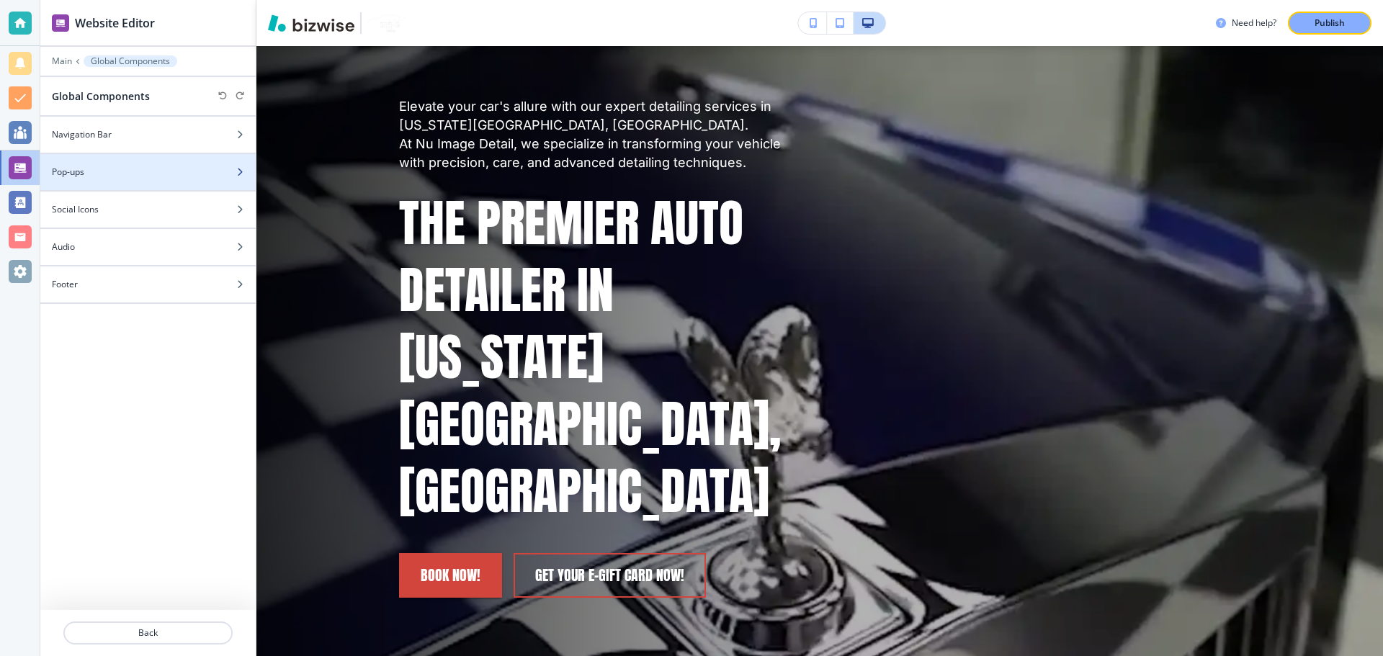
click at [143, 177] on div "Pop-ups" at bounding box center [132, 172] width 184 height 13
click at [147, 166] on div "Add new Pop-up" at bounding box center [132, 169] width 184 height 13
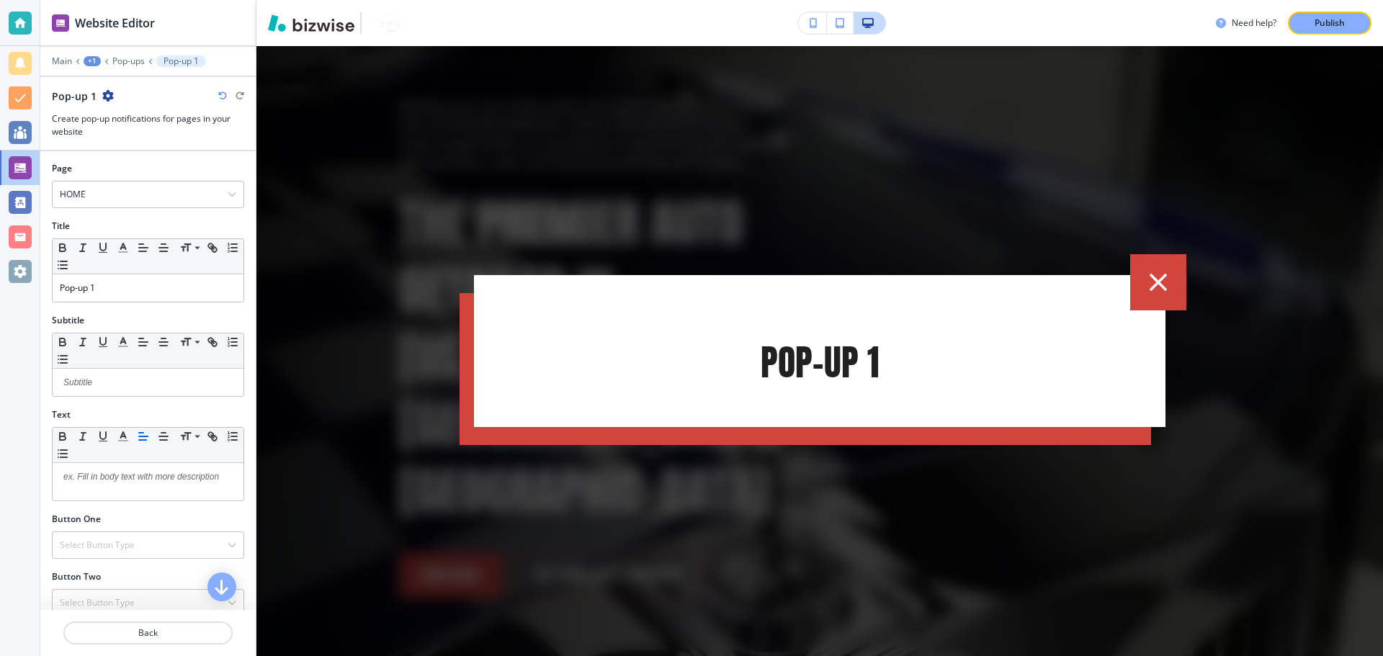
scroll to position [0, 0]
click at [1156, 278] on icon "button" at bounding box center [1159, 281] width 18 height 18
click at [105, 93] on icon "button" at bounding box center [108, 96] width 12 height 12
click at [141, 130] on button "Delete Section" at bounding box center [147, 121] width 92 height 26
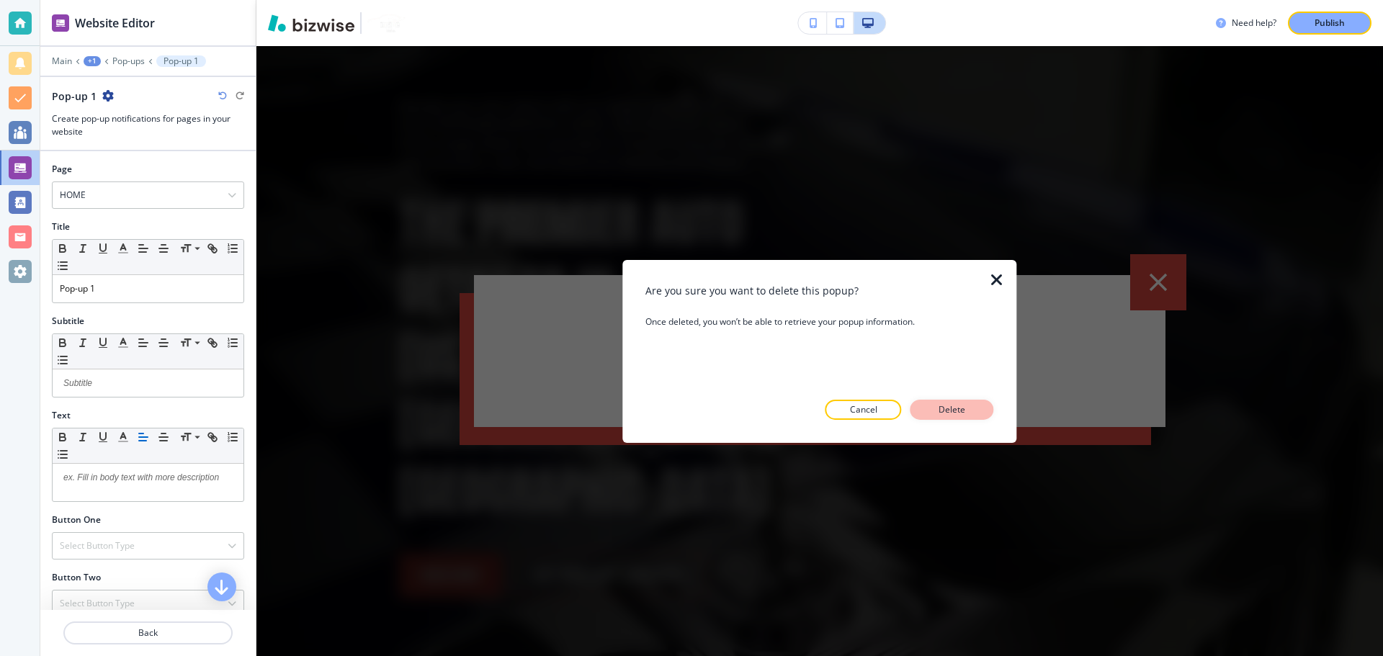
click at [977, 405] on button "Delete" at bounding box center [953, 410] width 84 height 20
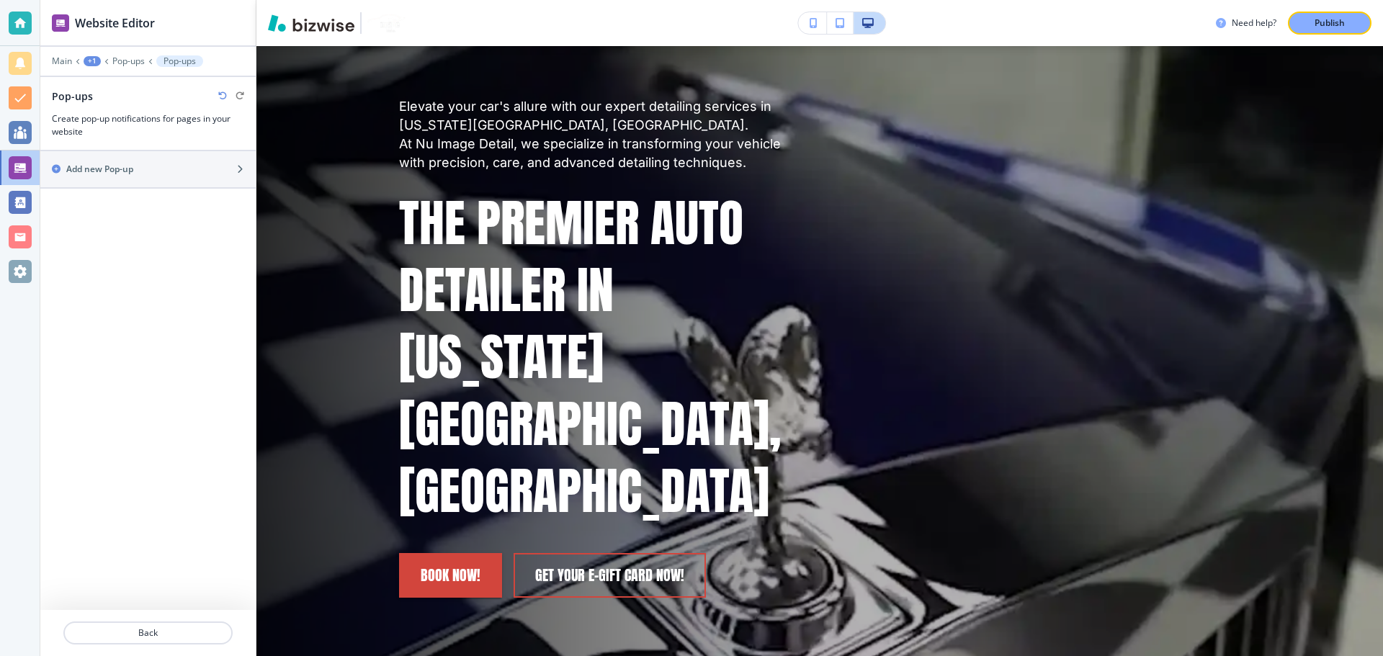
click at [133, 48] on div at bounding box center [147, 51] width 215 height 9
click at [63, 47] on div at bounding box center [147, 51] width 215 height 9
click at [61, 66] on div "Main +1 Pop-ups Pop-ups" at bounding box center [148, 61] width 192 height 12
click at [65, 61] on p "Main" at bounding box center [62, 61] width 20 height 10
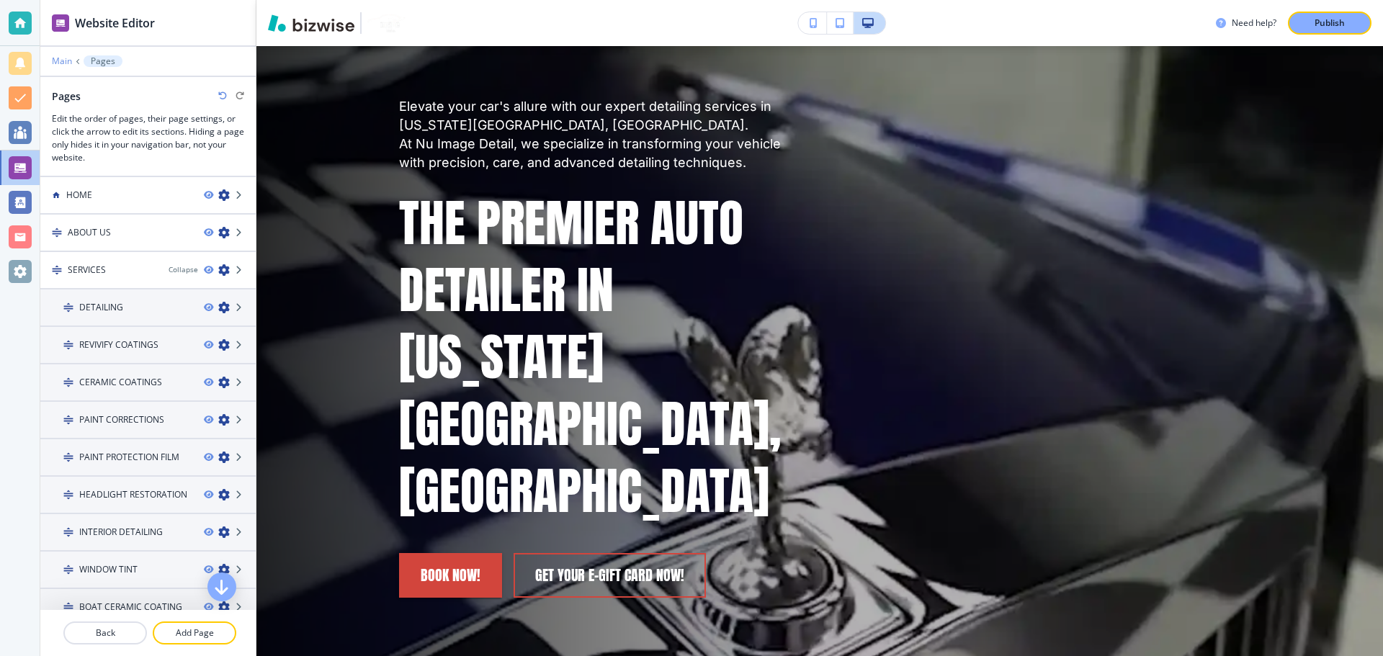
click at [66, 60] on p "Main" at bounding box center [62, 61] width 20 height 10
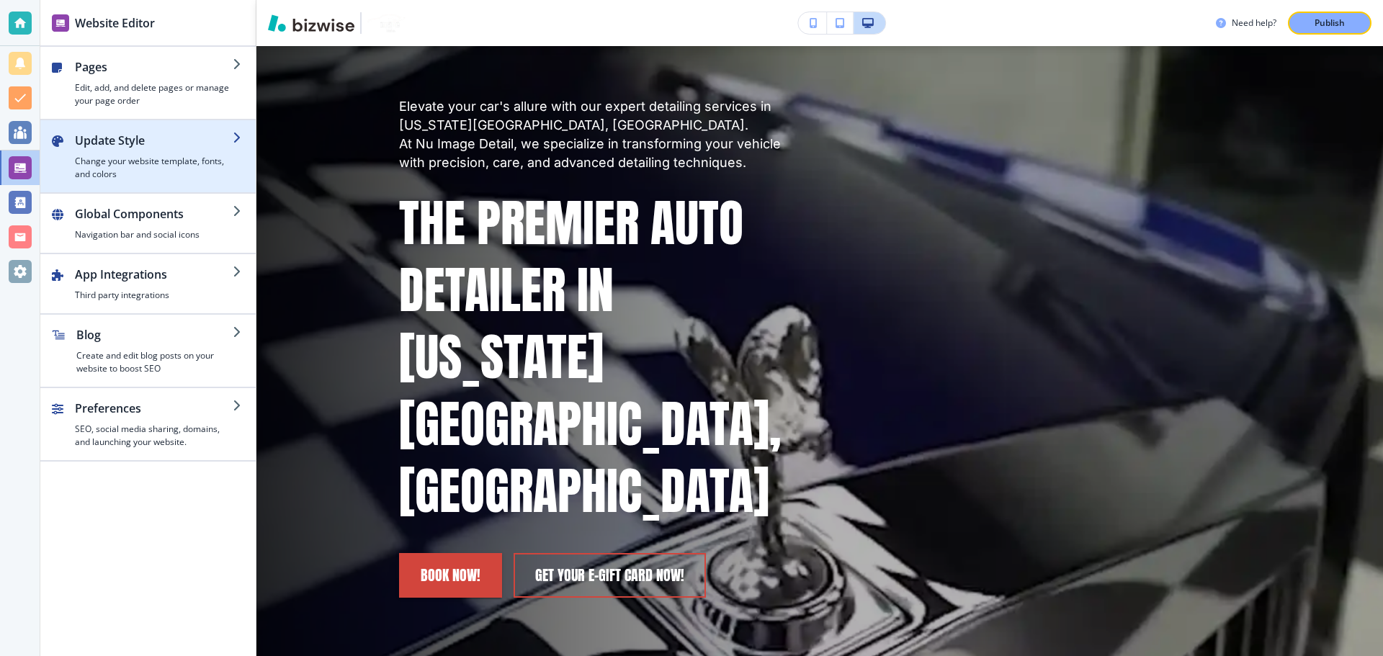
click at [153, 162] on h4 "Change your website template, fonts, and colors" at bounding box center [154, 168] width 158 height 26
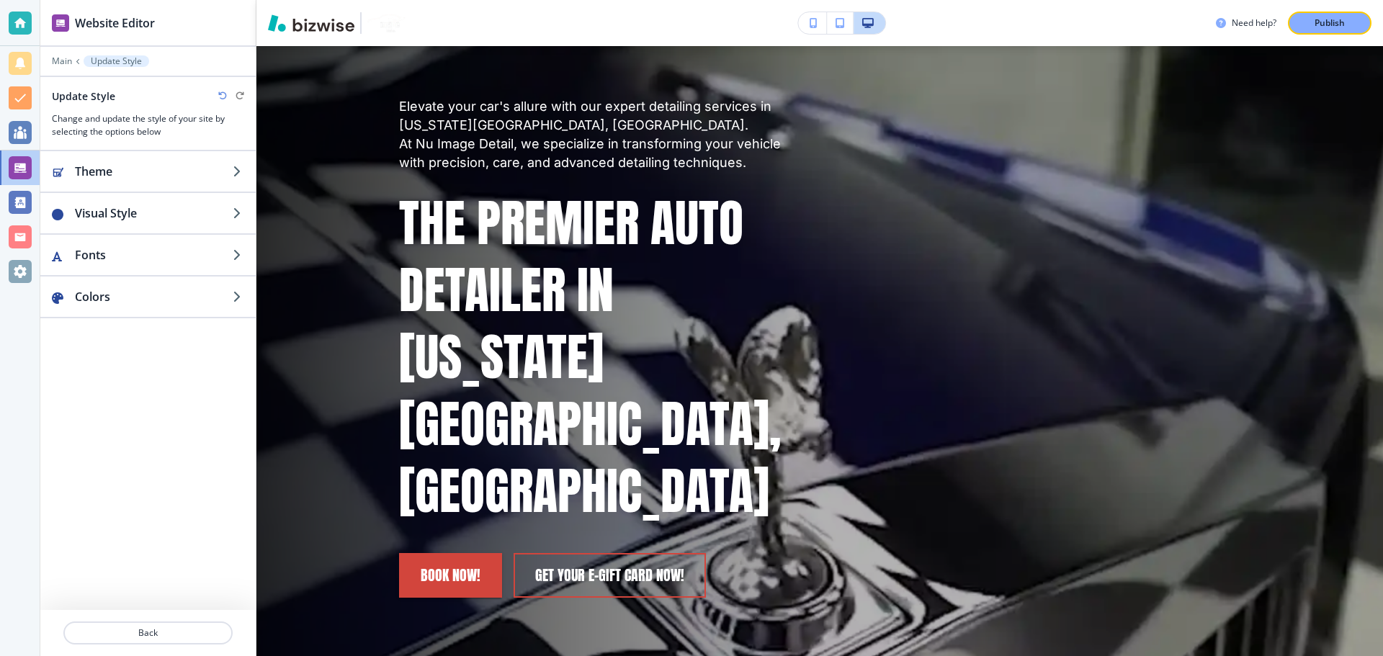
click at [153, 163] on h2 "Theme" at bounding box center [154, 171] width 158 height 17
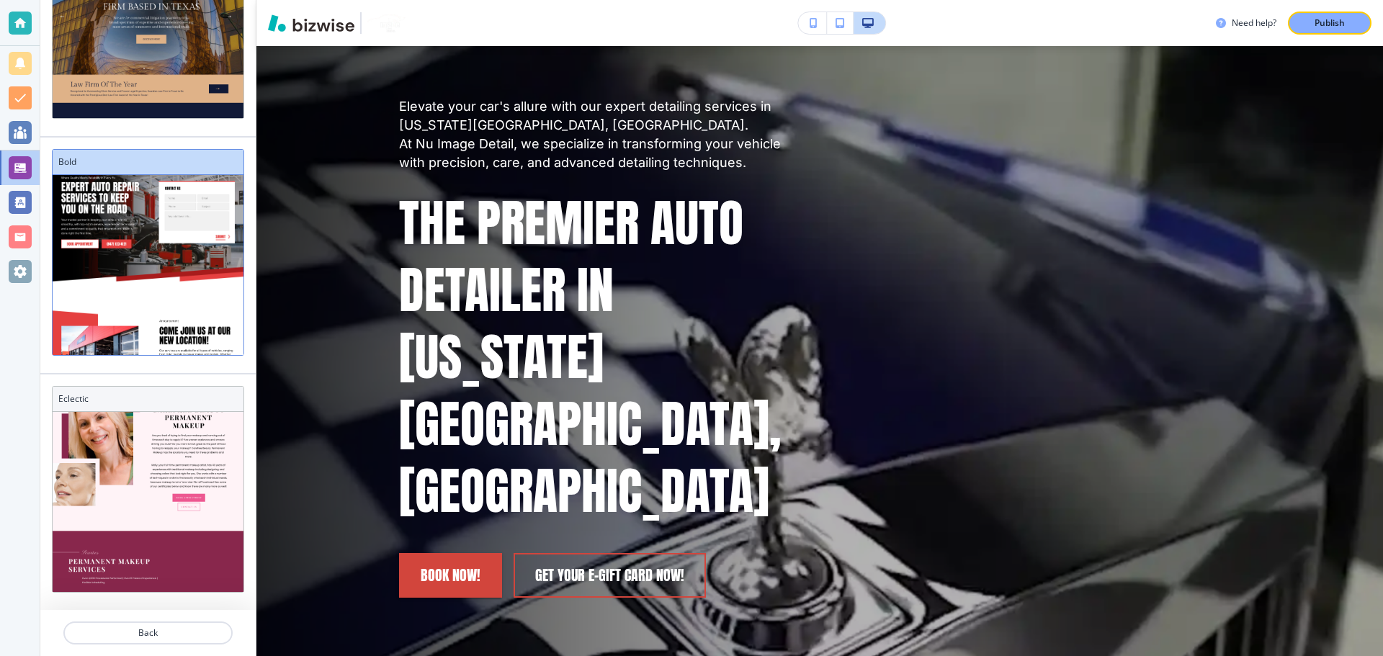
scroll to position [32, 0]
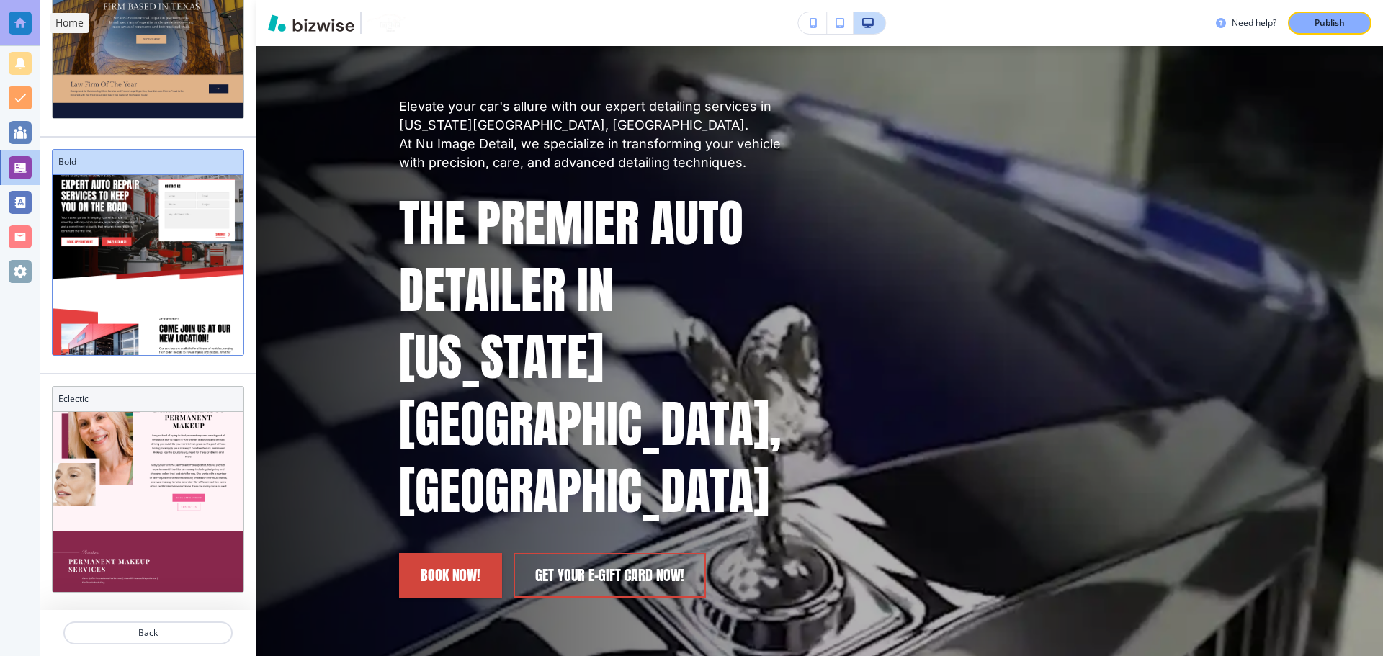
click at [18, 20] on div at bounding box center [20, 23] width 23 height 23
